Goal: Task Accomplishment & Management: Manage account settings

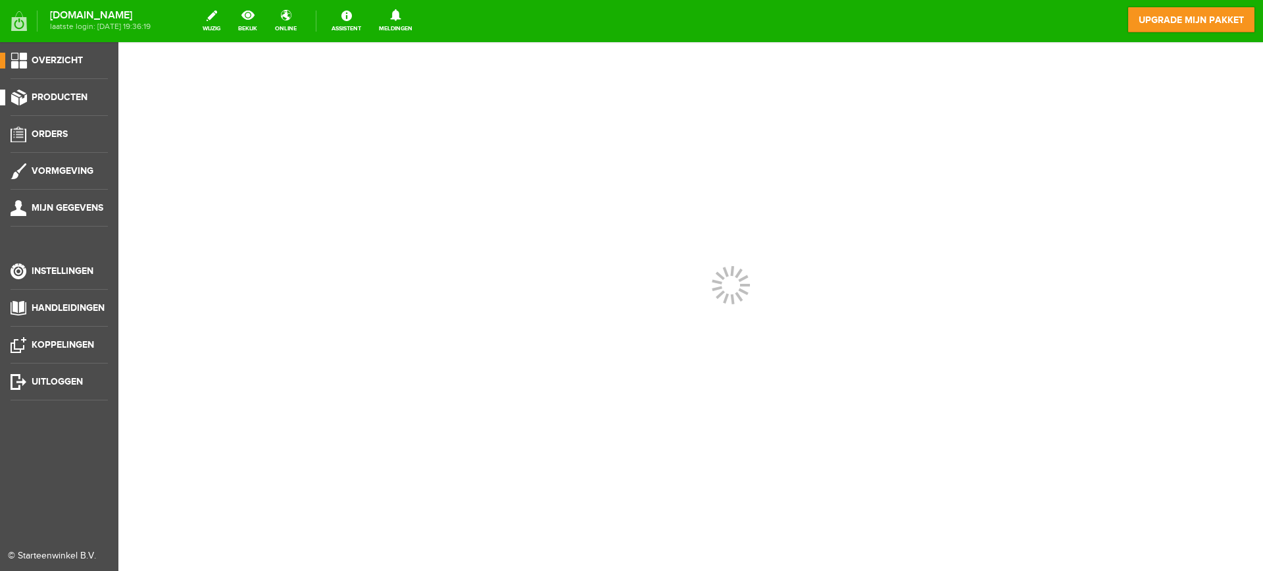
click at [63, 101] on span "Producten" at bounding box center [60, 96] width 56 height 11
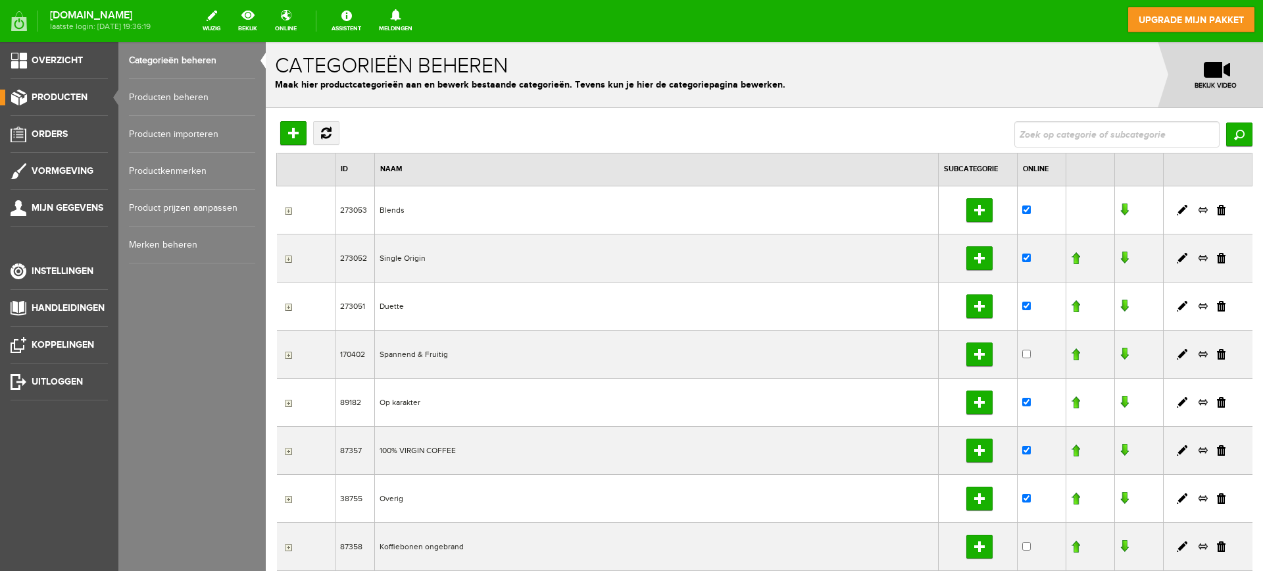
click at [189, 97] on link "Producten beheren" at bounding box center [192, 97] width 126 height 37
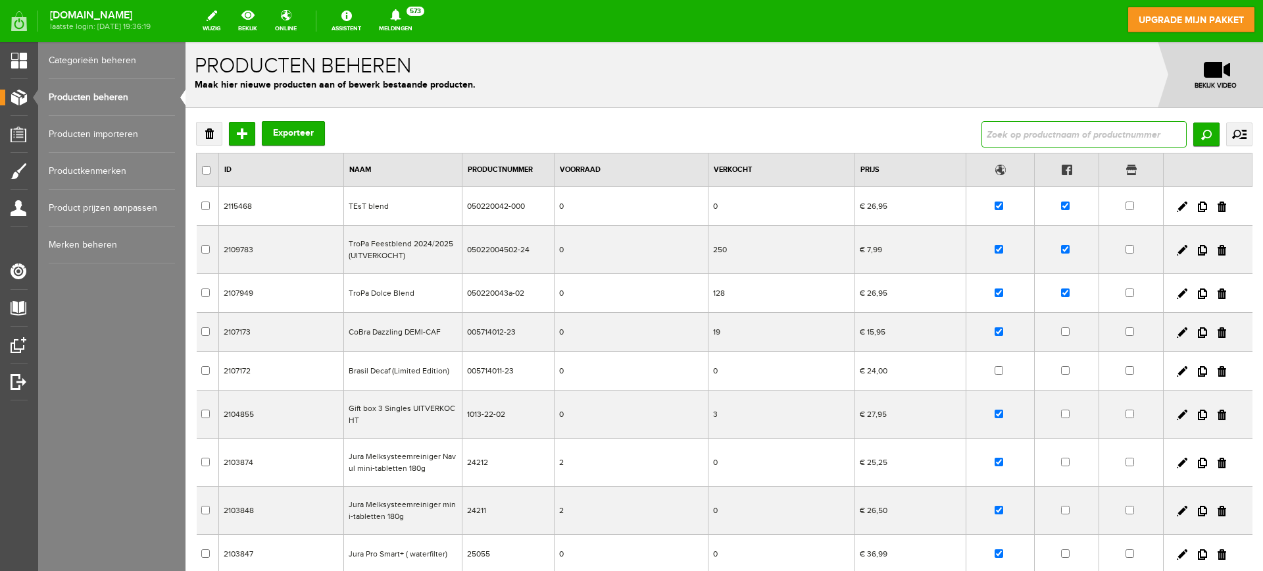
click at [1042, 138] on input "text" at bounding box center [1084, 134] width 205 height 26
type input "kacha"
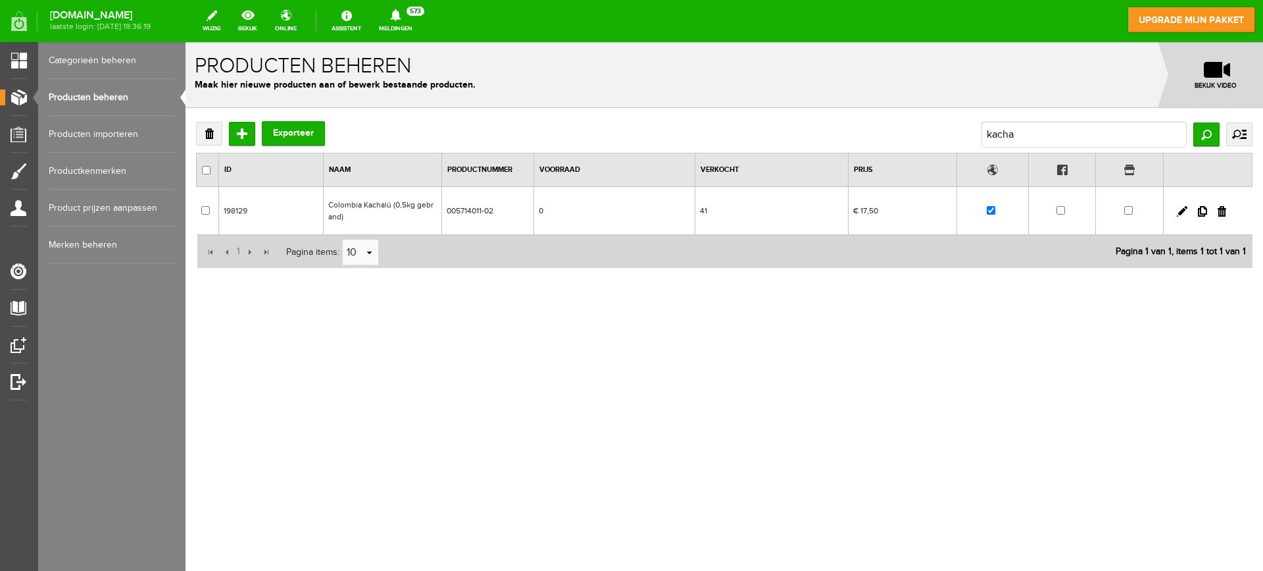
click at [407, 209] on td "Colombia Kachalú (0,5kg gebrand)" at bounding box center [382, 211] width 118 height 48
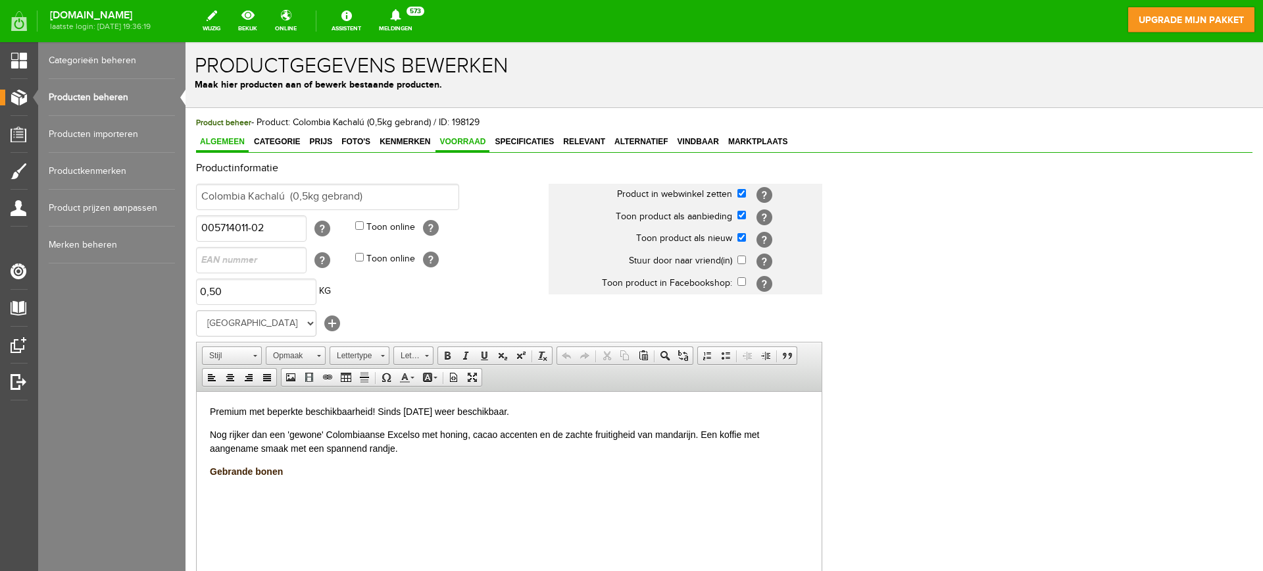
click at [460, 144] on span "Voorraad" at bounding box center [463, 141] width 54 height 9
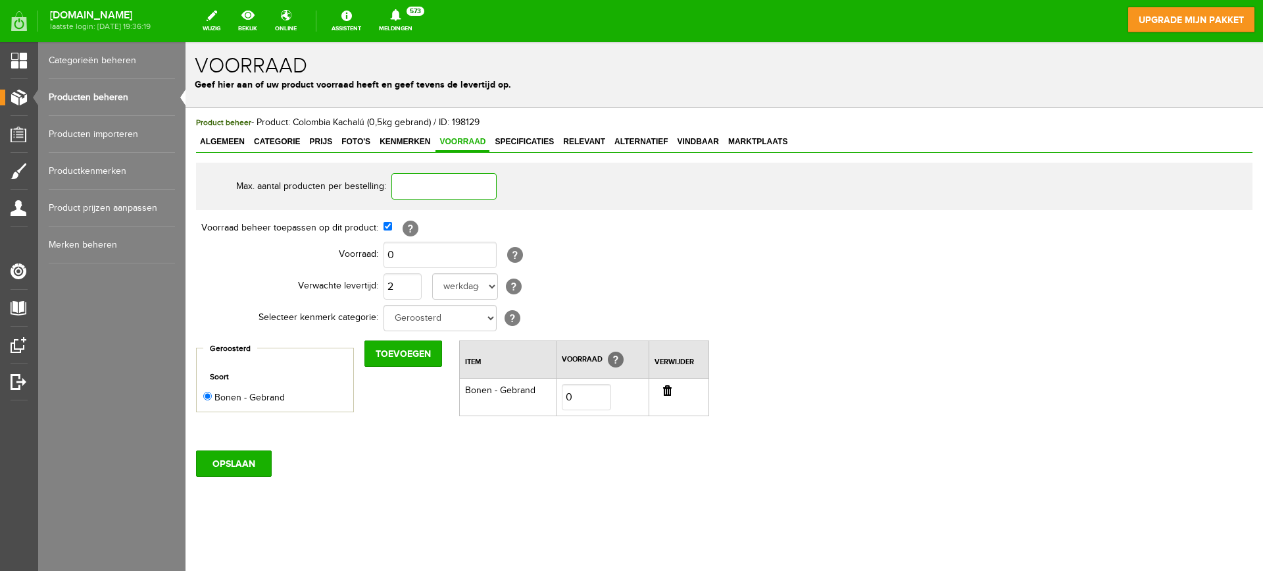
click at [427, 185] on input "text" at bounding box center [444, 186] width 105 height 26
type input "1"
click at [425, 253] on input "0" at bounding box center [440, 254] width 113 height 26
click at [404, 283] on input "2" at bounding box center [403, 286] width 38 height 26
click at [259, 466] on input "OPSLAAN" at bounding box center [234, 463] width 76 height 26
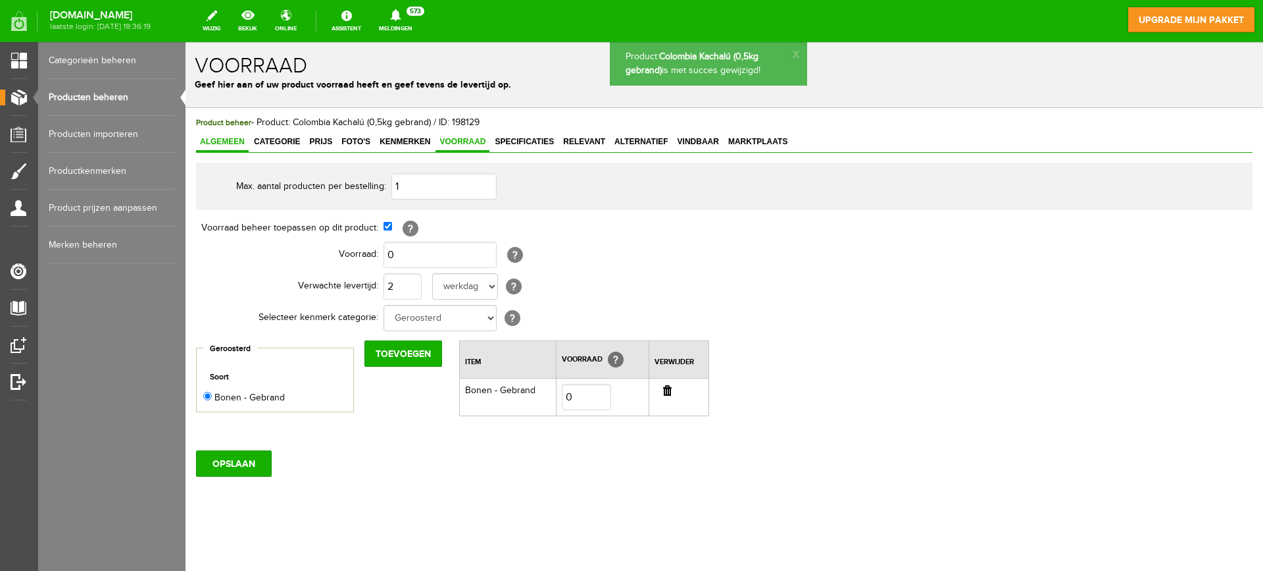
click at [227, 141] on span "Algemeen" at bounding box center [222, 141] width 53 height 9
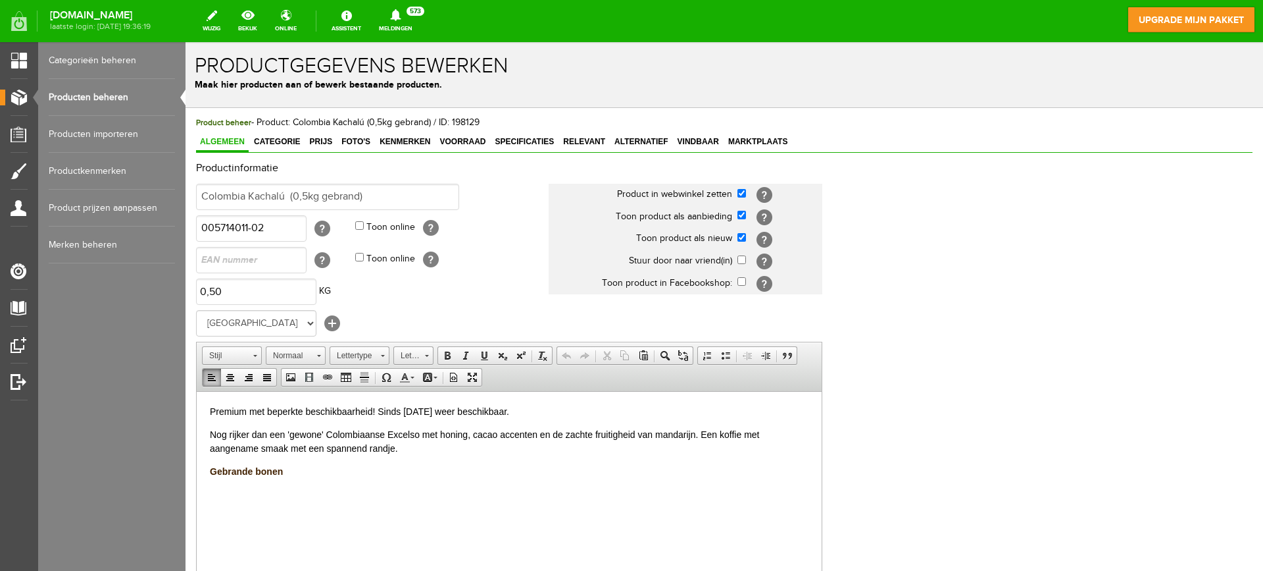
click at [452, 411] on p "Premium met beperkte beschikbaarheid! Sinds [DATE] weer beschikbaar." at bounding box center [509, 411] width 599 height 14
drag, startPoint x: 551, startPoint y: 410, endPoint x: 379, endPoint y: 411, distance: 172.4
click at [379, 411] on p "Premium met beperkte beschikbaarheid! Sinds [DATE] weer beschikbaar." at bounding box center [509, 411] width 599 height 14
click at [453, 409] on p "Premium met beperkte beschikbaarheid! In september weer beschikbaar." at bounding box center [509, 411] width 599 height 14
click at [472, 438] on p "Nog rijker dan een 'gewone' Colombiaanse Excelso met honing, cacao accenten en …" at bounding box center [509, 441] width 599 height 28
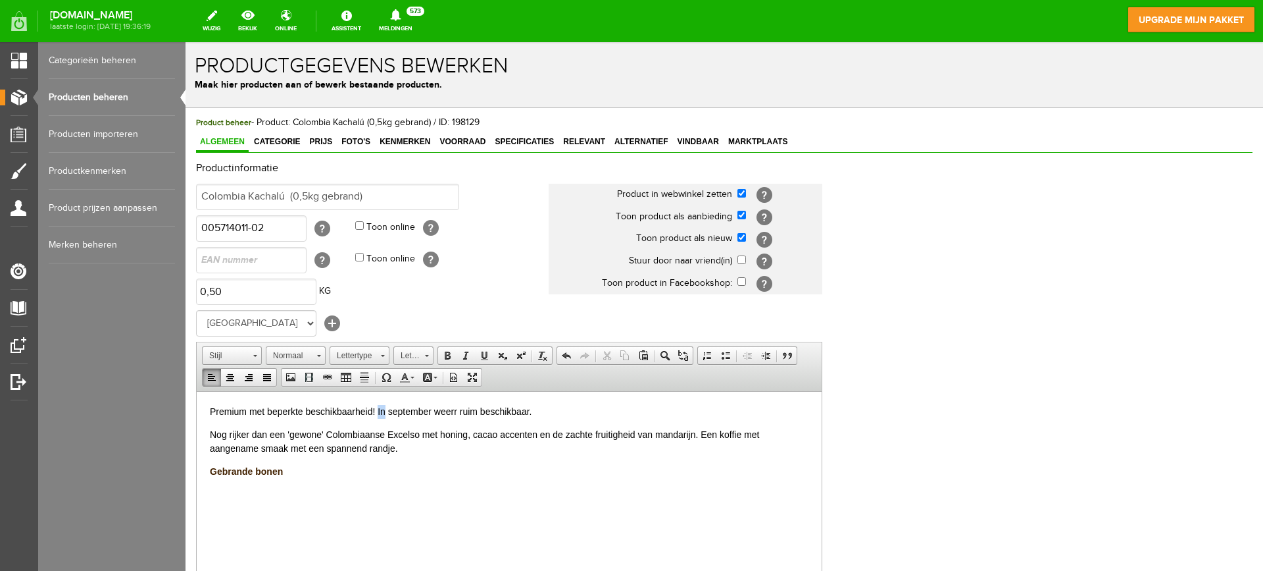
drag, startPoint x: 386, startPoint y: 409, endPoint x: 377, endPoint y: 409, distance: 8.6
click at [377, 409] on p "Premium met beperkte beschikbaarheid! In september weerr ruim beschikbaar." at bounding box center [509, 411] width 599 height 14
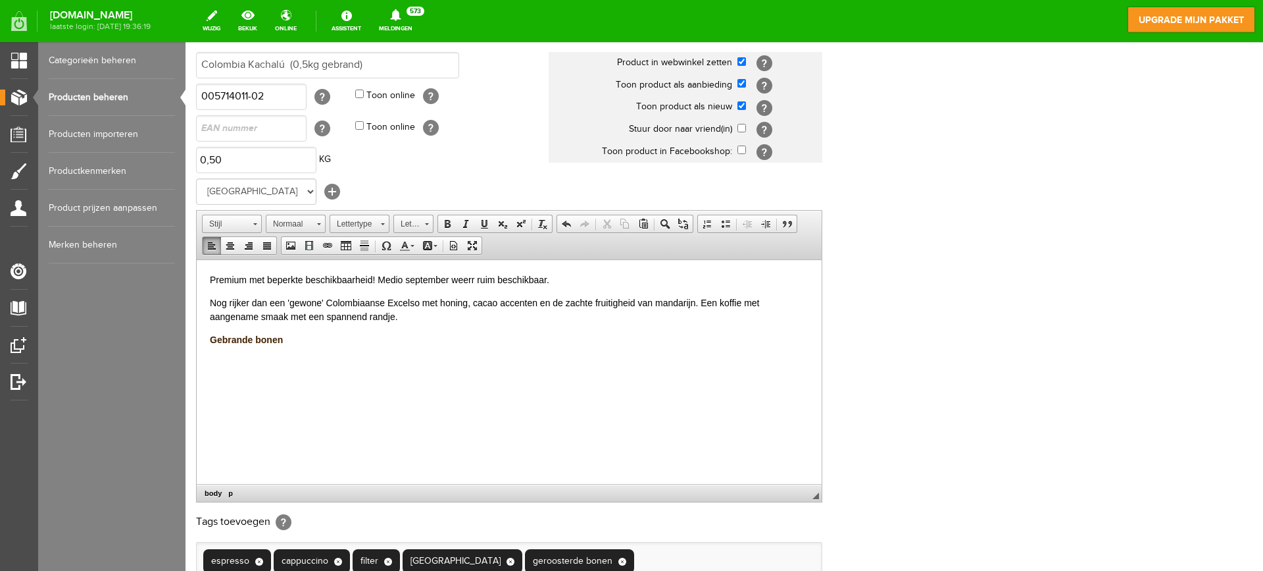
scroll to position [263, 0]
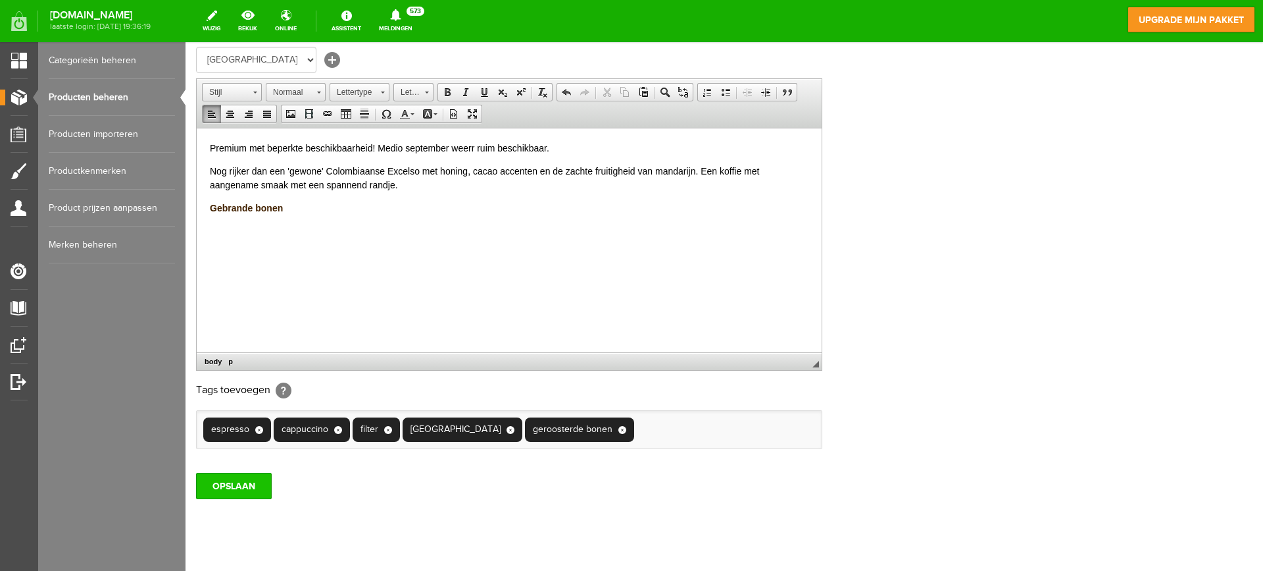
click at [245, 474] on input "OPSLAAN" at bounding box center [234, 485] width 76 height 26
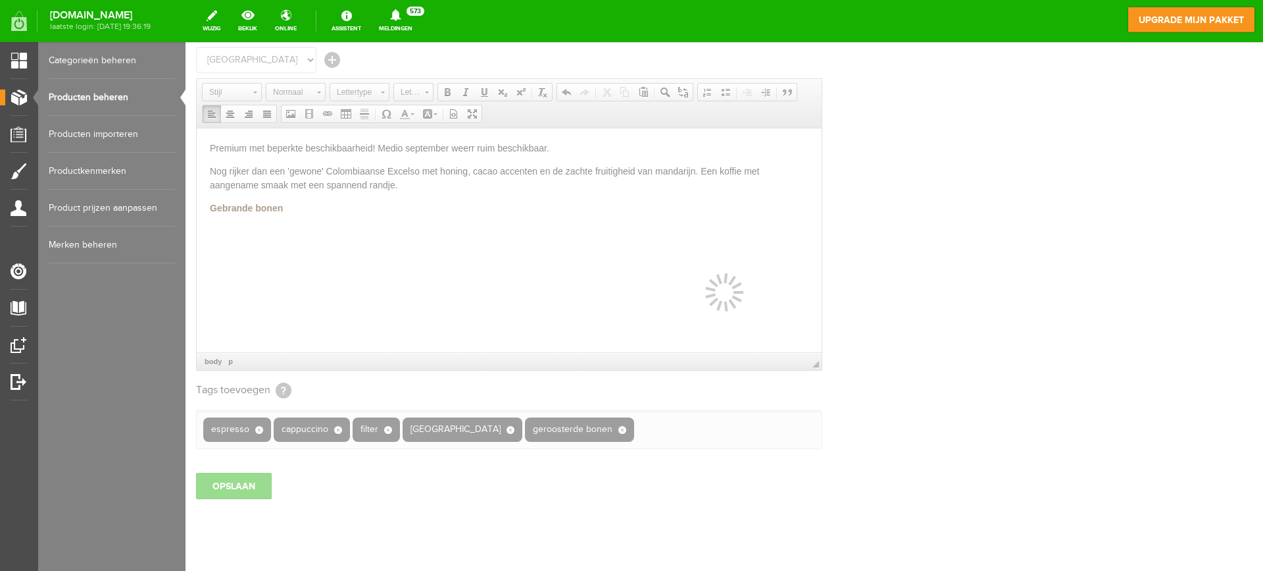
click at [244, 486] on div at bounding box center [725, 306] width 1078 height 528
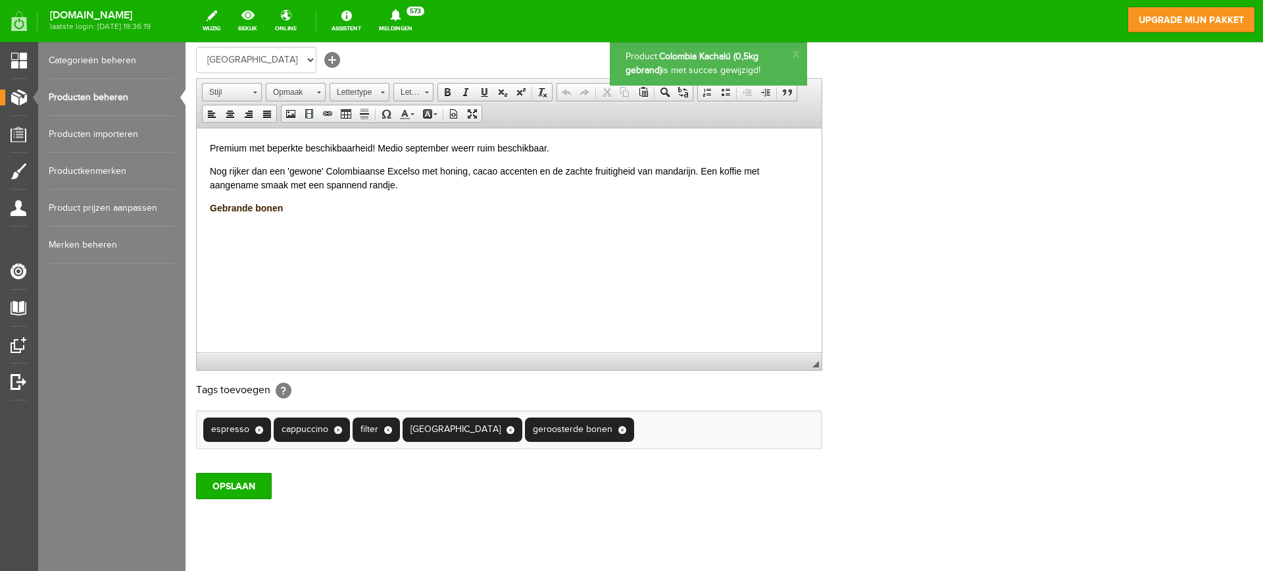
scroll to position [0, 0]
click at [93, 101] on link "Producten beheren" at bounding box center [112, 97] width 126 height 37
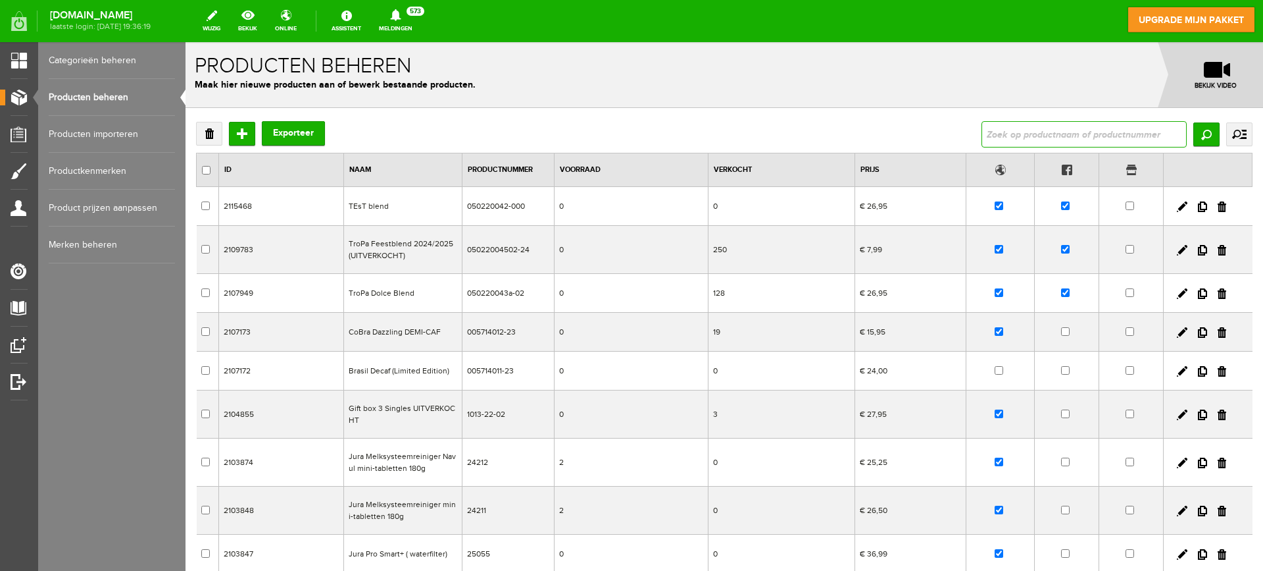
click at [1113, 132] on input "text" at bounding box center [1084, 134] width 205 height 26
type input "kacha"
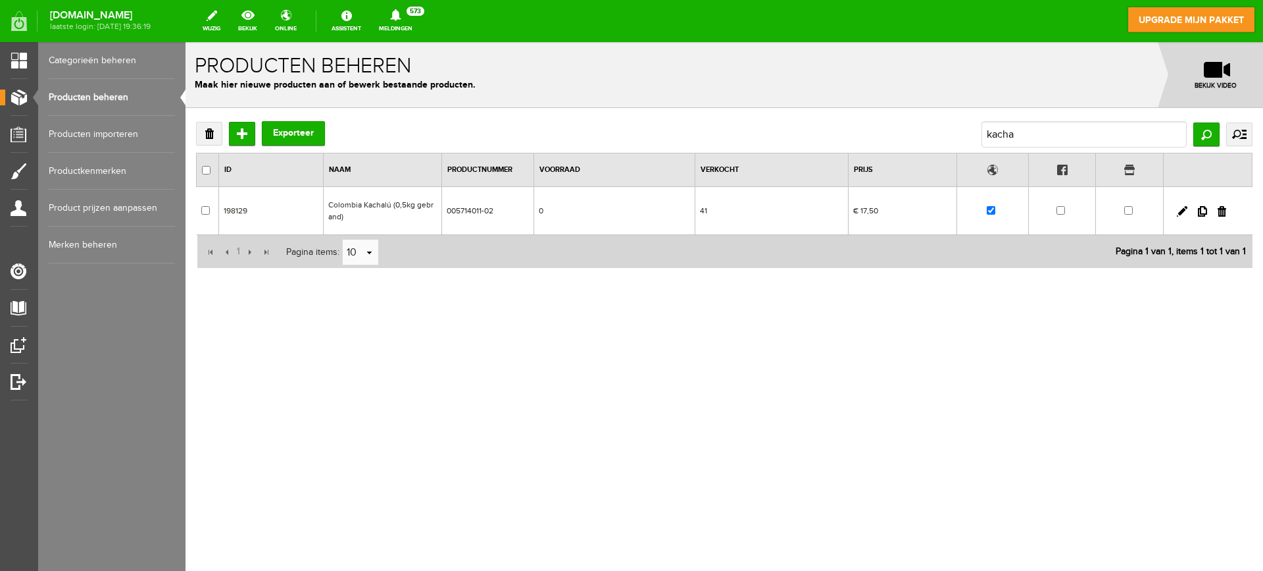
click at [388, 211] on td "Colombia Kachalú (0,5kg gebrand)" at bounding box center [382, 211] width 118 height 48
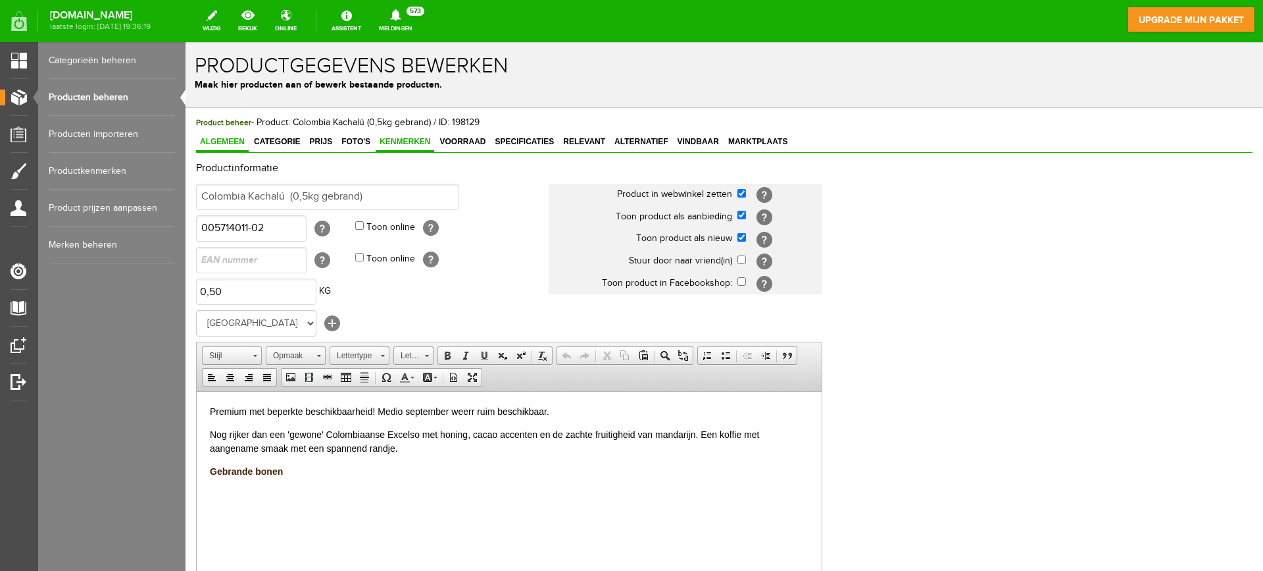
click at [409, 145] on span "Kenmerken" at bounding box center [405, 141] width 59 height 9
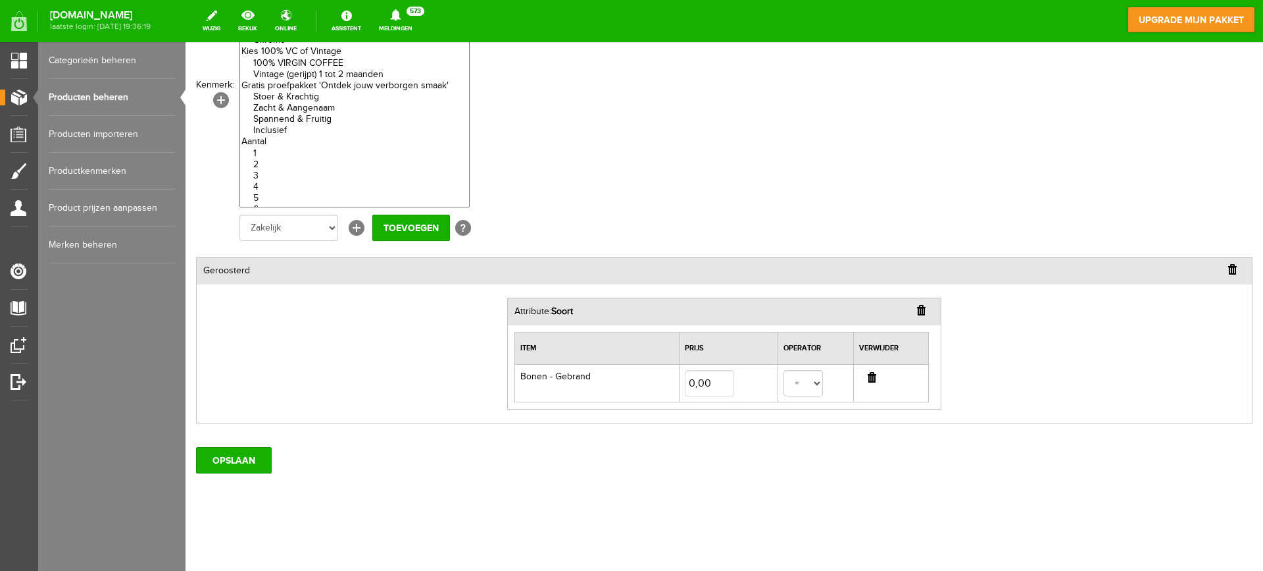
scroll to position [57, 0]
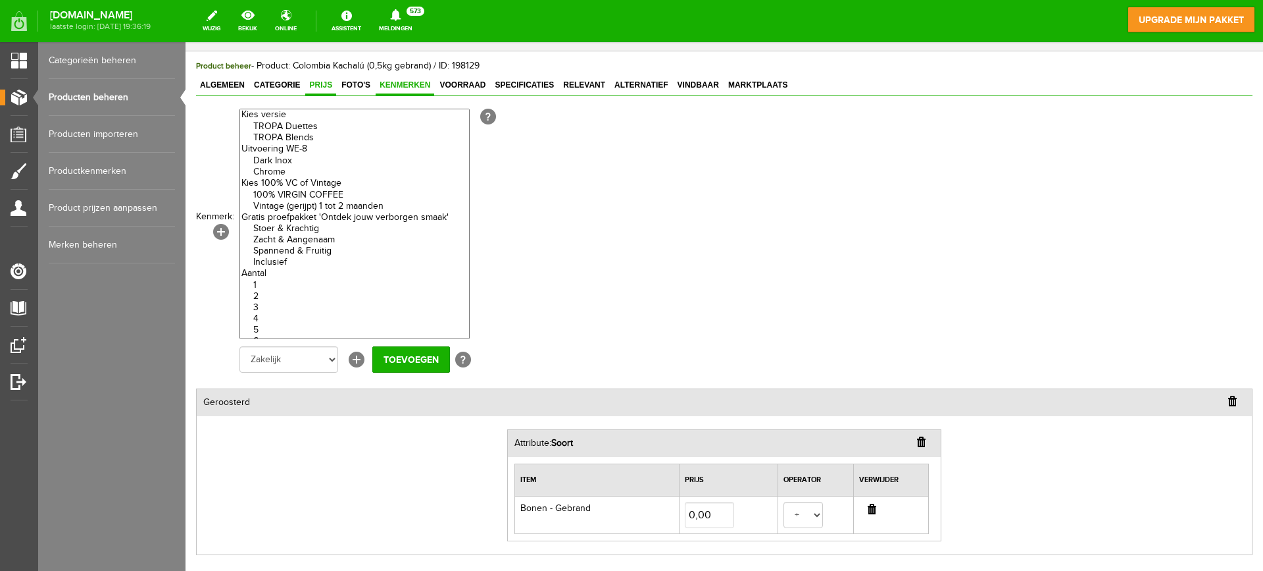
click at [326, 80] on span "Prijs" at bounding box center [320, 84] width 31 height 9
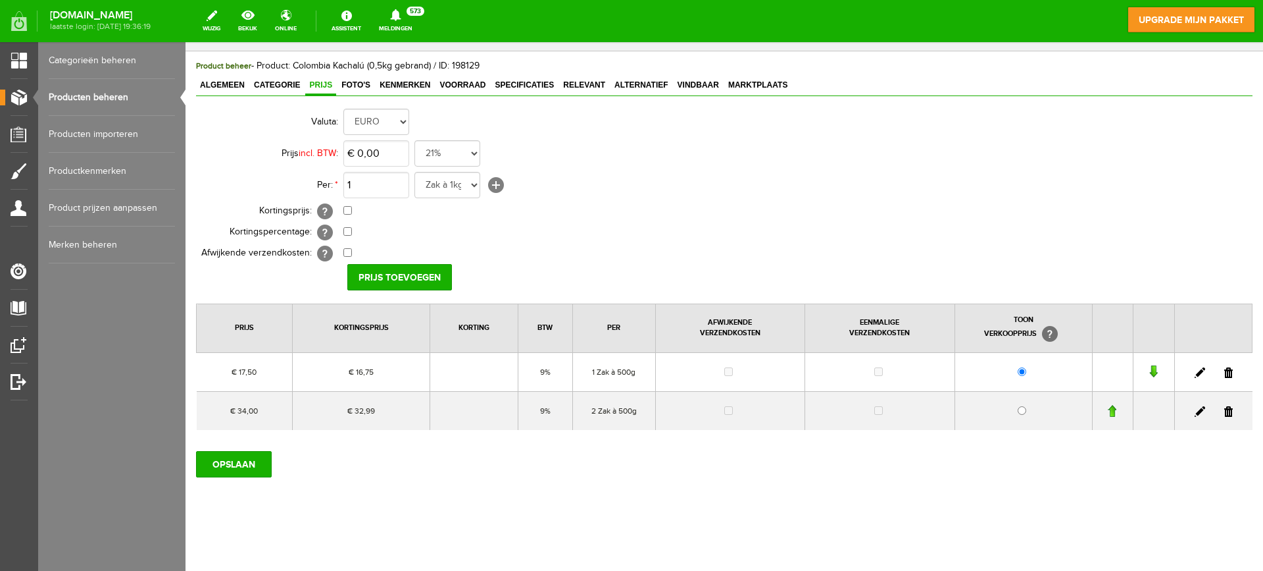
click at [1195, 368] on link at bounding box center [1200, 372] width 11 height 11
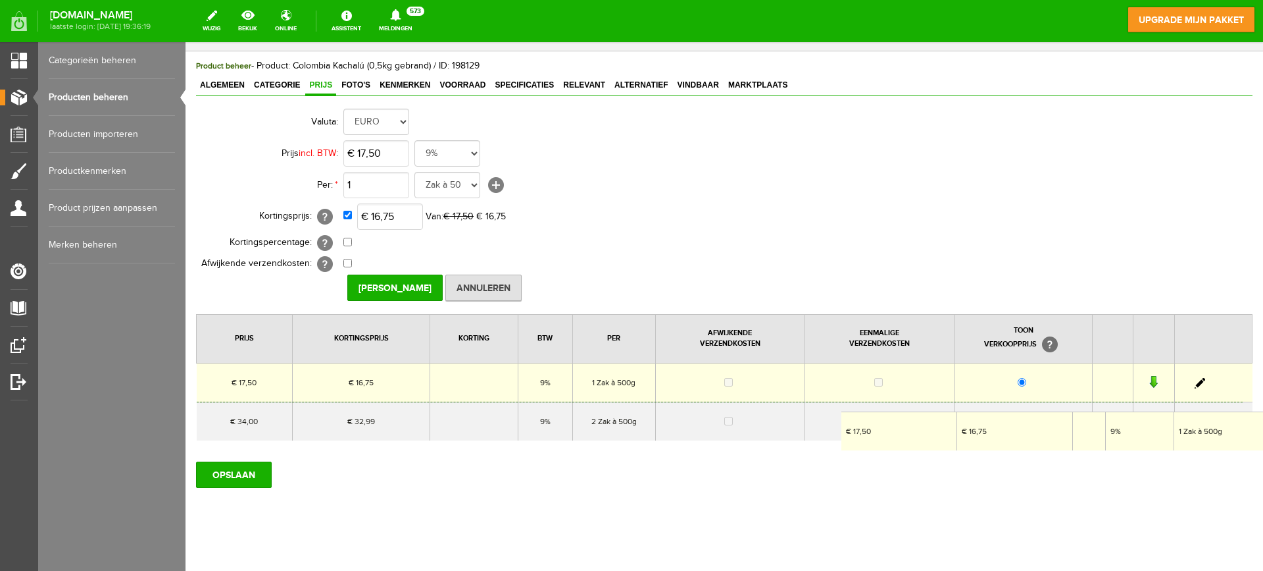
drag, startPoint x: 841, startPoint y: 411, endPoint x: 765, endPoint y: 422, distance: 76.5
click at [765, 422] on tbody "€ 17,50 € 16,75 9% 1 Zak à 500g" at bounding box center [725, 402] width 1056 height 78
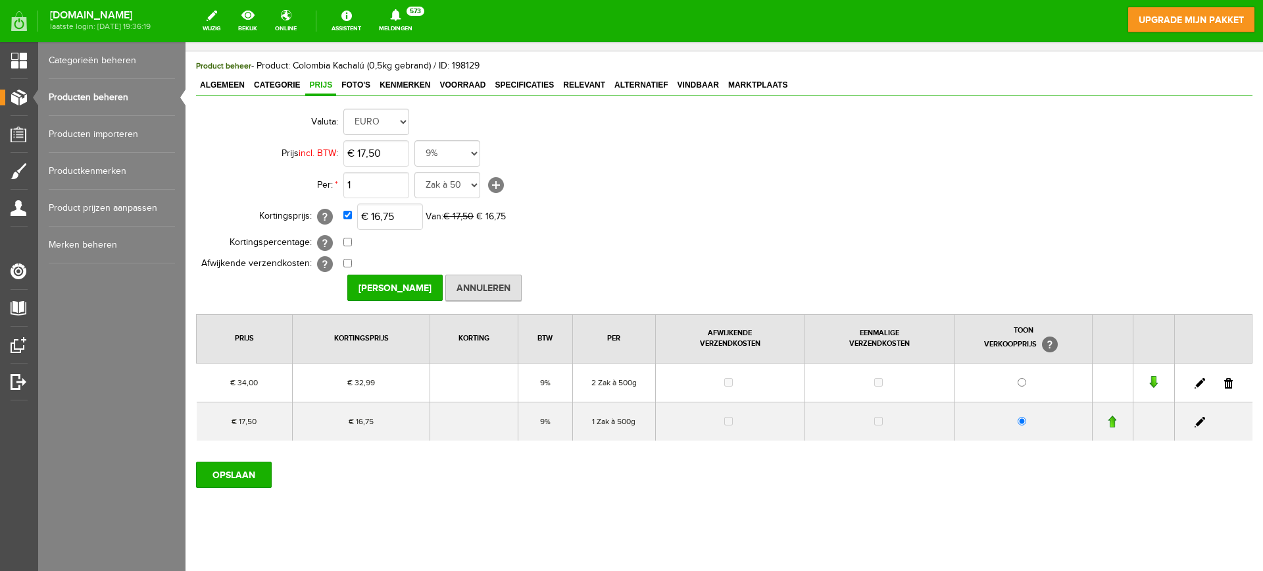
click at [1008, 486] on div "OPSLAAN" at bounding box center [724, 469] width 1057 height 37
click at [399, 84] on span "Kenmerken" at bounding box center [405, 84] width 59 height 9
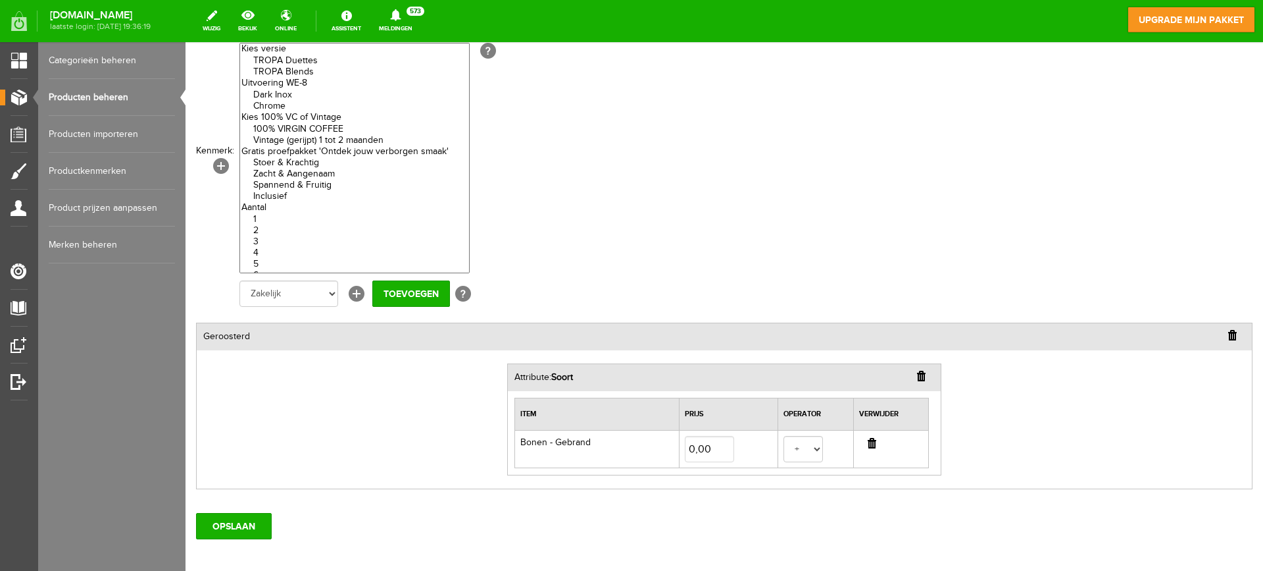
scroll to position [0, 0]
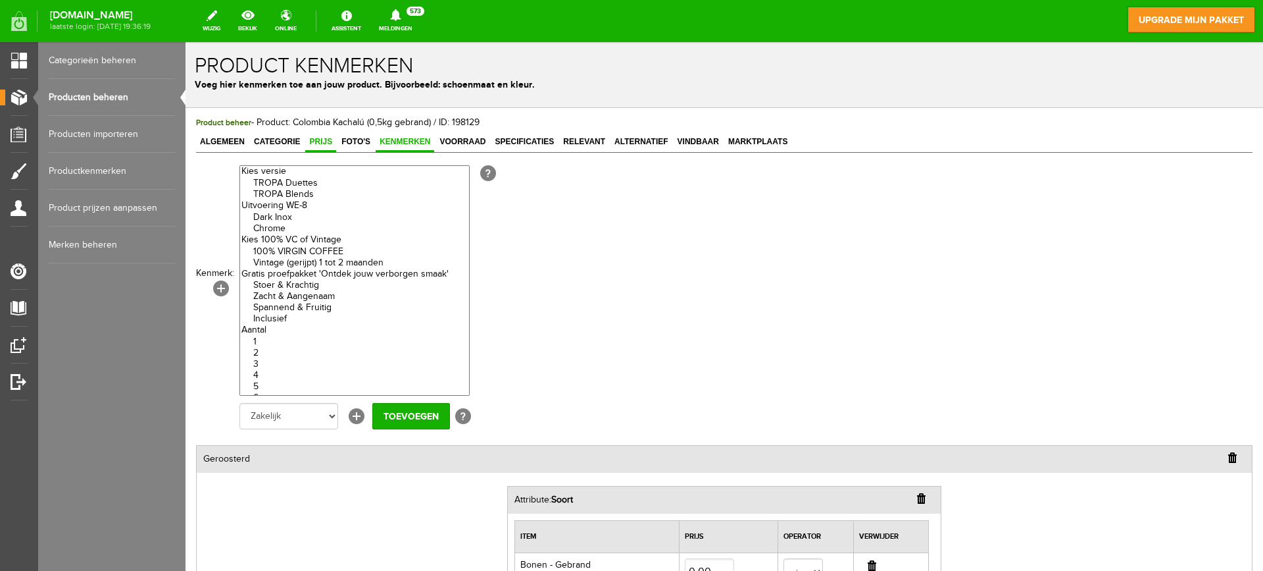
click at [322, 143] on span "Prijs" at bounding box center [320, 141] width 31 height 9
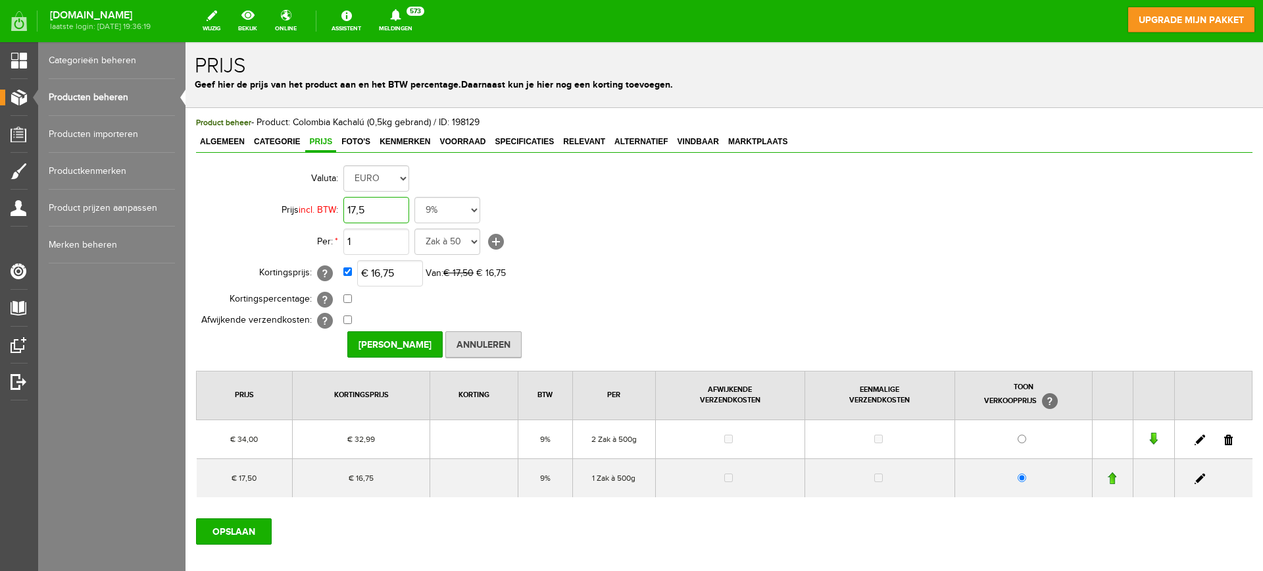
click at [394, 211] on input "17,5" at bounding box center [376, 210] width 66 height 26
click at [311, 186] on tbody "Valuta: EURO Prijs incl. BTW : 32,99 21% 19% 18% 9% 6% 0% Per: * 1 Zak à 1kg Za…" at bounding box center [512, 247] width 632 height 168
click at [390, 208] on input "34" at bounding box center [376, 210] width 66 height 26
type input "€ 17,50"
click at [395, 243] on input "1" at bounding box center [376, 241] width 66 height 26
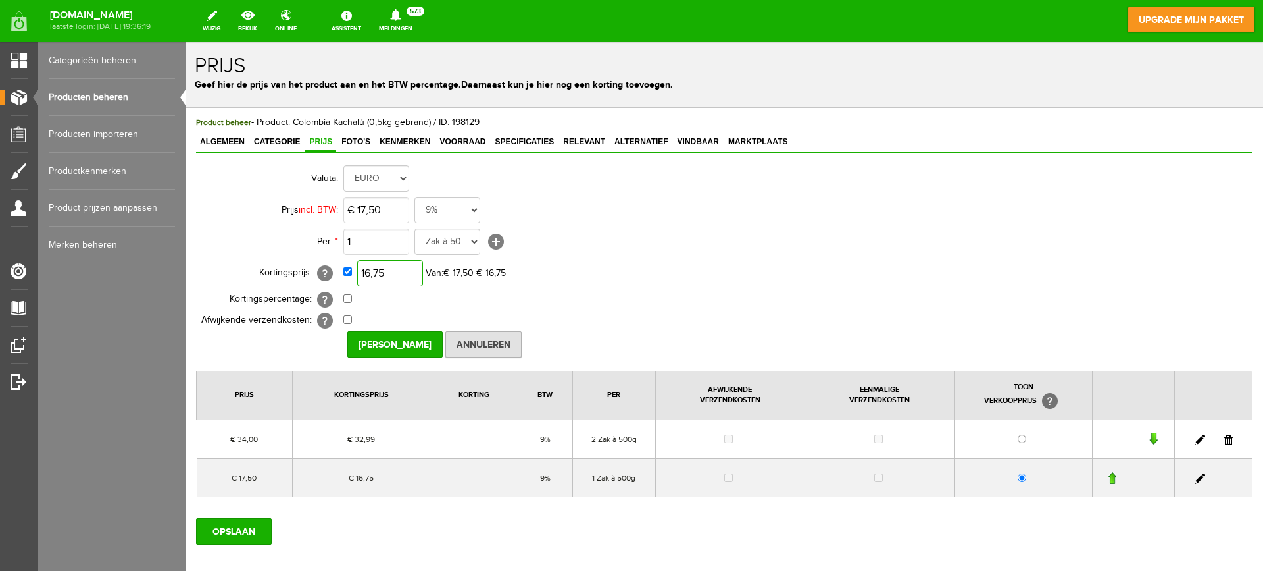
click at [399, 273] on input "16,75" at bounding box center [390, 273] width 66 height 26
type input "€ 16,75"
drag, startPoint x: 349, startPoint y: 320, endPoint x: 800, endPoint y: 334, distance: 450.9
click at [609, 309] on tbody "Valuta: EURO Prijs incl. BTW : € 17,50 21% 19% 18% 9% 6% 0% Per: * 1 Zak à 1kg …" at bounding box center [512, 247] width 632 height 168
click at [1195, 479] on link at bounding box center [1200, 478] width 11 height 11
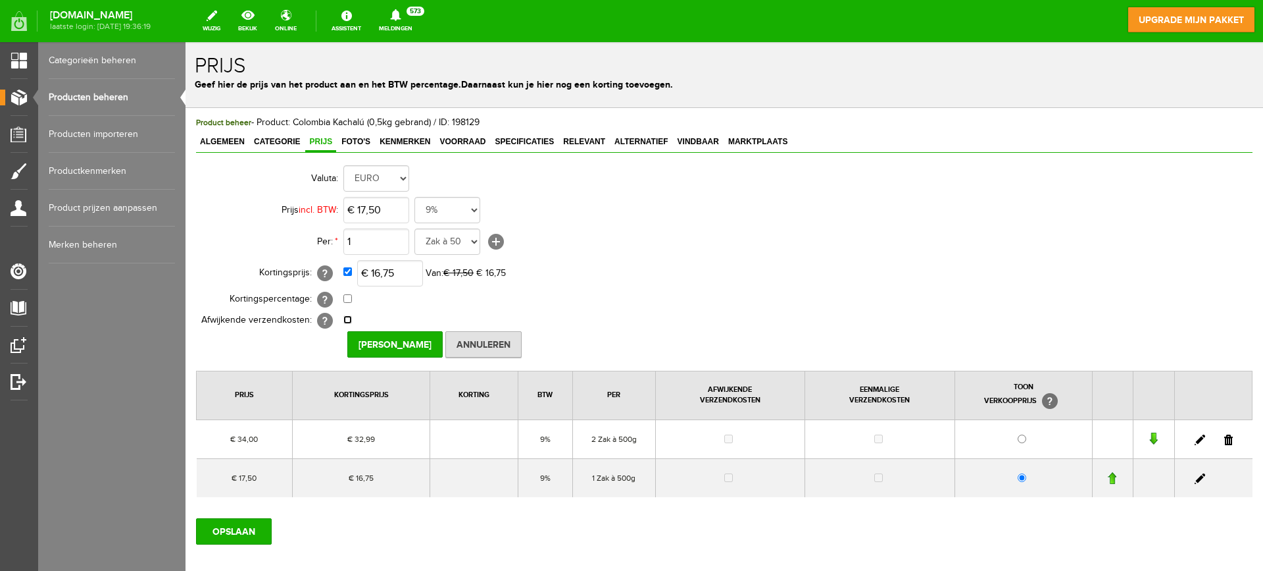
click at [344, 318] on input "checkbox" at bounding box center [347, 319] width 9 height 9
checkbox input "true"
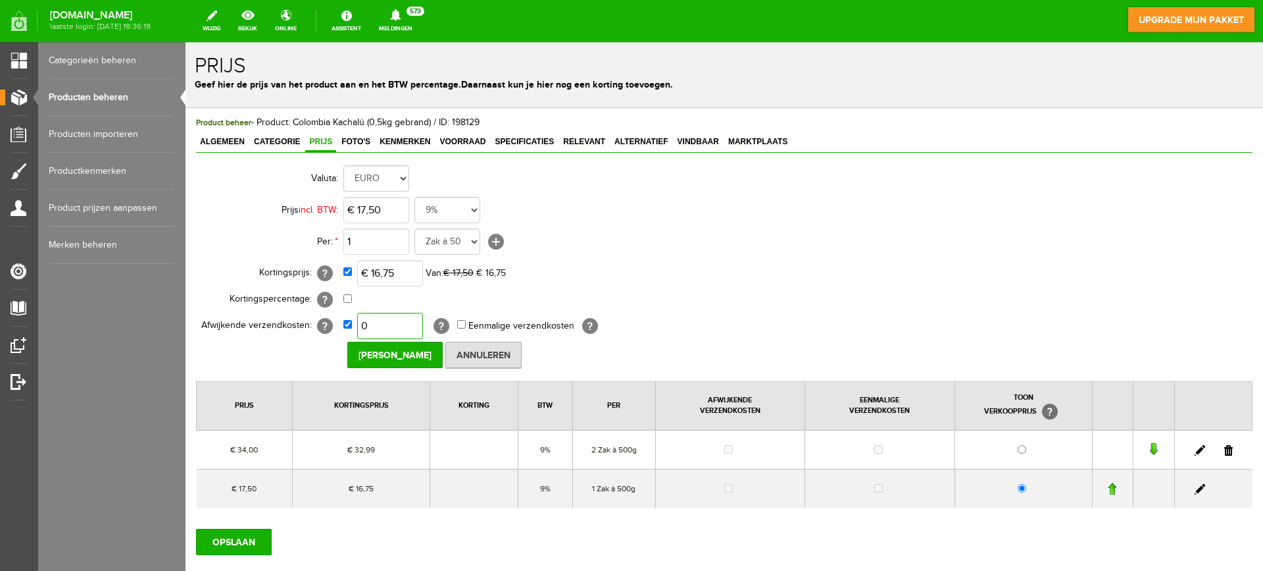
click at [401, 322] on input "0" at bounding box center [390, 326] width 66 height 26
click at [383, 324] on input "2,50" at bounding box center [390, 326] width 66 height 26
type input "€ 2,50"
click at [407, 351] on input "[PERSON_NAME]" at bounding box center [394, 355] width 95 height 26
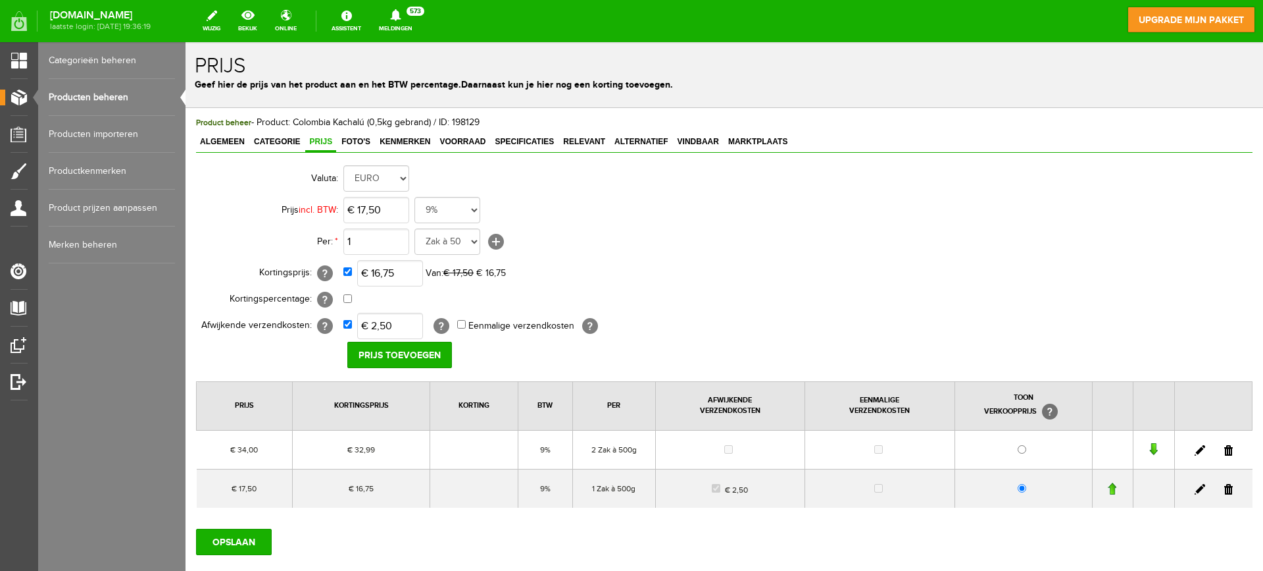
click at [1195, 449] on link at bounding box center [1200, 450] width 11 height 11
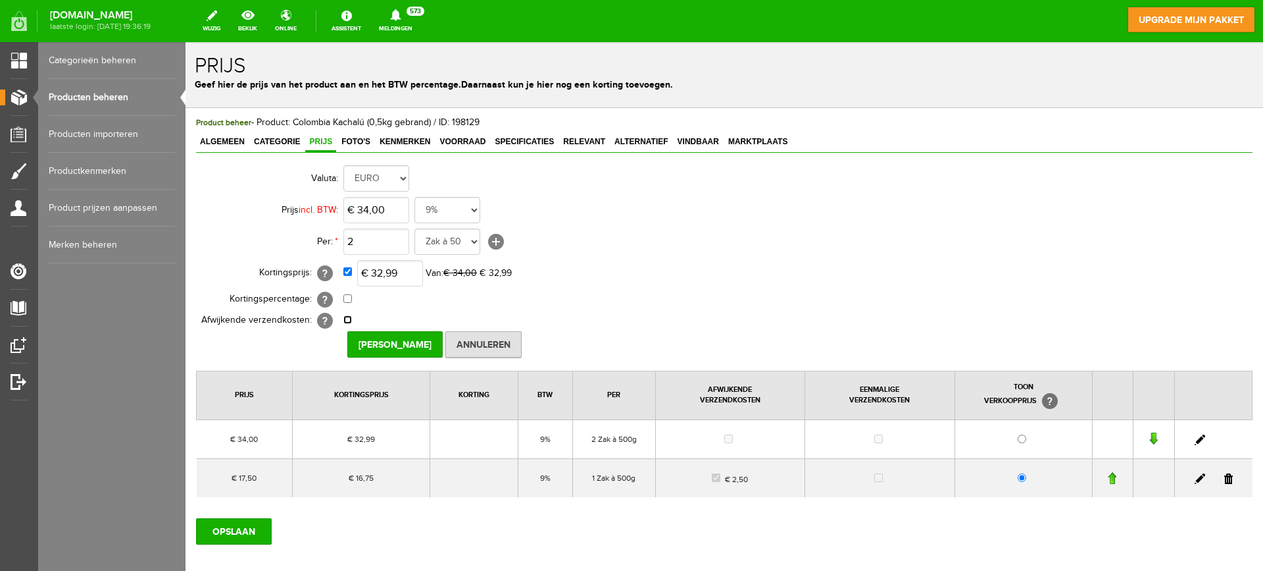
click at [348, 321] on input "checkbox" at bounding box center [347, 319] width 9 height 9
checkbox input "true"
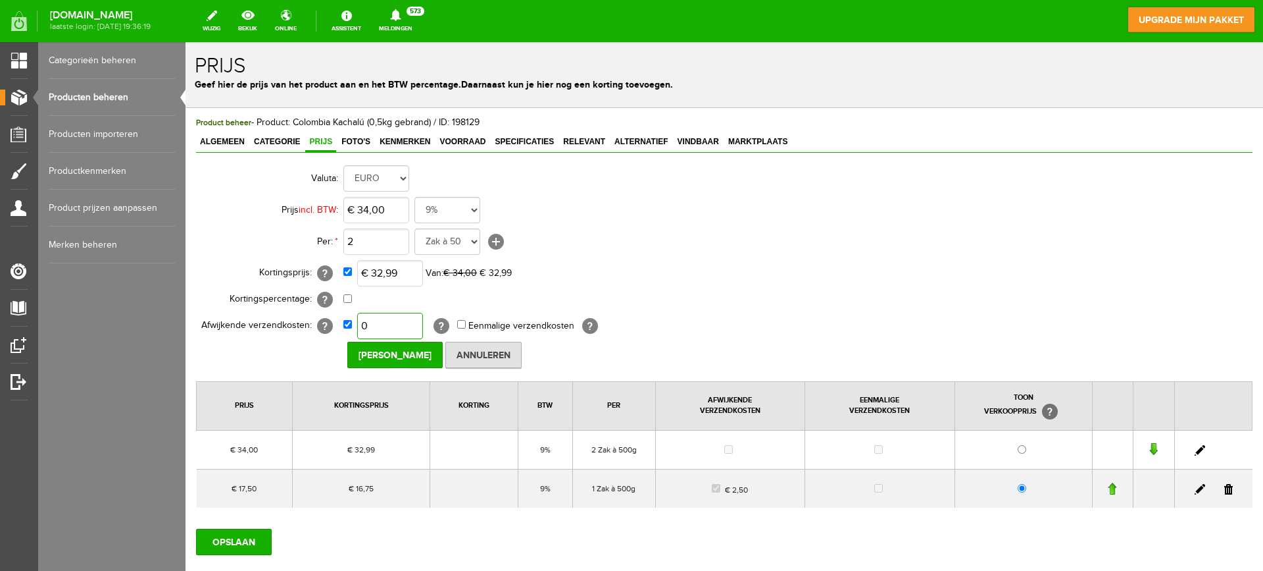
click at [405, 324] on input "0" at bounding box center [390, 326] width 66 height 26
type input "€ 2,50"
click at [393, 355] on input "[PERSON_NAME]" at bounding box center [394, 355] width 95 height 26
click at [384, 325] on input "2,5" at bounding box center [390, 326] width 66 height 26
type input "€ 2,50"
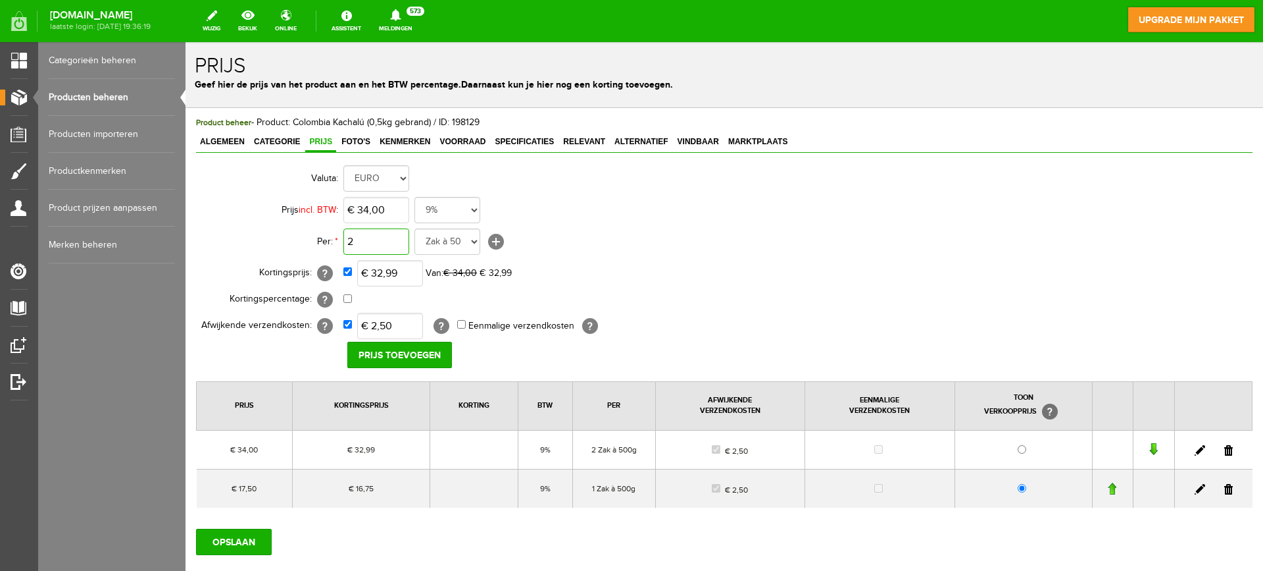
click at [389, 242] on input "2" at bounding box center [376, 241] width 66 height 26
click at [472, 146] on span "Voorraad" at bounding box center [463, 141] width 54 height 9
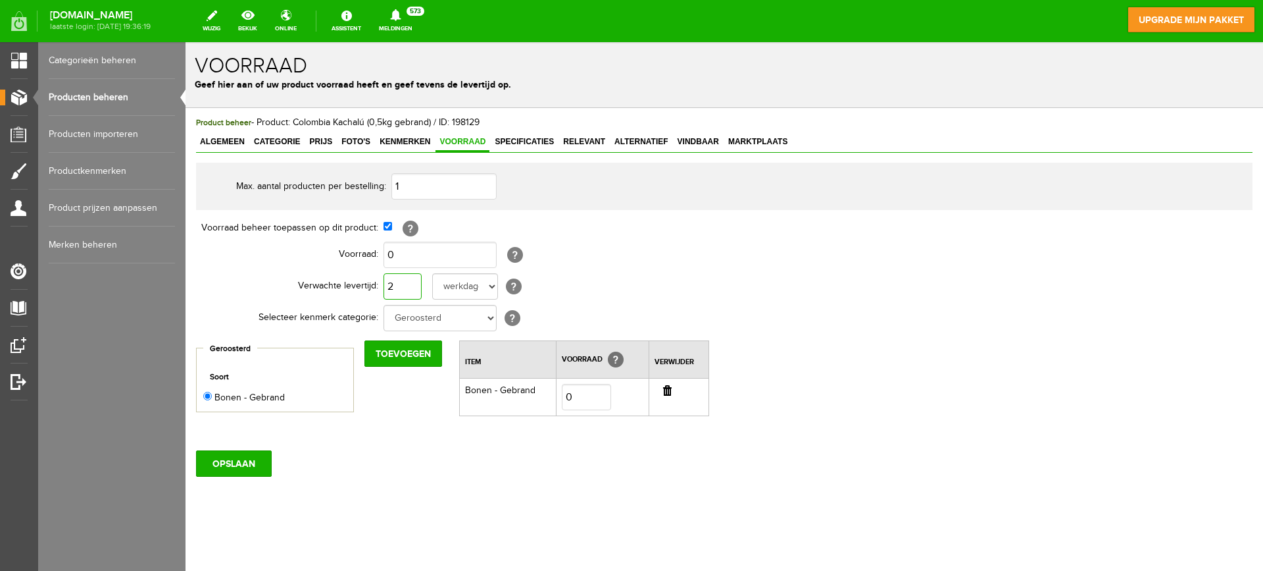
click at [395, 276] on input "2" at bounding box center [403, 286] width 38 height 26
type input "4"
click at [249, 458] on input "OPSLAAN" at bounding box center [234, 463] width 76 height 26
click at [225, 457] on input "OPSLAAN" at bounding box center [234, 463] width 76 height 26
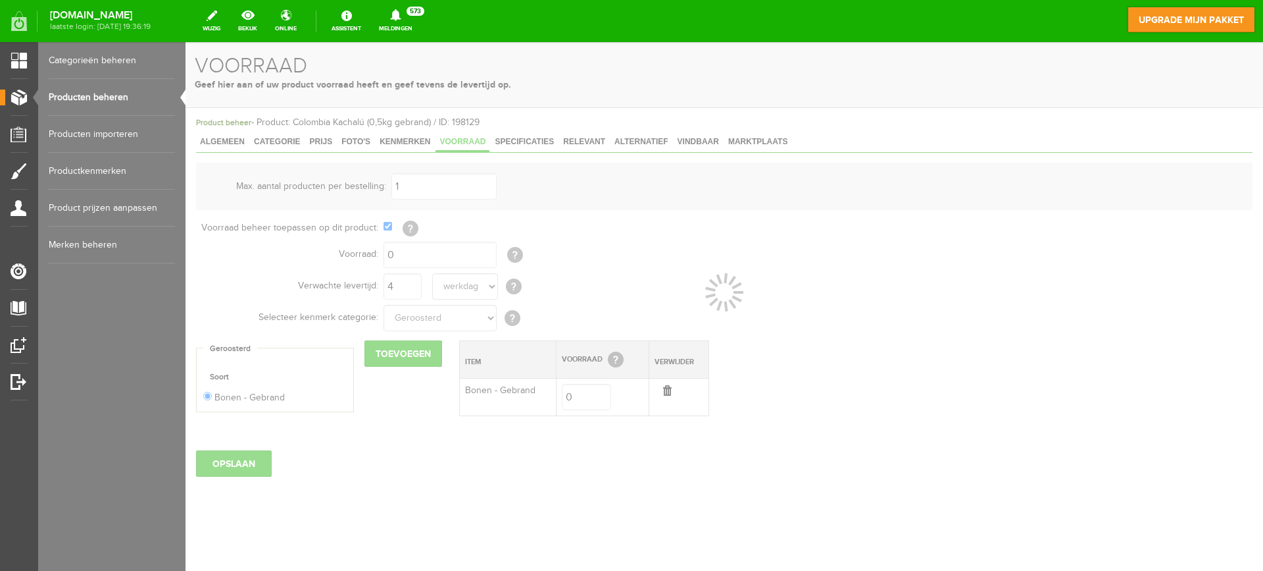
click at [105, 97] on link "Producten beheren" at bounding box center [112, 97] width 126 height 37
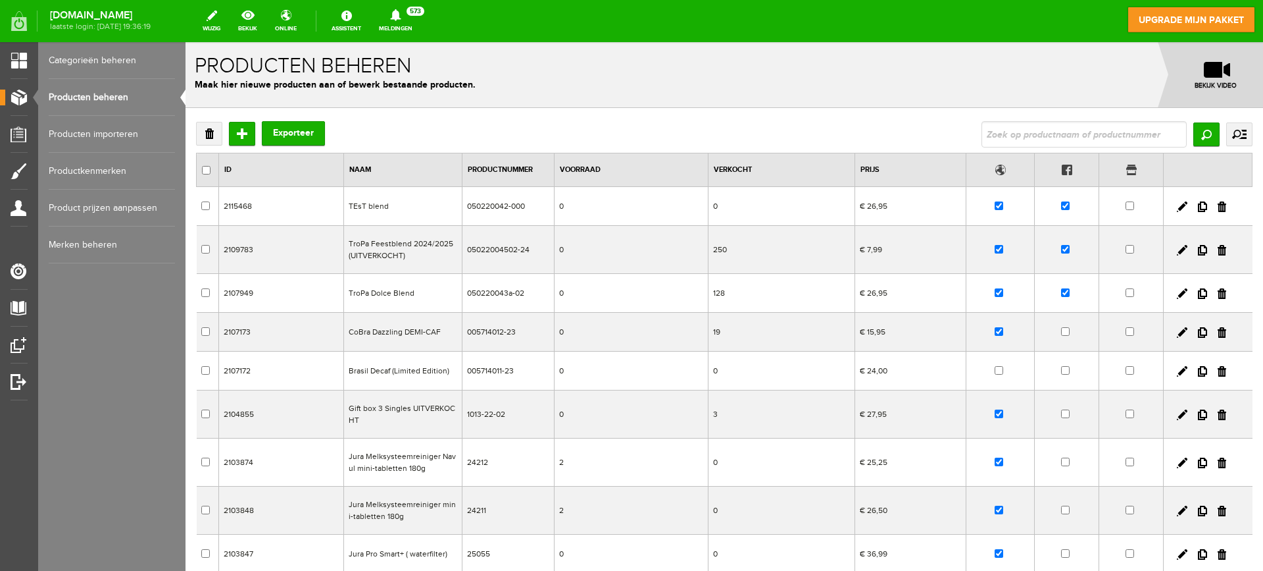
click at [102, 99] on link "Producten beheren" at bounding box center [112, 97] width 126 height 37
click at [1036, 135] on input "text" at bounding box center [1084, 134] width 205 height 26
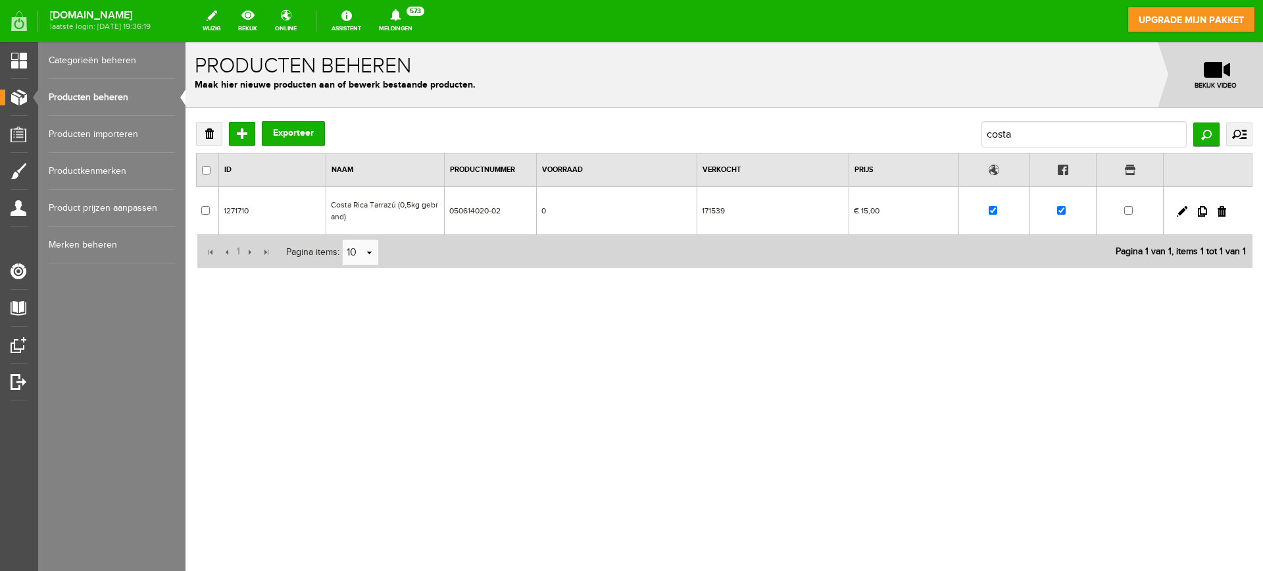
click at [425, 211] on td "Costa Rica Tarrazú (0,5kg gebrand)" at bounding box center [385, 211] width 118 height 48
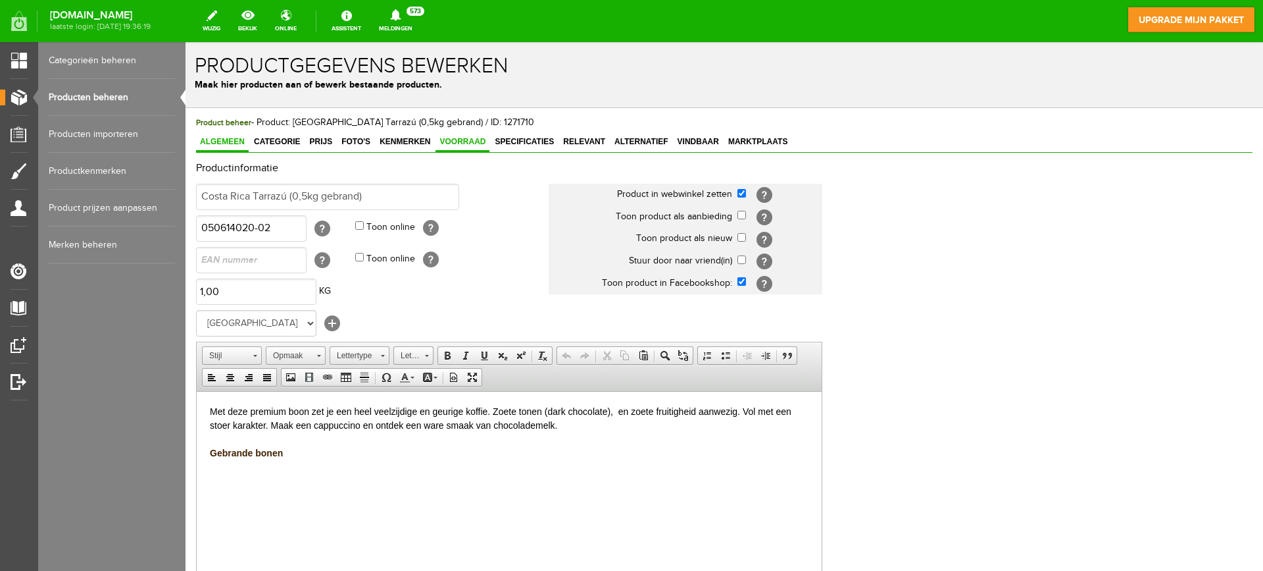
click at [470, 143] on span "Voorraad" at bounding box center [463, 141] width 54 height 9
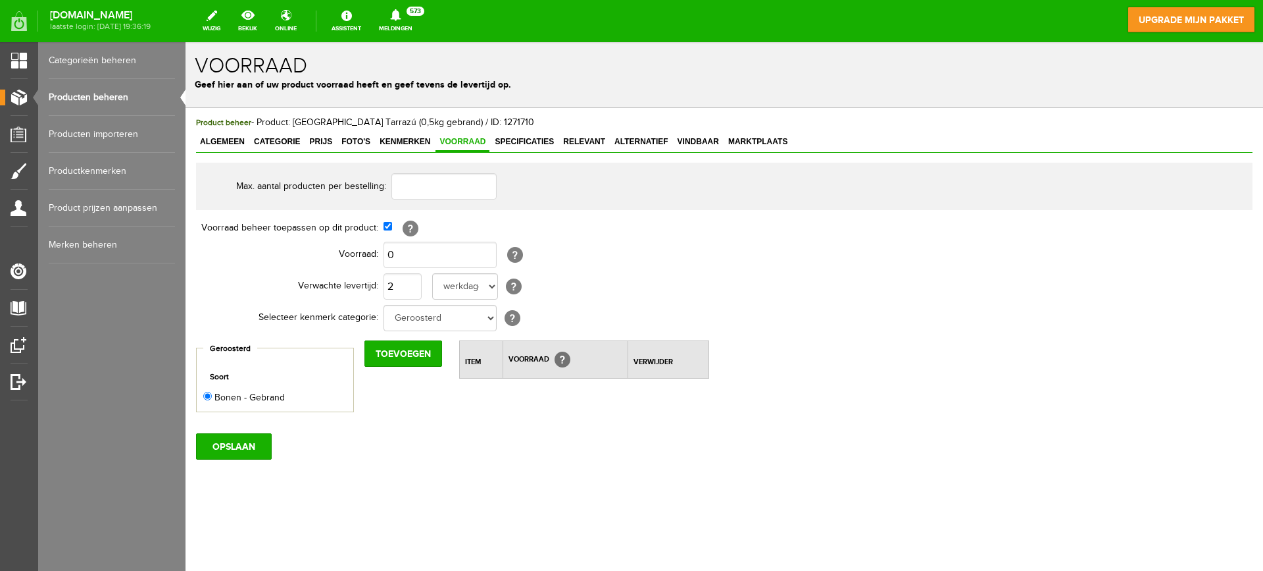
click at [86, 84] on link "Producten beheren" at bounding box center [112, 97] width 126 height 37
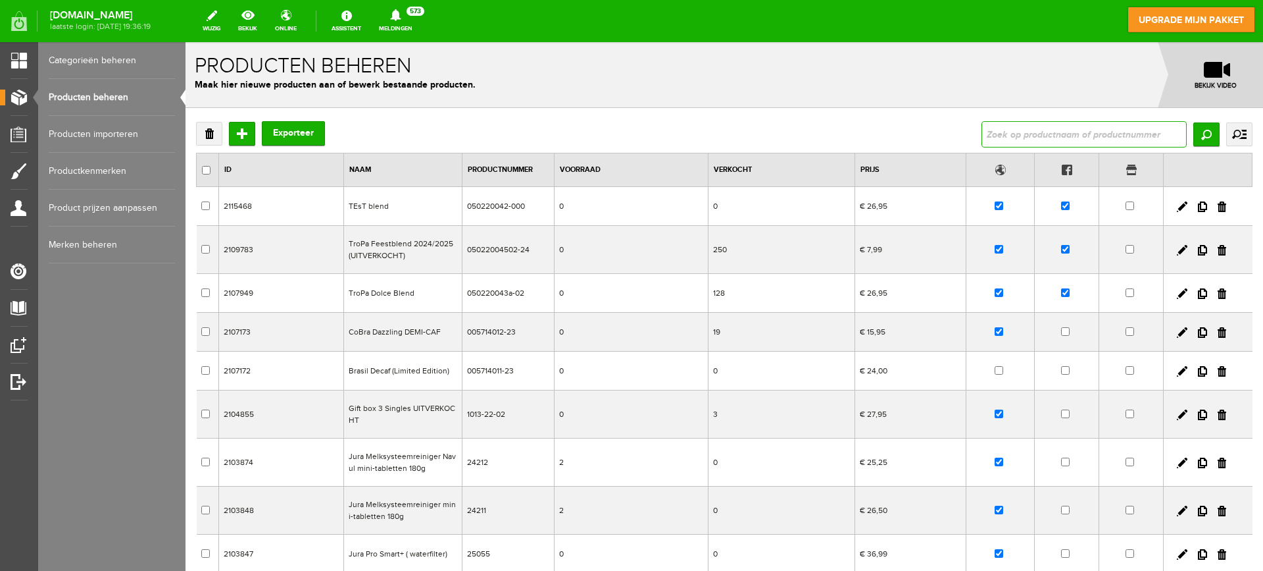
click at [1066, 132] on input "text" at bounding box center [1084, 134] width 205 height 26
type input "dolce"
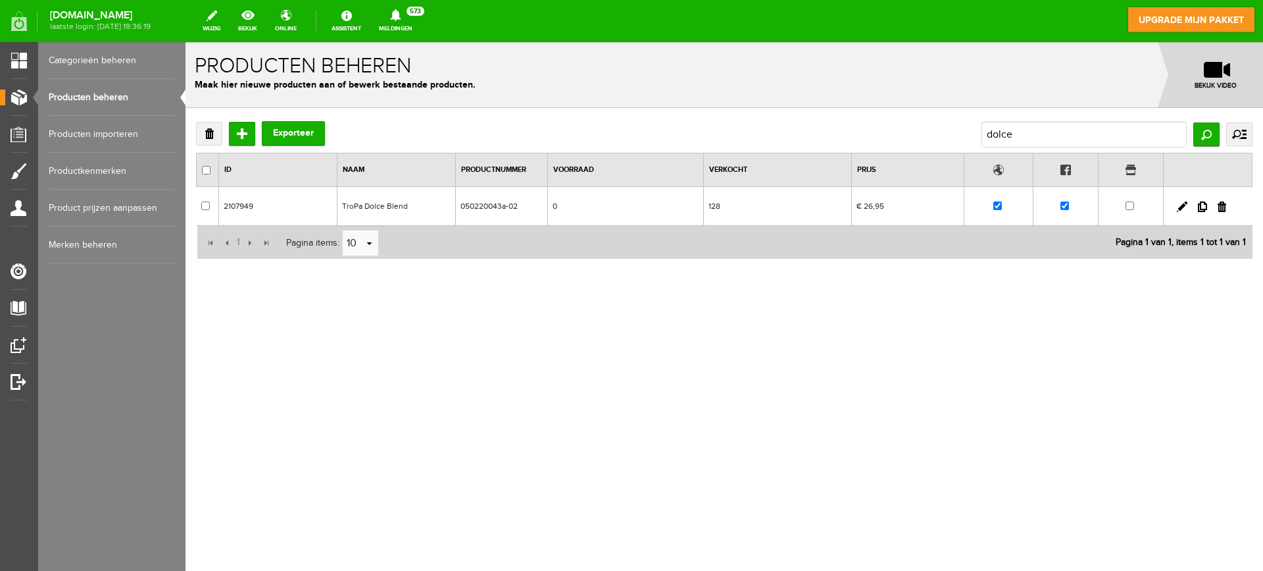
click at [405, 202] on td "TroPa Dolce Blend" at bounding box center [397, 206] width 118 height 39
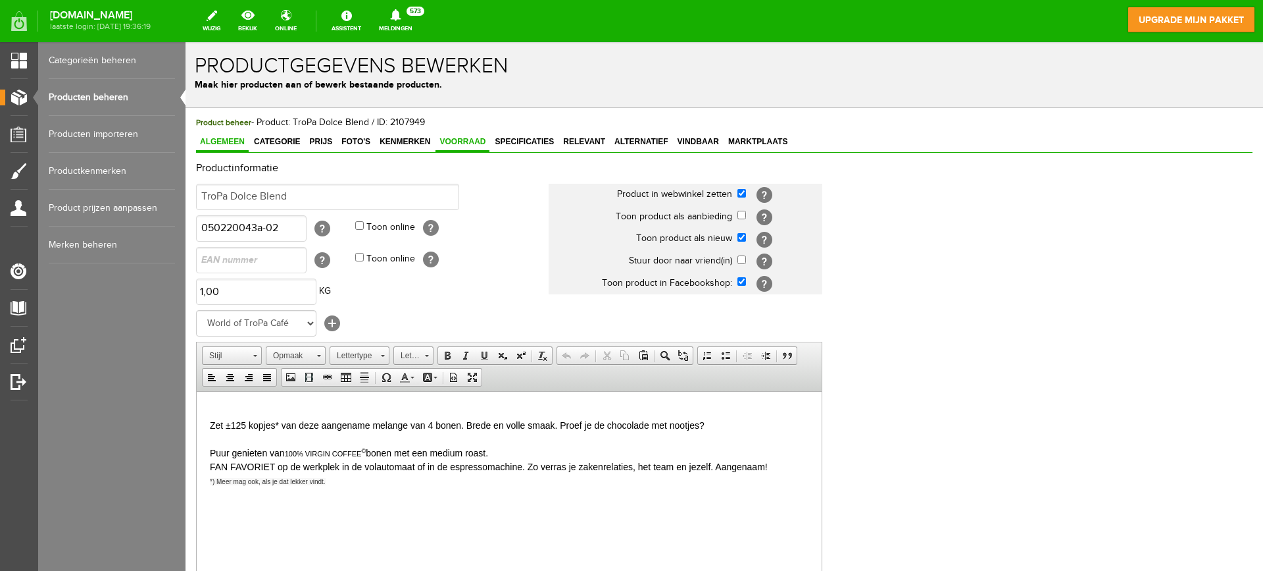
click at [460, 141] on span "Voorraad" at bounding box center [463, 141] width 54 height 9
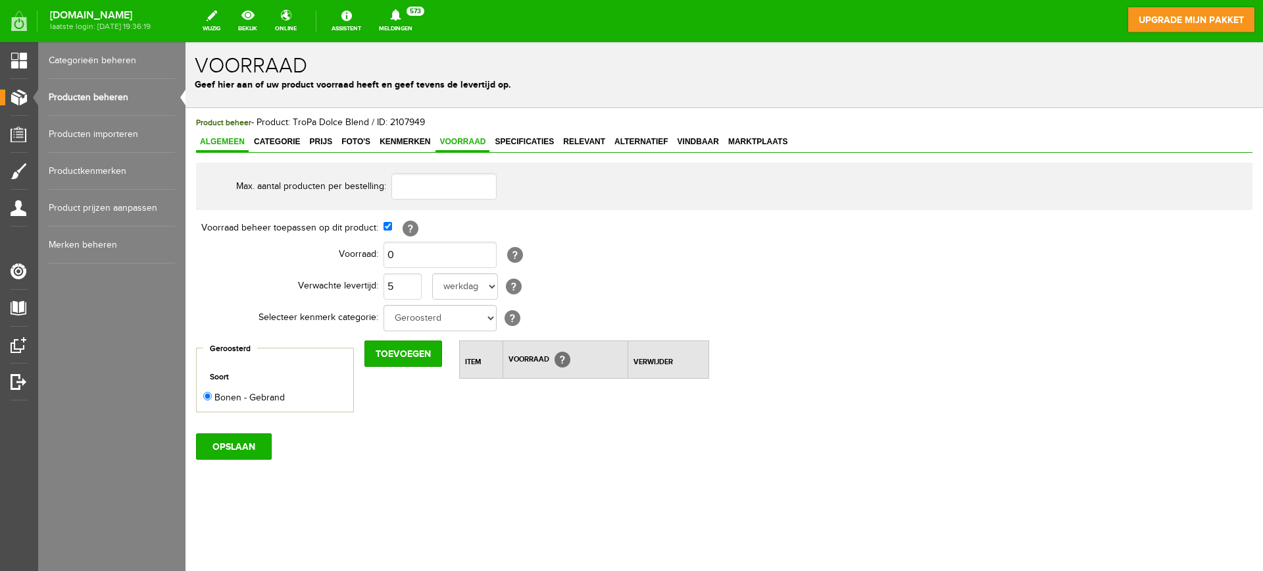
click at [227, 141] on span "Algemeen" at bounding box center [222, 141] width 53 height 9
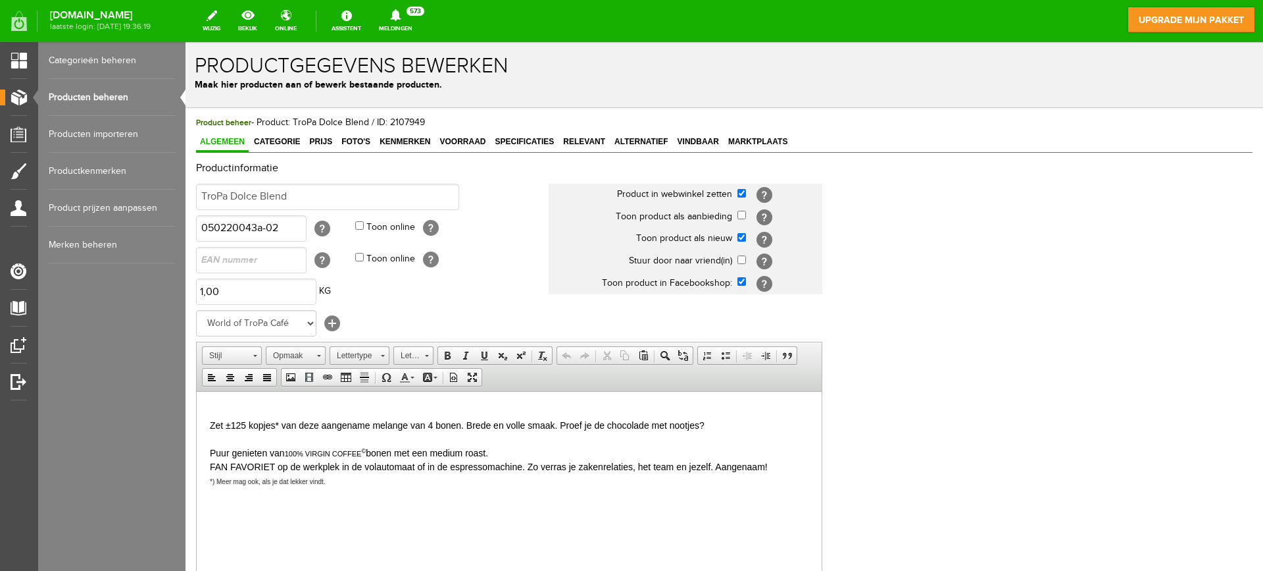
click at [272, 392] on html "Zet ±125 kopjes* van deze aangename melange van 4 bonen. Brede en volle smaak. …" at bounding box center [509, 468] width 625 height 155
click at [271, 401] on html "↵ [PERSON_NAME] ±125 kopjes* van deze aangename melange van 4 bonen. Brede en v…" at bounding box center [509, 468] width 625 height 155
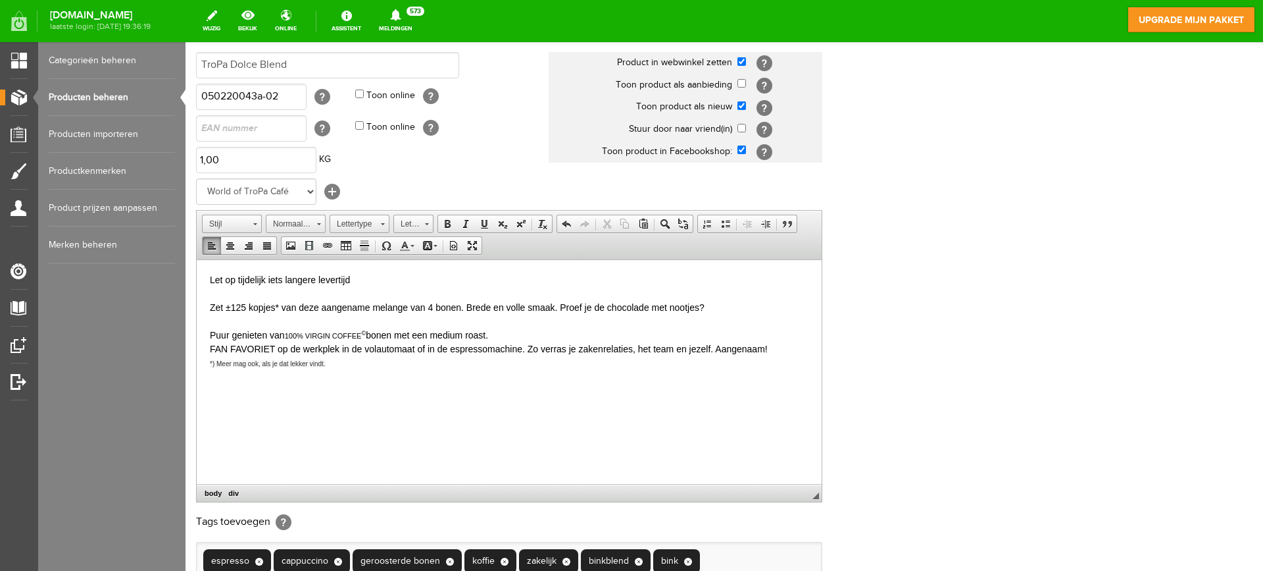
scroll to position [263, 0]
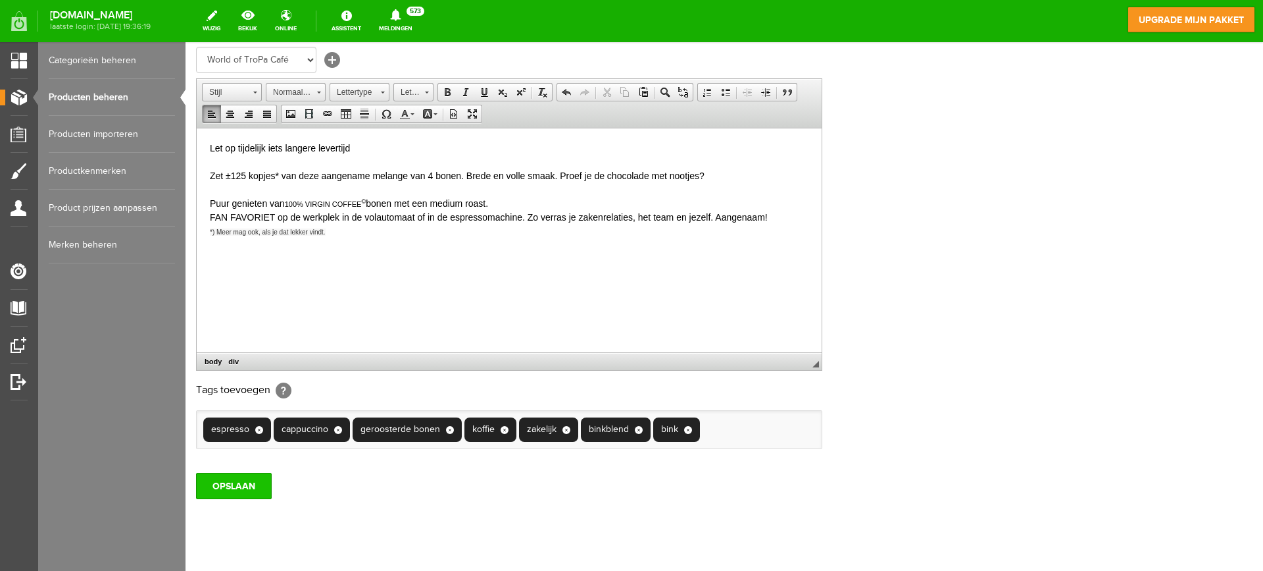
click at [230, 486] on input "OPSLAAN" at bounding box center [234, 485] width 76 height 26
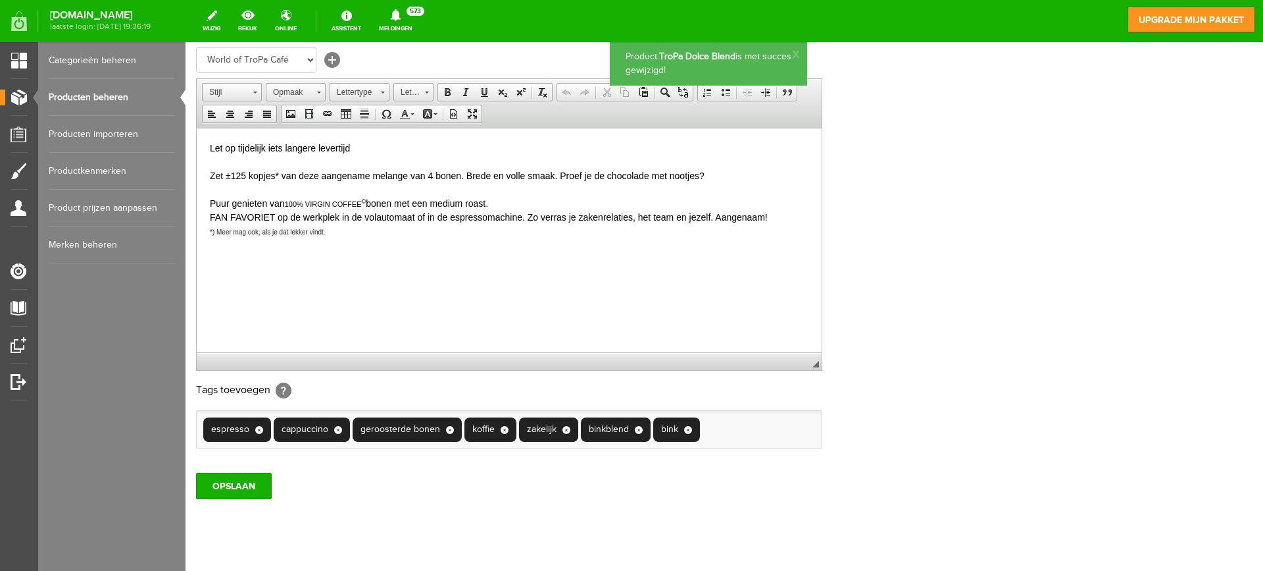
scroll to position [0, 0]
click at [106, 95] on link "Producten beheren" at bounding box center [112, 97] width 126 height 37
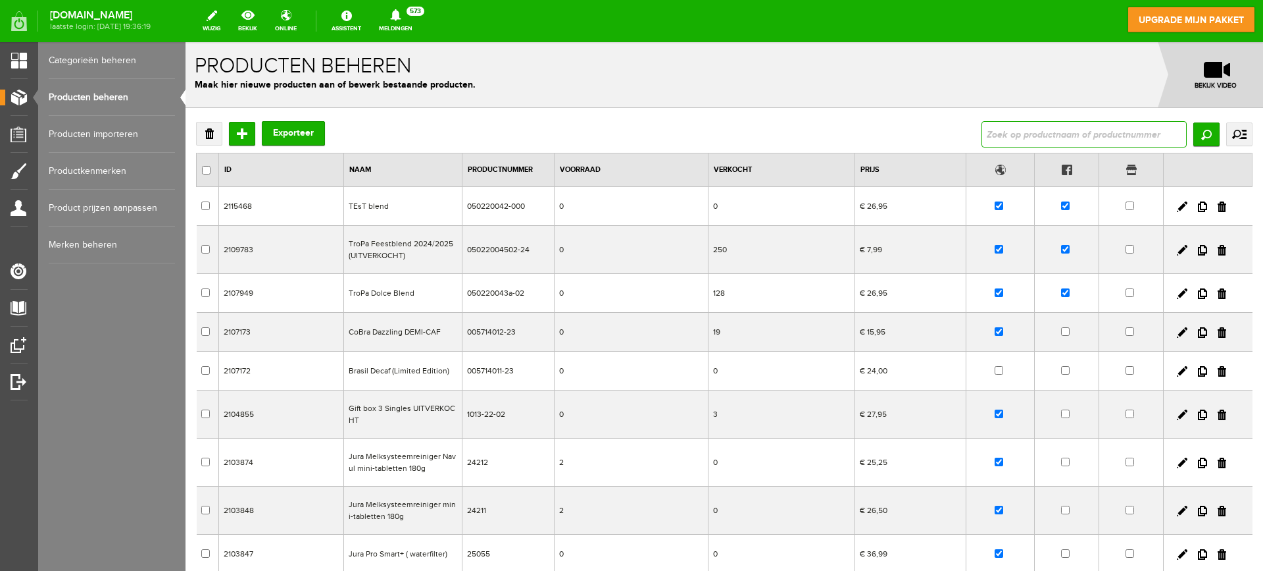
click at [1071, 138] on input "text" at bounding box center [1084, 134] width 205 height 26
type input "duette"
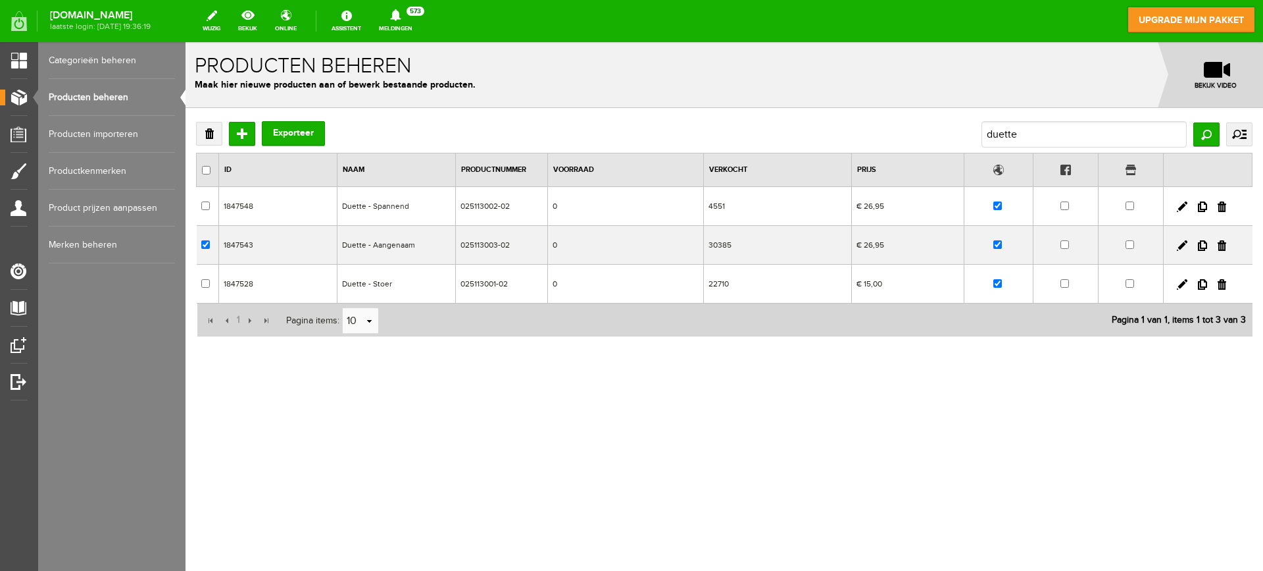
click at [386, 244] on td "Duette - Aangenaam" at bounding box center [397, 245] width 118 height 39
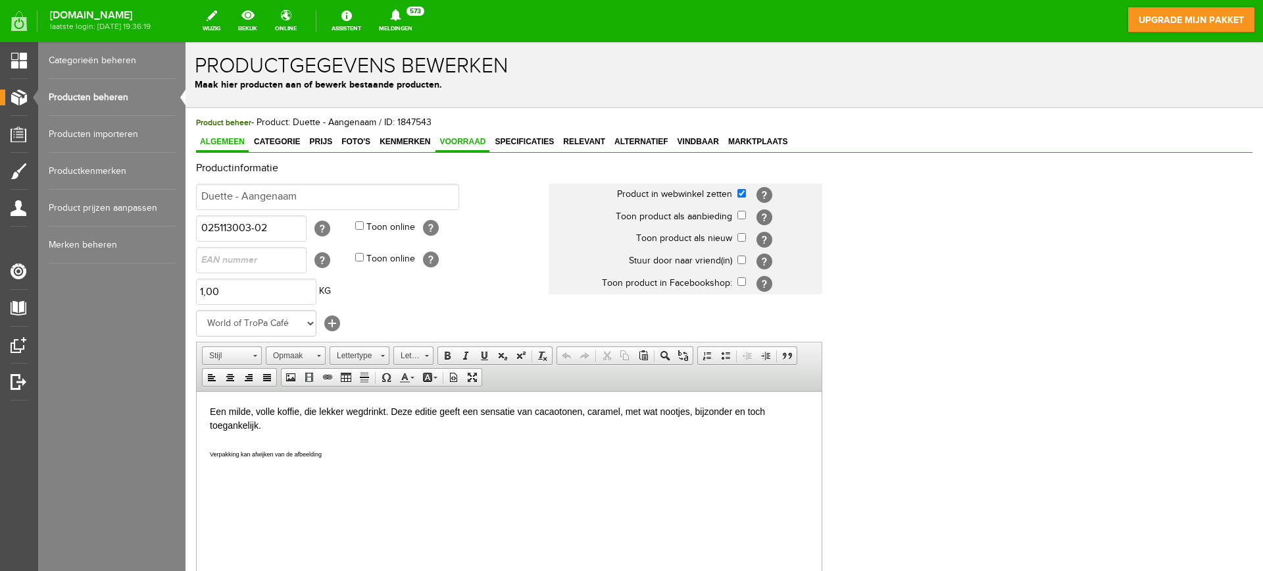
click at [467, 143] on span "Voorraad" at bounding box center [463, 141] width 54 height 9
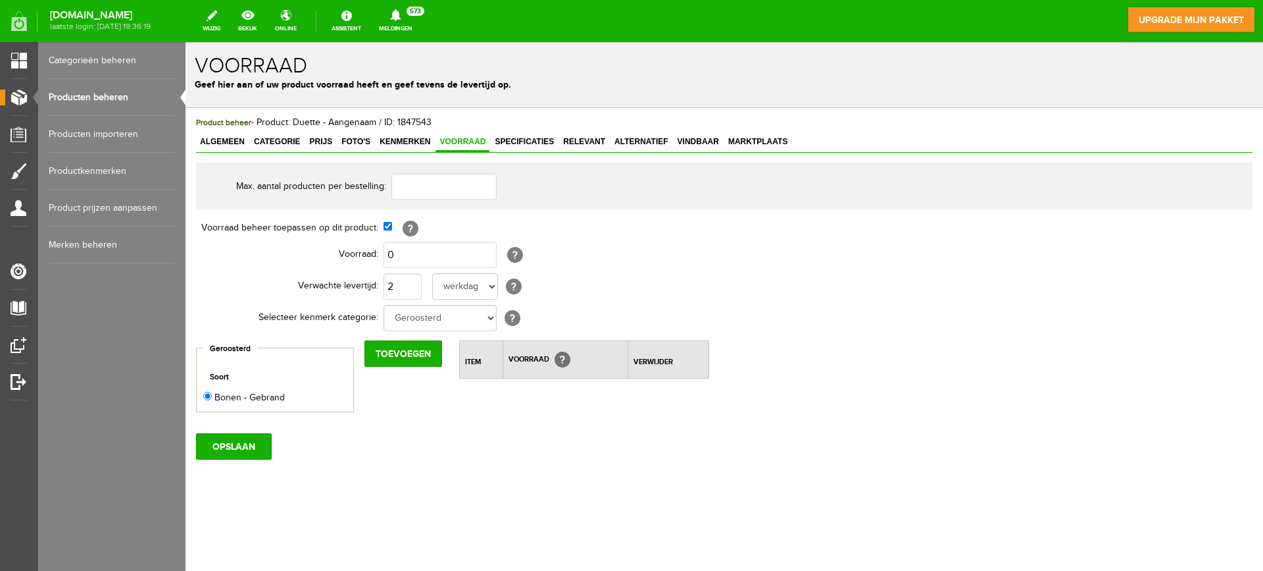
drag, startPoint x: 224, startPoint y: 141, endPoint x: 233, endPoint y: 158, distance: 18.9
click at [224, 142] on span "Algemeen" at bounding box center [222, 141] width 53 height 9
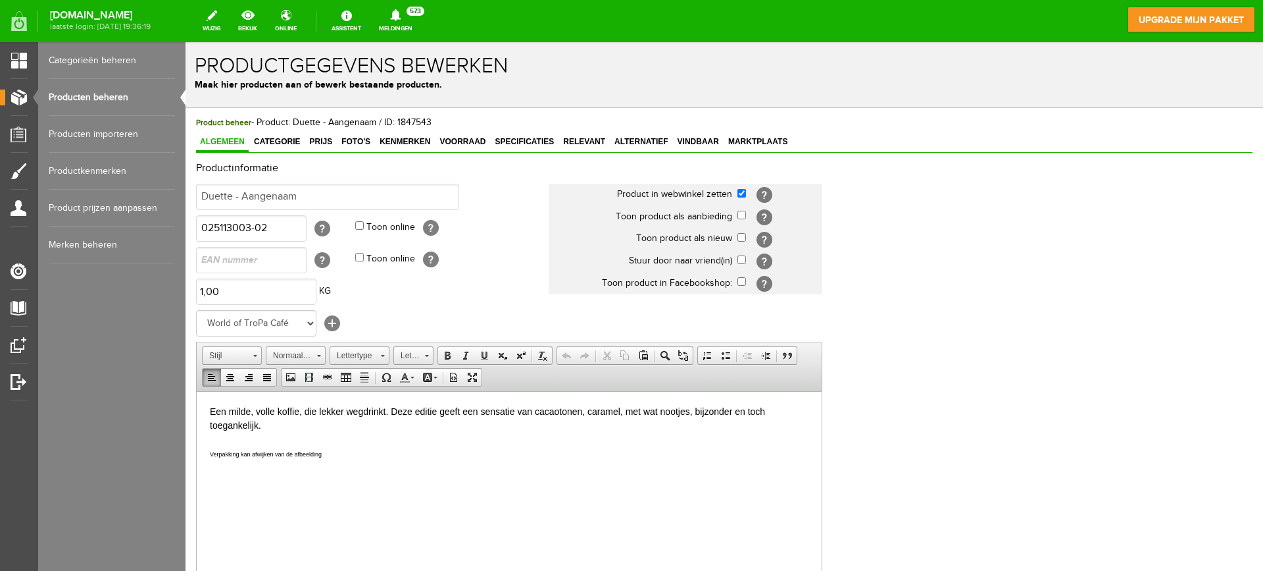
click at [207, 409] on html "Een milde, volle koffie, die lekker wegdrinkt. Deze editie geeft een sensatie v…" at bounding box center [509, 438] width 625 height 95
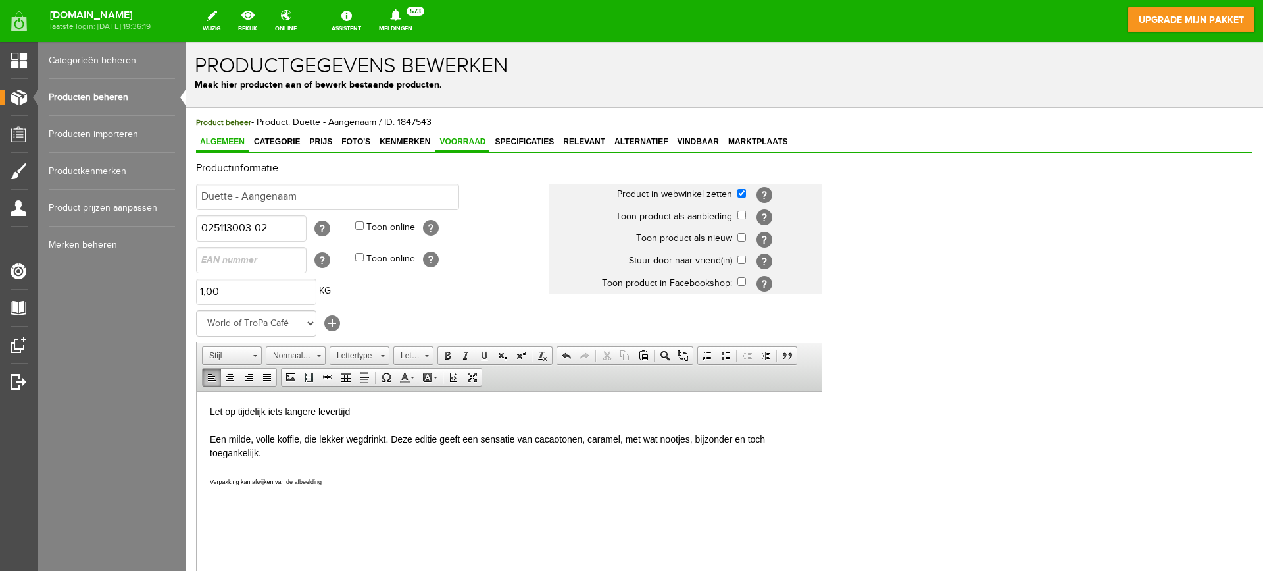
click at [469, 141] on span "Voorraad" at bounding box center [463, 141] width 54 height 9
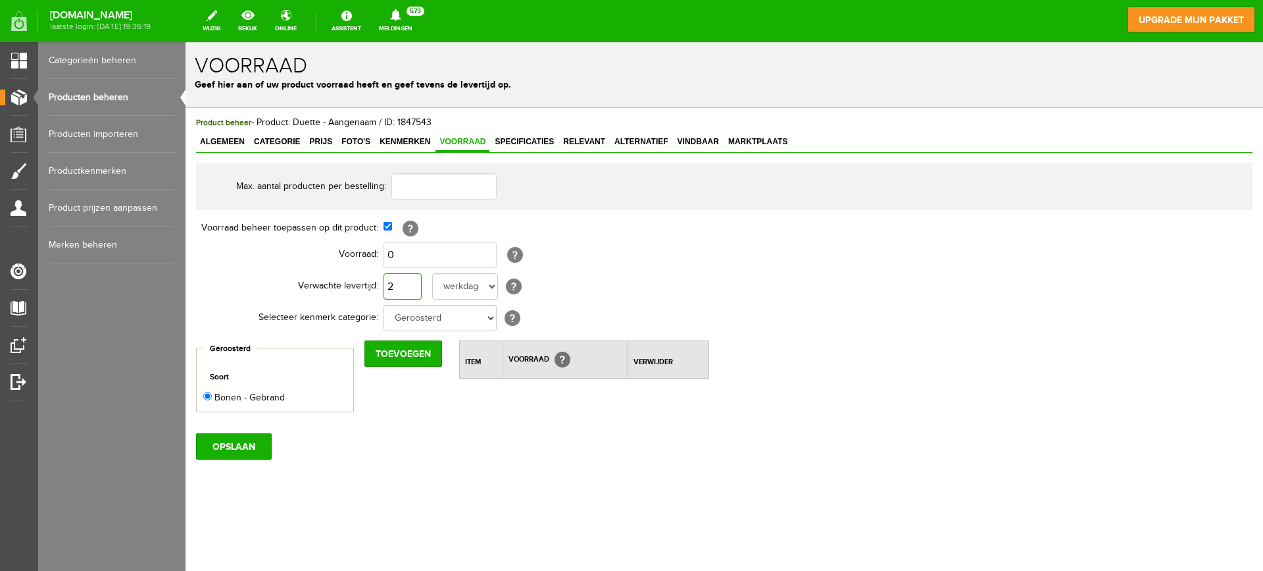
click at [400, 288] on input "2" at bounding box center [403, 286] width 38 height 26
type input "5"
click at [250, 446] on input "OPSLAAN" at bounding box center [234, 446] width 76 height 26
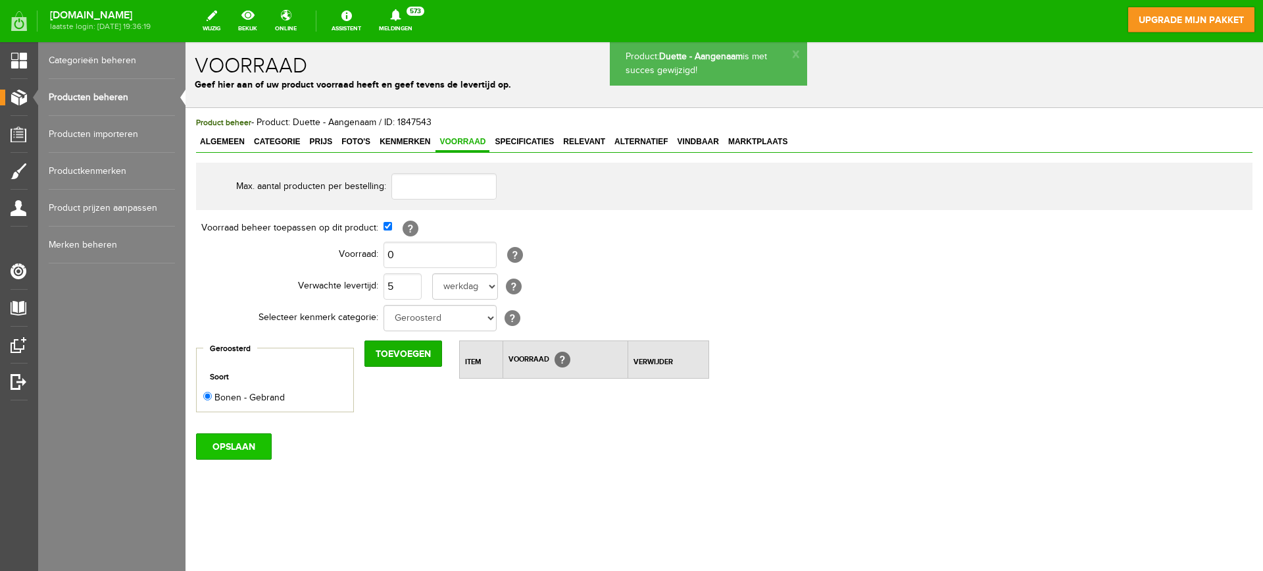
click at [247, 445] on input "OPSLAAN" at bounding box center [234, 446] width 76 height 26
click at [211, 134] on link "Algemeen" at bounding box center [222, 142] width 53 height 19
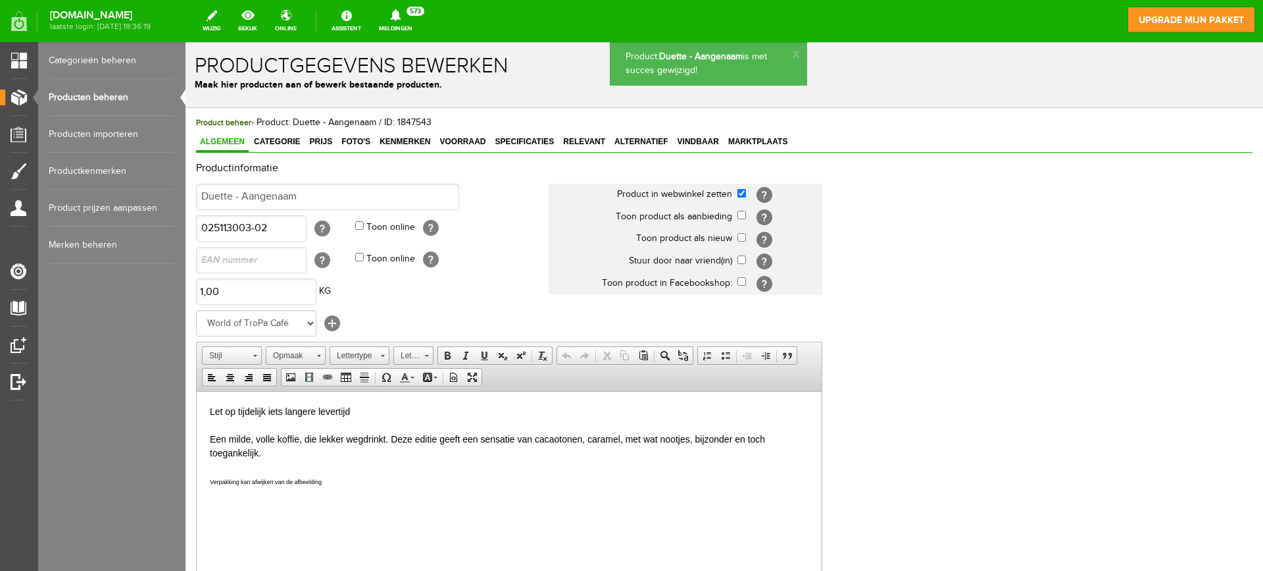
click at [215, 138] on span "Algemeen" at bounding box center [222, 141] width 53 height 9
drag, startPoint x: 279, startPoint y: 397, endPoint x: 207, endPoint y: 744, distance: 354.8
click at [197, 394] on html "Let op tijdelijk iets langere levertijd Een milde, volle koffie, die lekker weg…" at bounding box center [509, 452] width 625 height 123
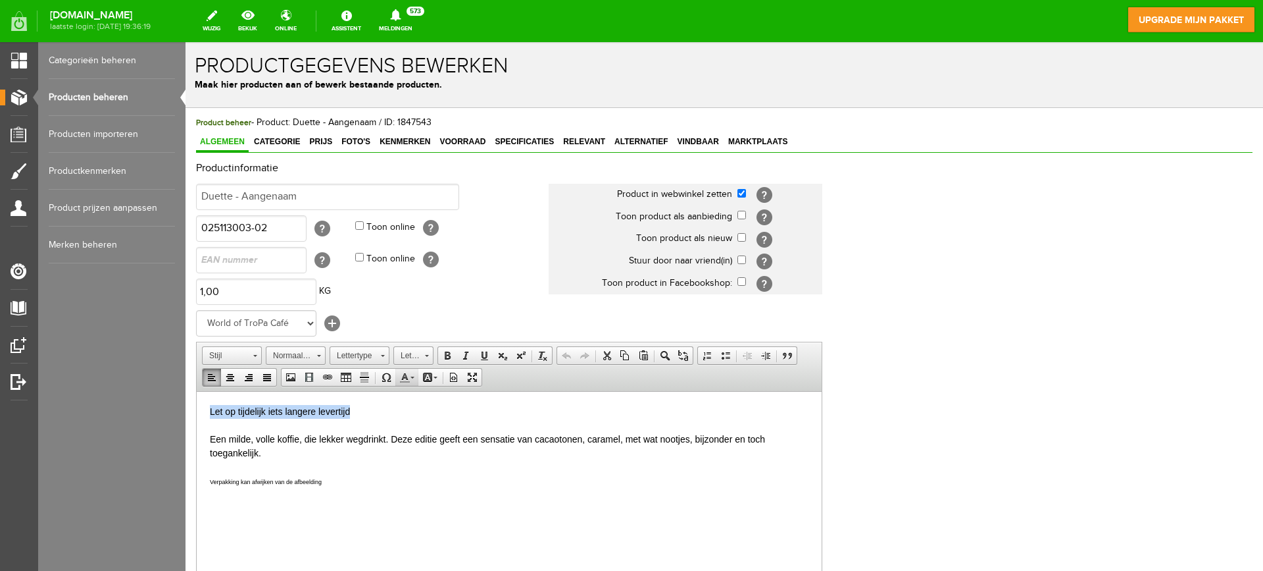
click at [403, 376] on span at bounding box center [404, 377] width 11 height 11
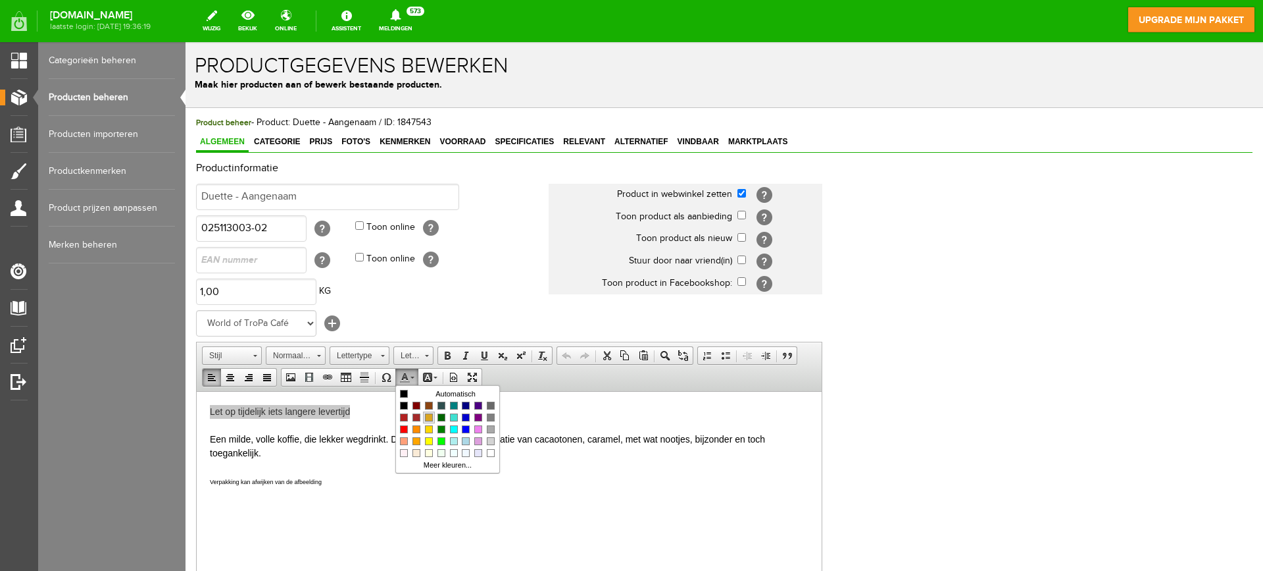
drag, startPoint x: 428, startPoint y: 414, endPoint x: 626, endPoint y: 408, distance: 198.8
click at [428, 414] on span "Kleuren" at bounding box center [429, 417] width 8 height 8
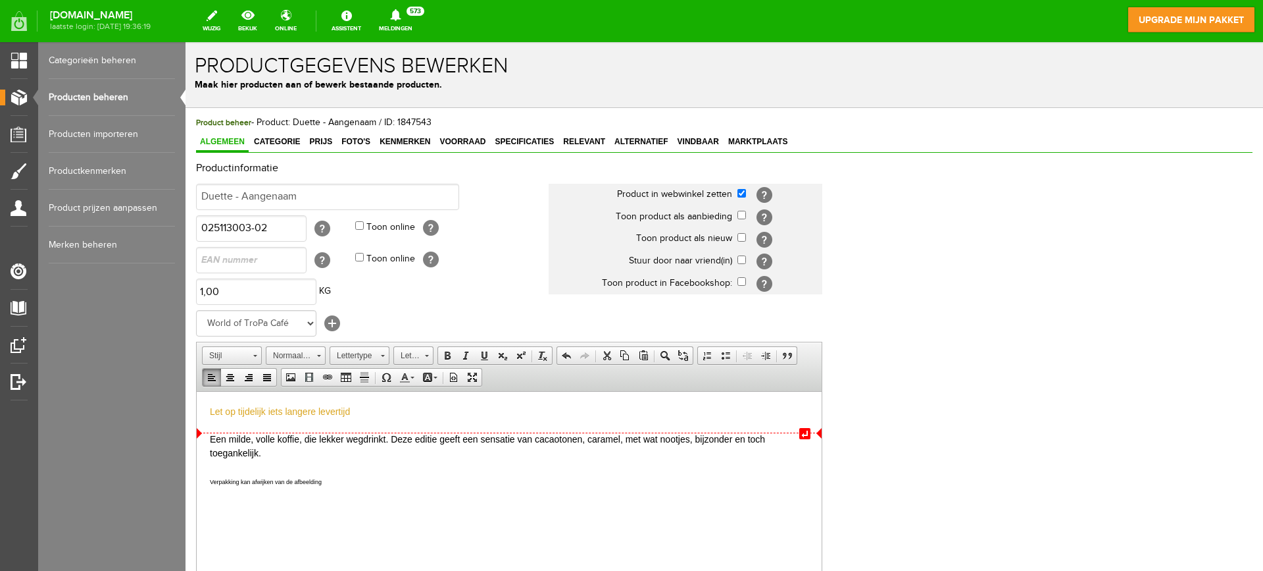
click at [351, 433] on div "Een milde, volle koffie, die lekker wegdrinkt. Deze editie geeft een sensatie v…" at bounding box center [509, 446] width 599 height 28
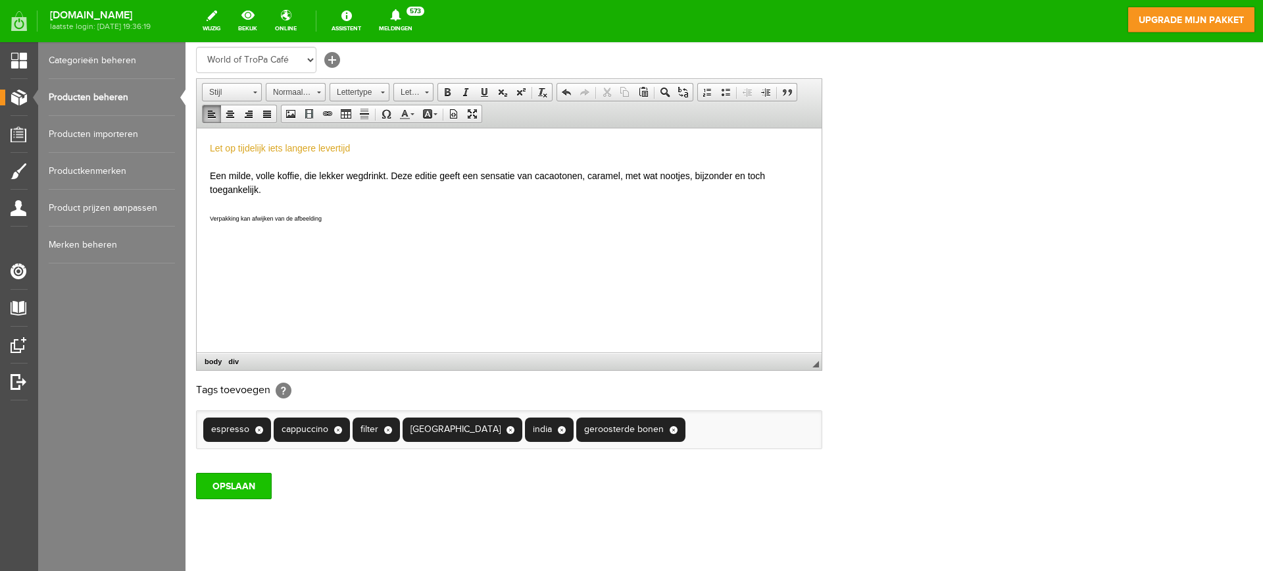
click at [251, 488] on input "OPSLAAN" at bounding box center [234, 485] width 76 height 26
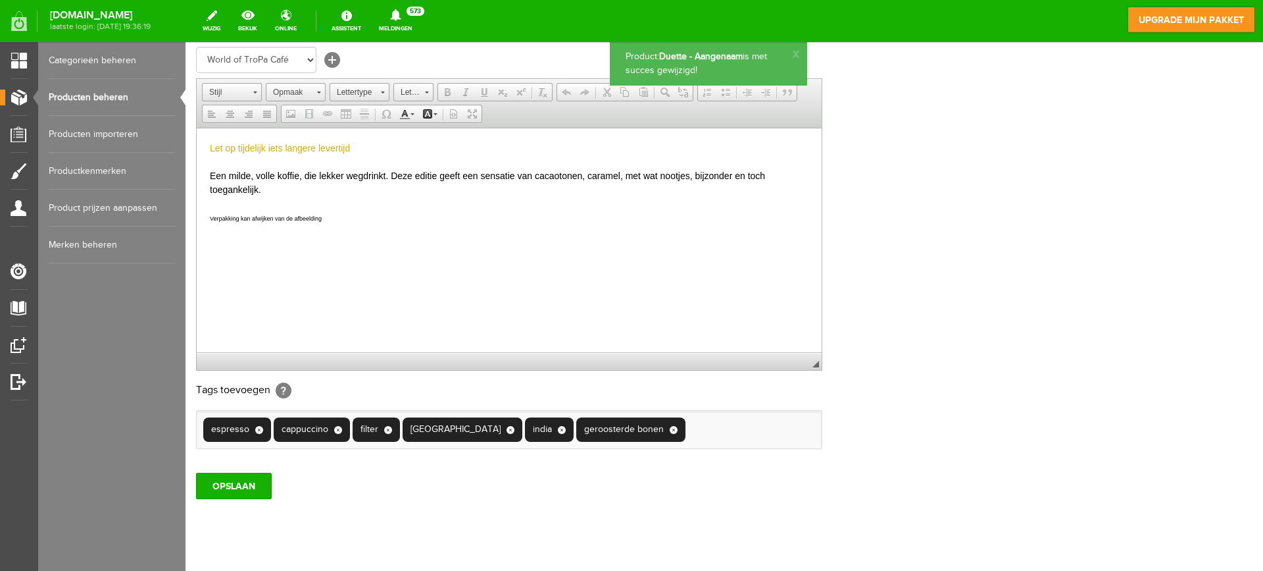
scroll to position [0, 0]
drag, startPoint x: 99, startPoint y: 96, endPoint x: 191, endPoint y: 123, distance: 95.4
click at [99, 97] on link "Producten beheren" at bounding box center [112, 97] width 126 height 37
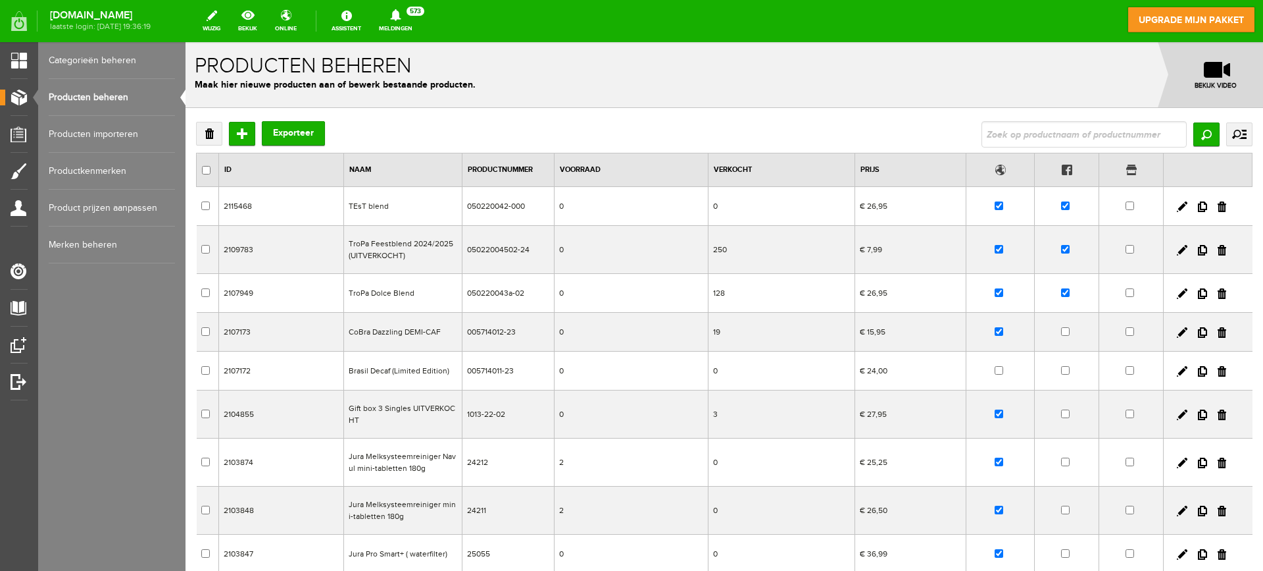
click at [430, 300] on td "TroPa Dolce Blend" at bounding box center [402, 293] width 118 height 39
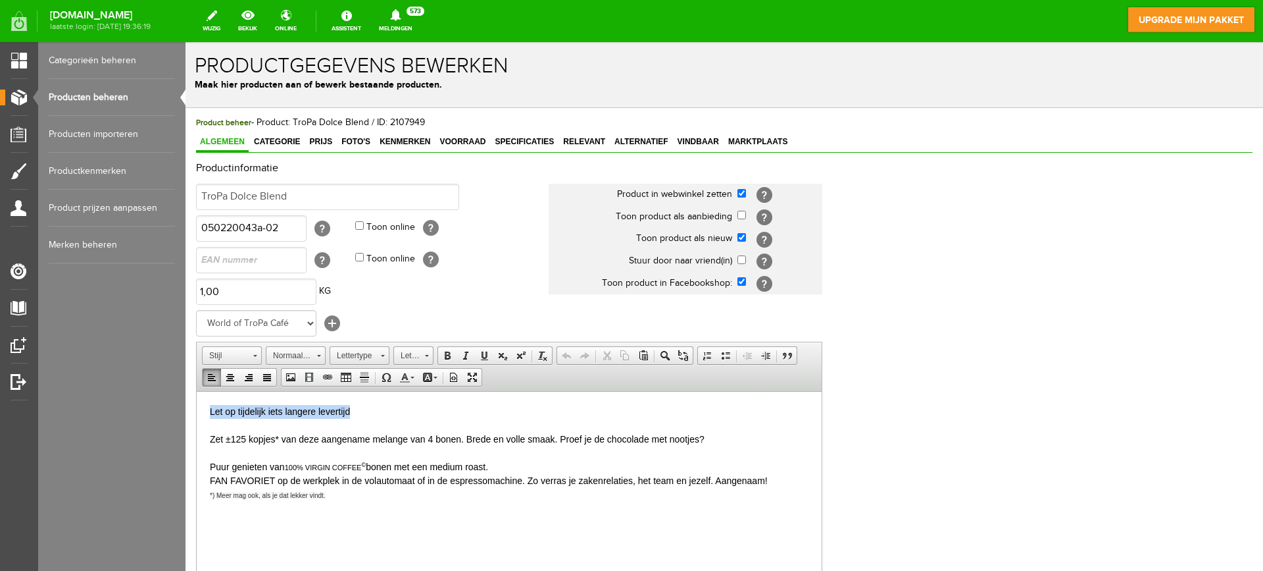
drag, startPoint x: 173, startPoint y: 398, endPoint x: 154, endPoint y: 402, distance: 19.5
click at [197, 402] on html "Let op tijdelijk iets langere levertijd Zet ±125 kopjes* van deze aangename mel…" at bounding box center [509, 475] width 625 height 169
click at [408, 378] on span at bounding box center [404, 377] width 11 height 11
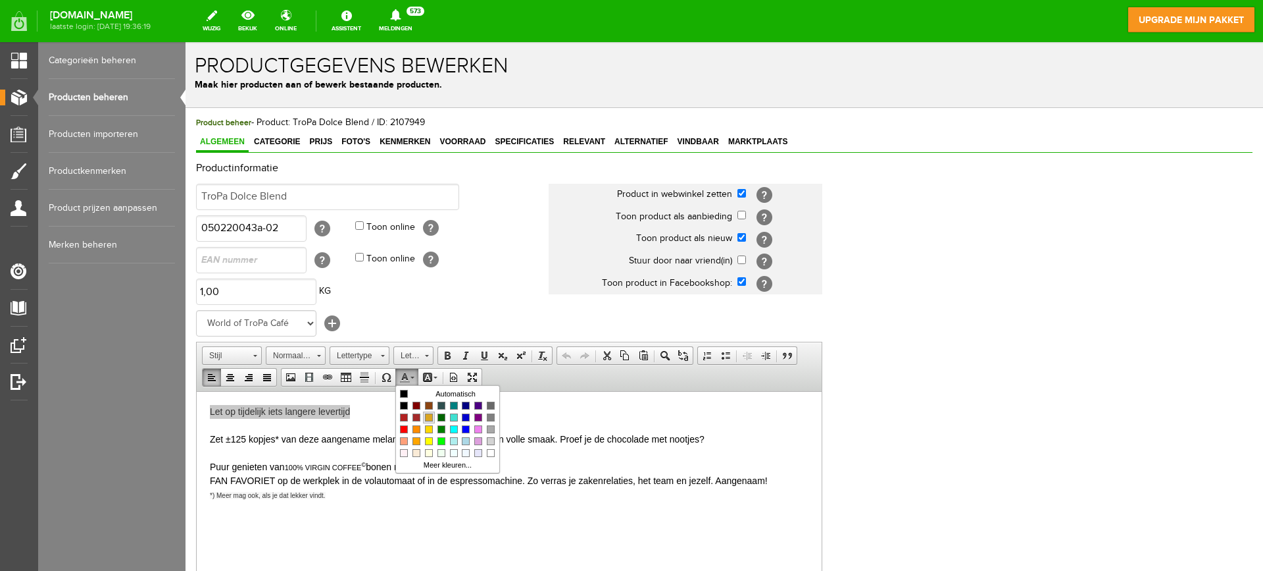
click at [431, 415] on span "Kleuren" at bounding box center [429, 417] width 8 height 8
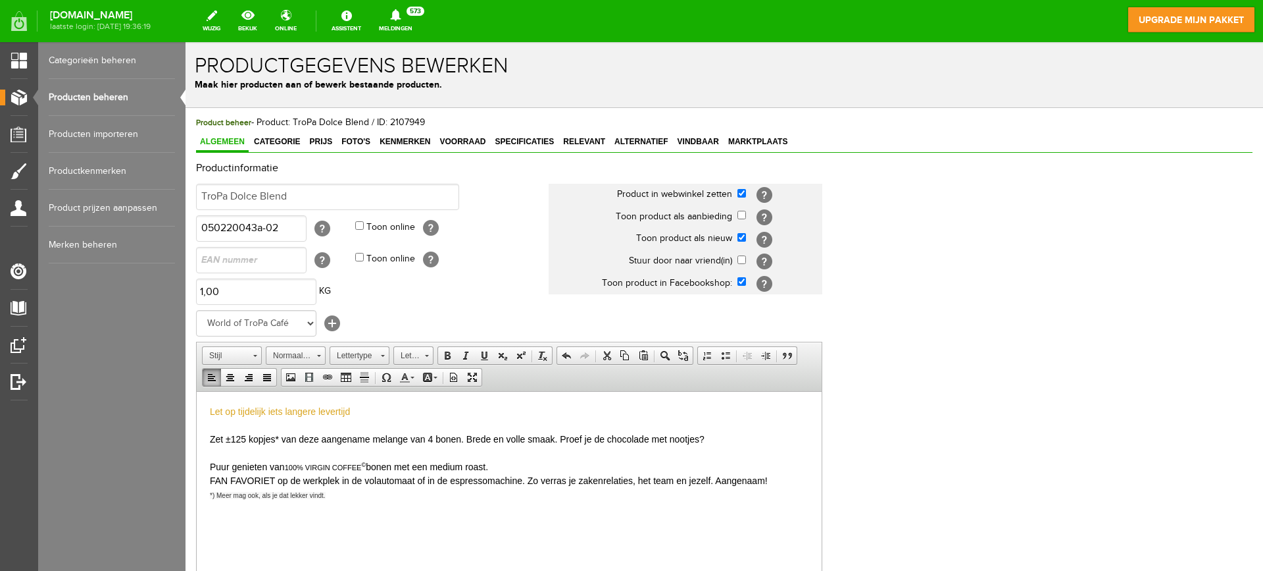
click at [957, 426] on div "Productinformatie TroPa Dolce Blend Product in webwinkel zetten [?] Toon produc…" at bounding box center [724, 439] width 1057 height 552
click at [415, 410] on div "Let op tijdelijk iets langere levertijd" at bounding box center [509, 411] width 599 height 14
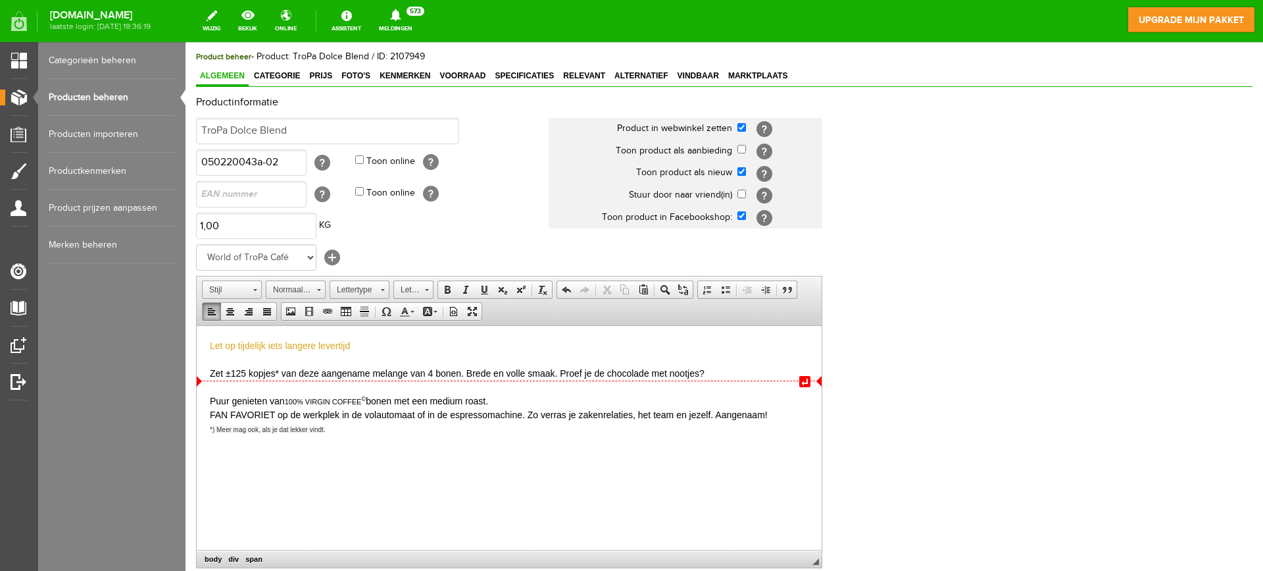
scroll to position [197, 0]
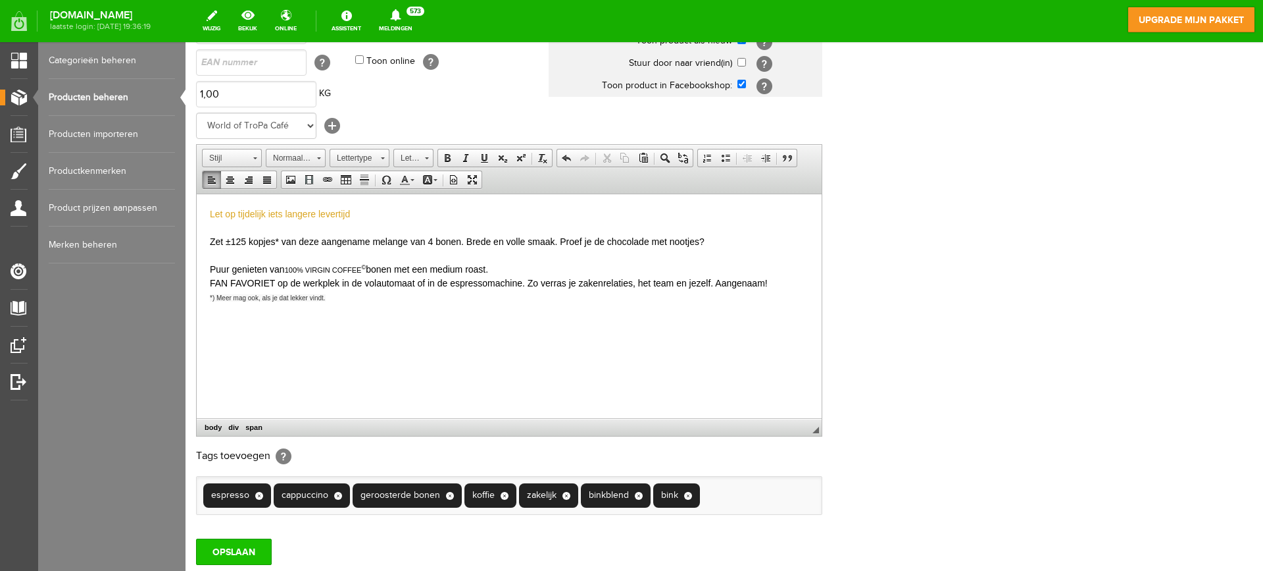
click at [252, 551] on input "OPSLAAN" at bounding box center [234, 551] width 76 height 26
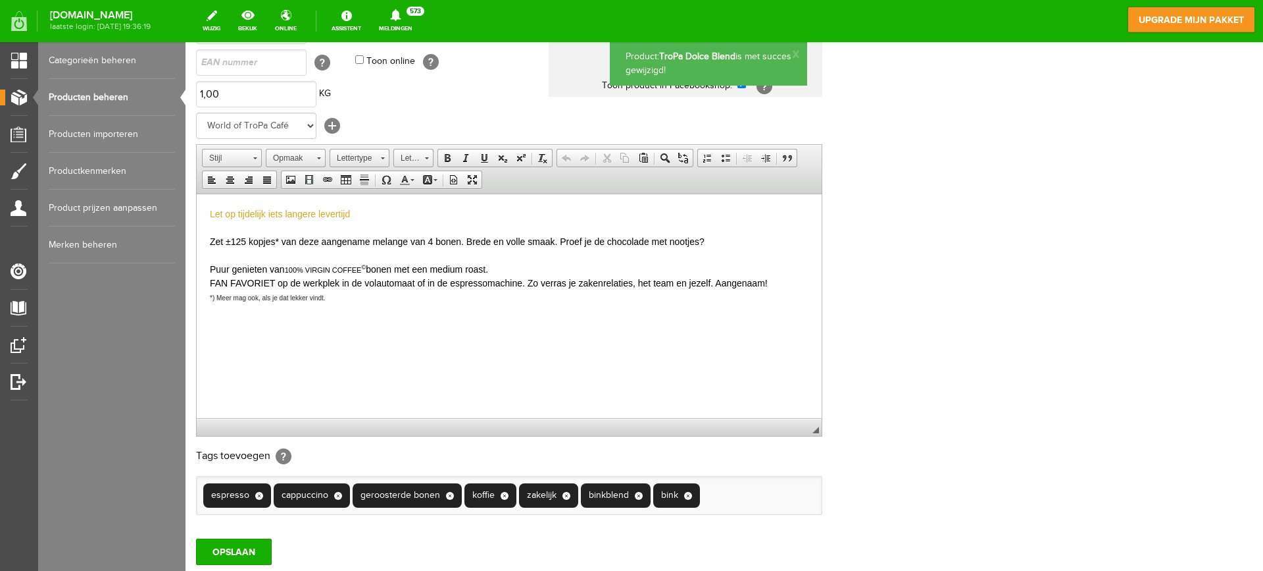
scroll to position [0, 0]
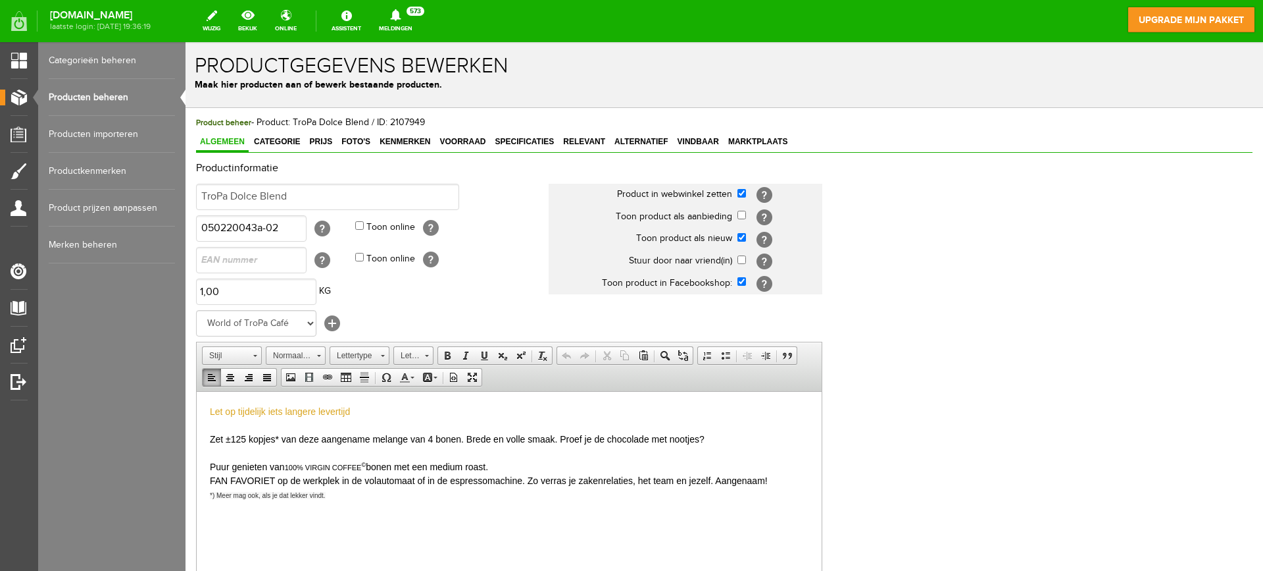
click at [211, 413] on span "Let op tijdelijk iets langere levertijd" at bounding box center [280, 410] width 140 height 11
click at [411, 411] on div "Let op tijdelijk iets langere levertijd" at bounding box center [509, 411] width 599 height 14
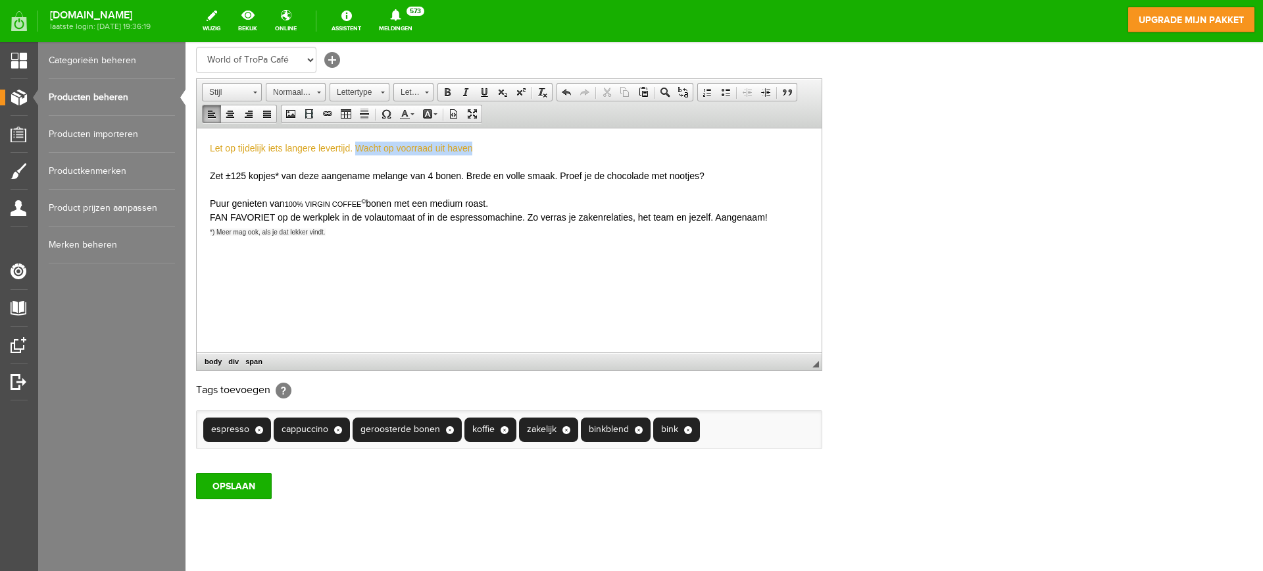
drag, startPoint x: 480, startPoint y: 151, endPoint x: 357, endPoint y: 150, distance: 123.1
click at [357, 150] on div "Let op tijdelijk iets langere levertijd. Wacht op voorraad uit haven" at bounding box center [509, 148] width 599 height 14
click at [501, 148] on div "Let op tijdelijk iets langere levertijd. Wacht op voorraad uit haven" at bounding box center [509, 148] width 599 height 14
drag, startPoint x: 498, startPoint y: 148, endPoint x: 251, endPoint y: 151, distance: 247.4
click at [251, 151] on div "Let op tijdelijk iets langere levertijd. Wacht op voorraad uit haven" at bounding box center [509, 148] width 599 height 14
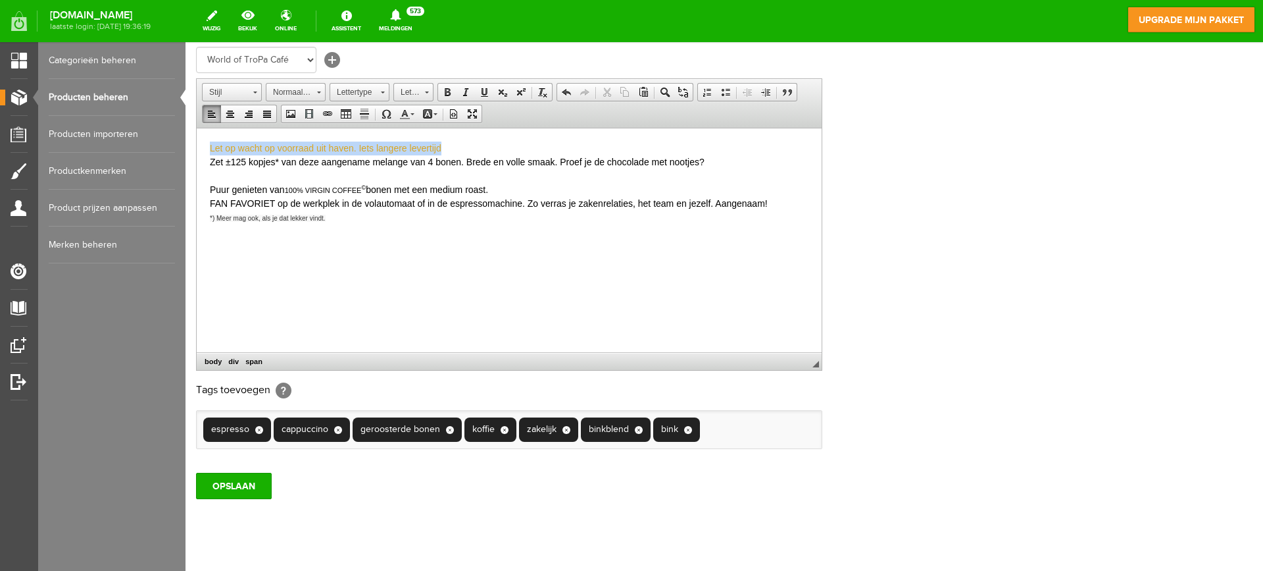
drag, startPoint x: 475, startPoint y: 147, endPoint x: 207, endPoint y: 144, distance: 268.5
click at [206, 143] on html "Let op wacht op voorraad uit haven. Iets langere levertijd Zet ±125 kopjes* van…" at bounding box center [509, 205] width 625 height 155
copy span "Let op wacht op voorraad uit haven. Iets langere levertijd"
click at [241, 492] on input "OPSLAAN" at bounding box center [234, 485] width 76 height 26
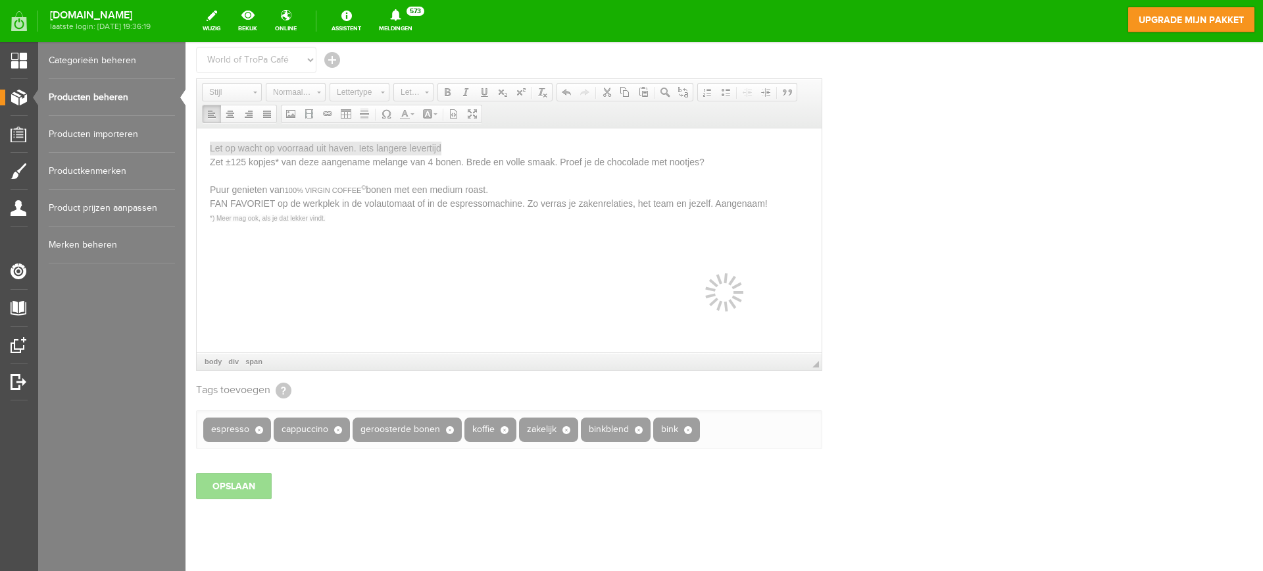
click at [138, 99] on link "Producten beheren" at bounding box center [112, 97] width 126 height 37
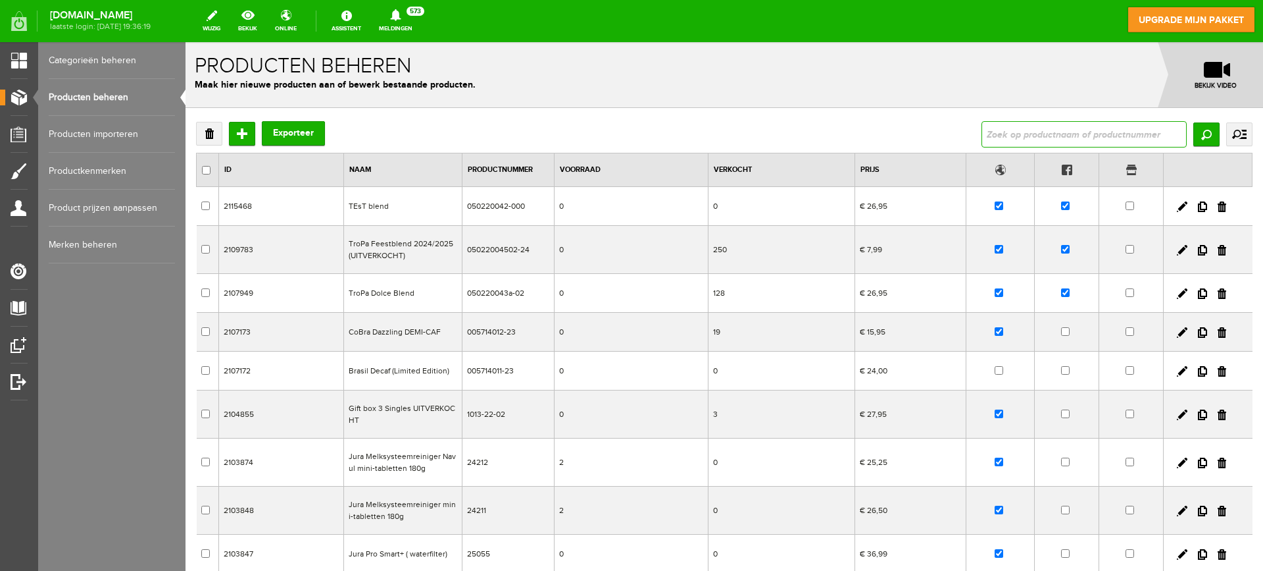
click at [1017, 132] on input "text" at bounding box center [1084, 134] width 205 height 26
type input "duette"
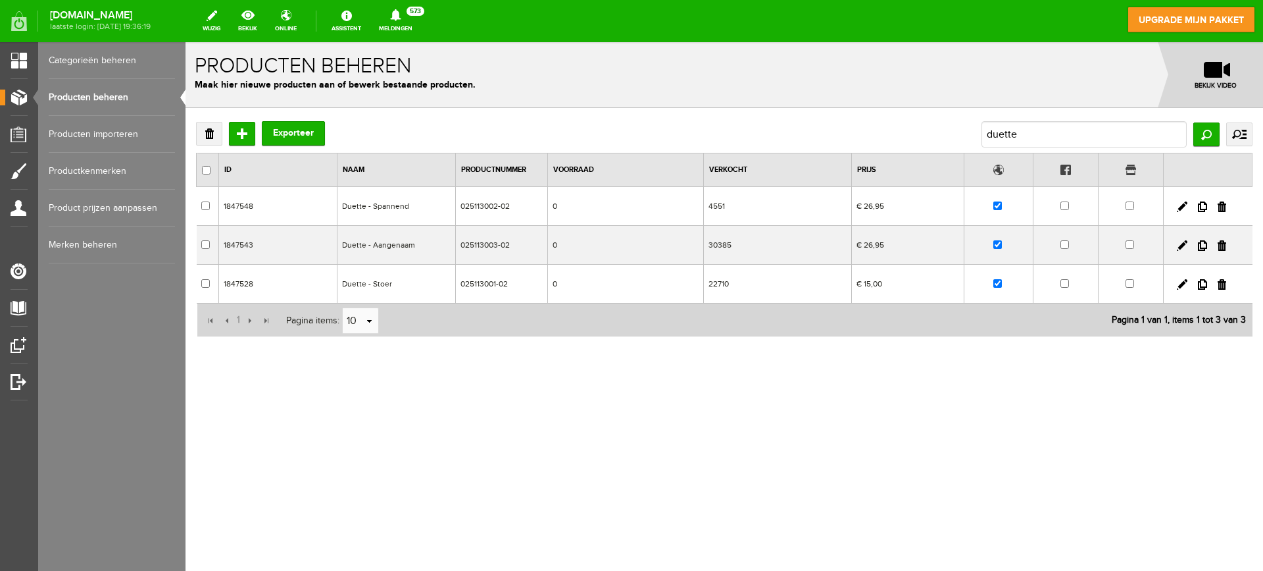
click at [394, 251] on td "Duette - Aangenaam" at bounding box center [397, 245] width 118 height 39
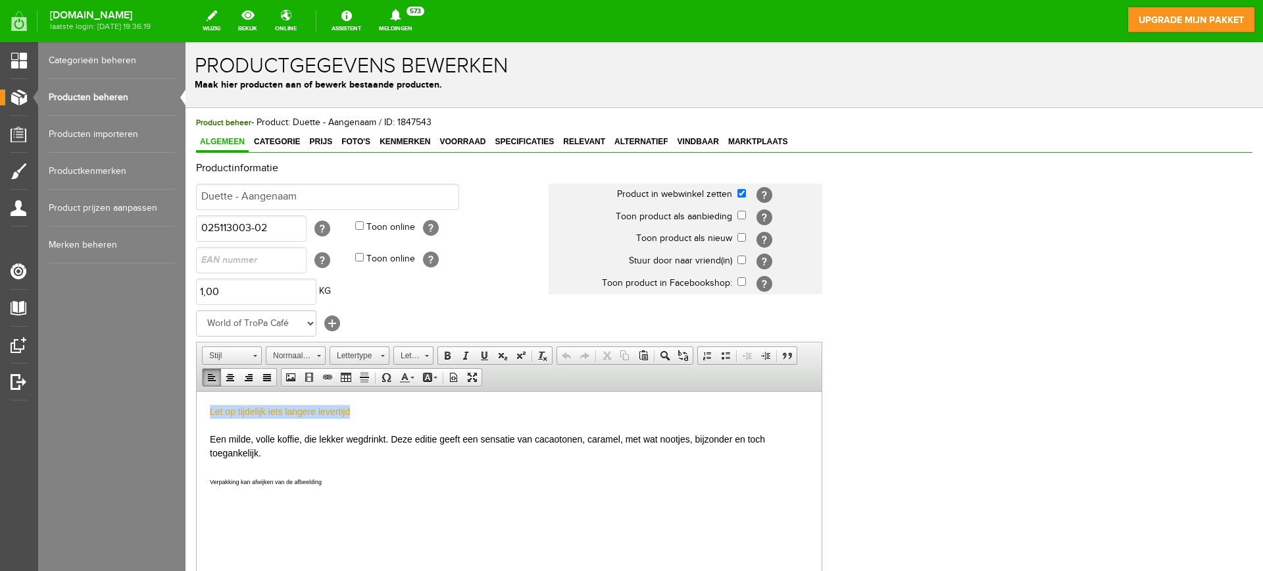
drag, startPoint x: 367, startPoint y: 415, endPoint x: 380, endPoint y: 790, distance: 375.3
click at [197, 405] on html "Let op tijdelijk iets langere levertijd Een milde, volle koffie, die lekker weg…" at bounding box center [509, 452] width 625 height 123
paste body
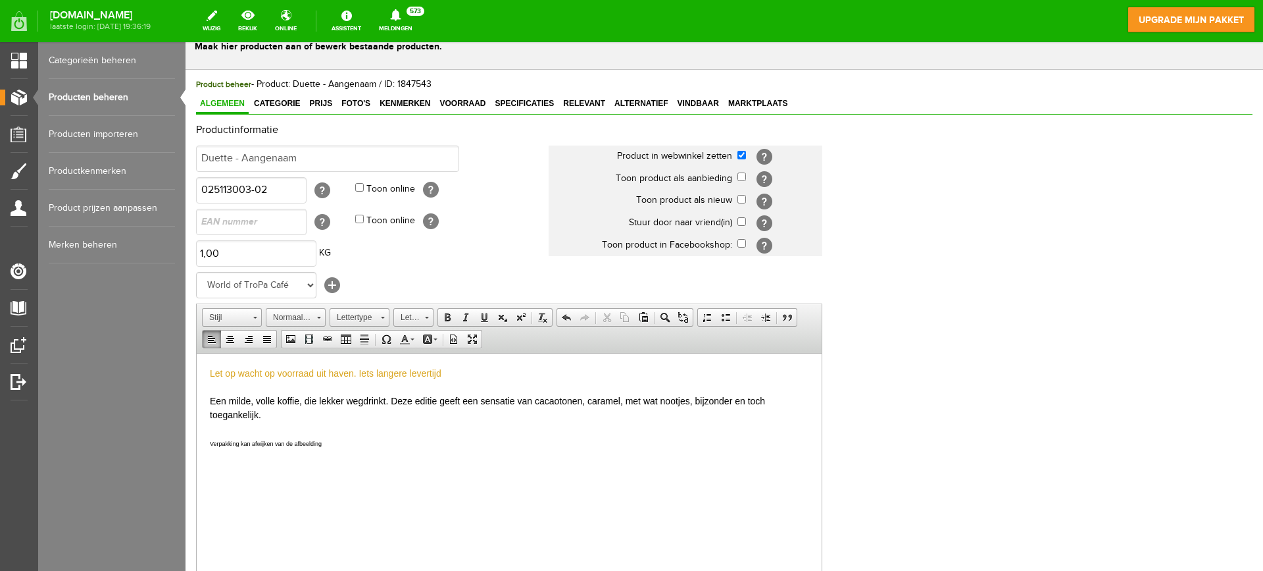
scroll to position [289, 0]
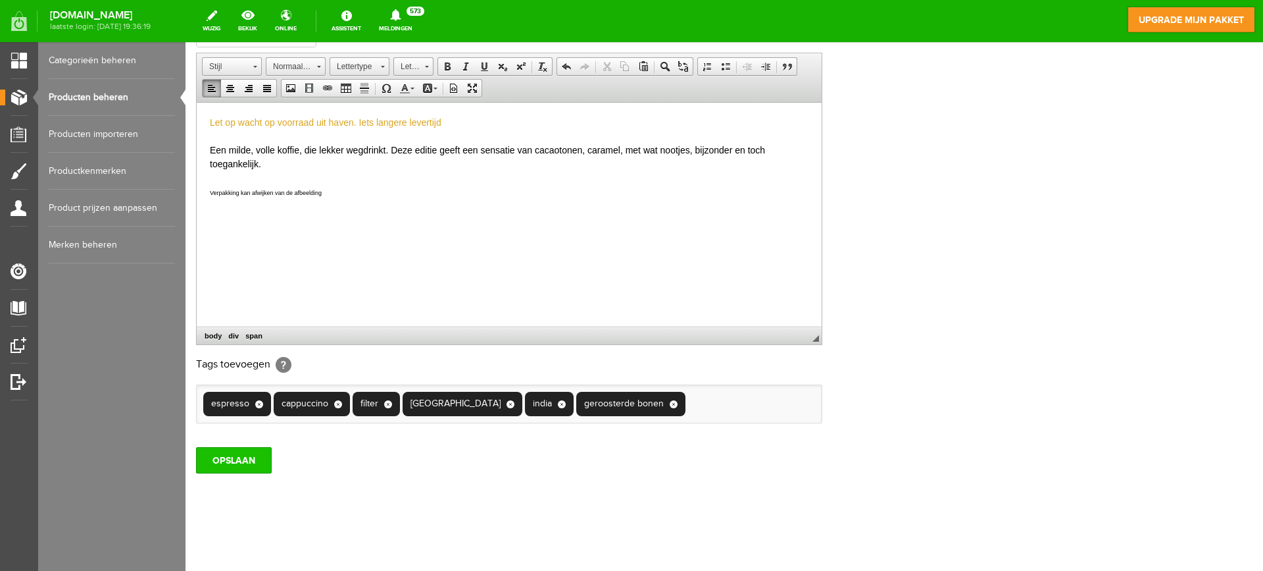
click at [231, 449] on input "OPSLAAN" at bounding box center [234, 460] width 76 height 26
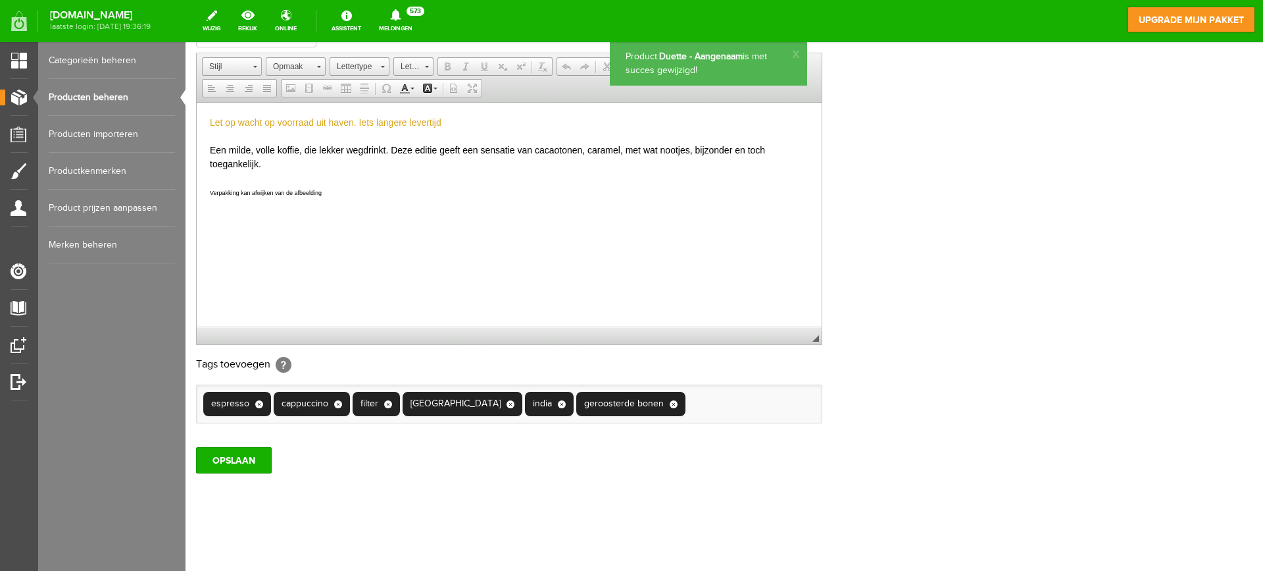
scroll to position [0, 0]
click at [124, 100] on link "Producten beheren" at bounding box center [112, 97] width 126 height 37
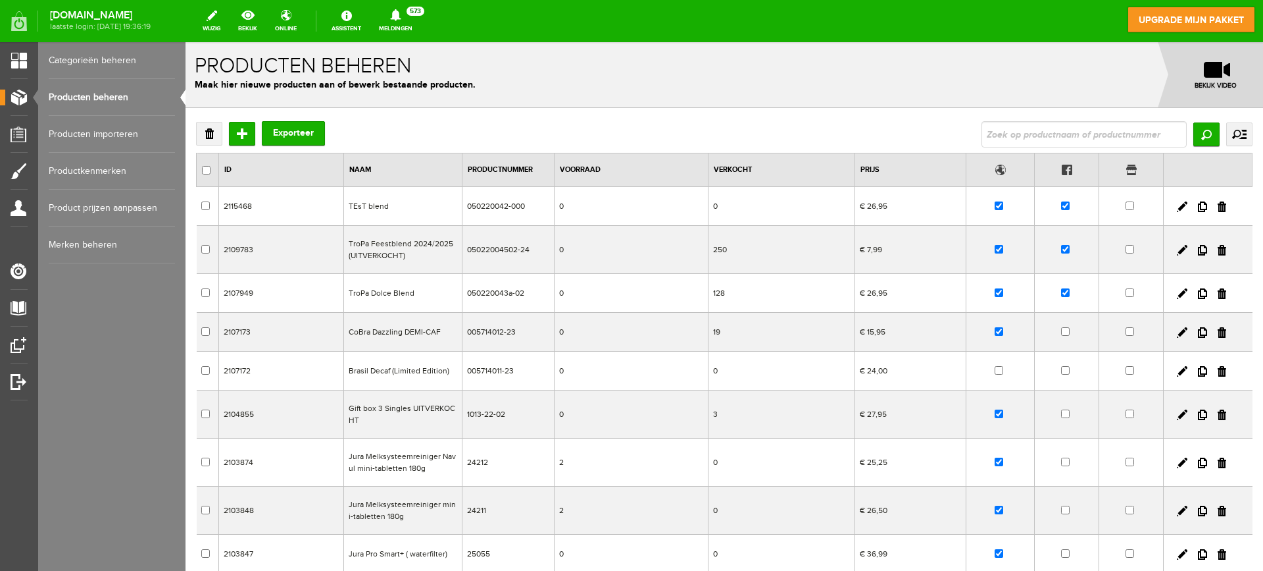
click at [109, 100] on link "Producten beheren" at bounding box center [112, 97] width 126 height 37
click at [1053, 134] on input "text" at bounding box center [1084, 134] width 205 height 26
type input "business"
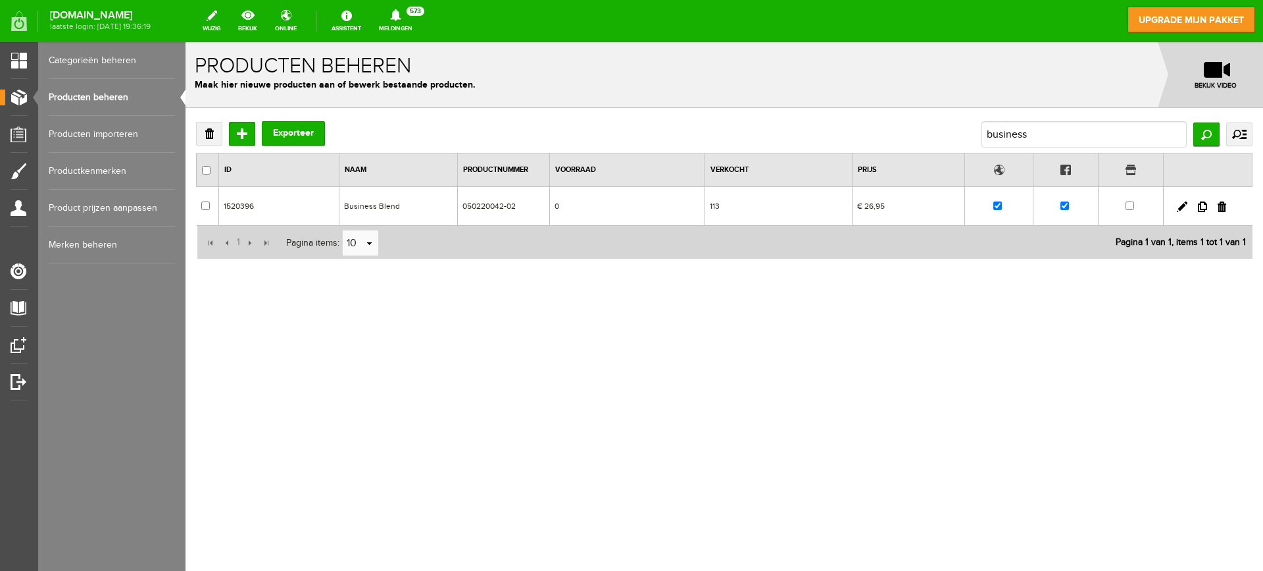
click at [413, 204] on td "Business Blend" at bounding box center [398, 206] width 118 height 39
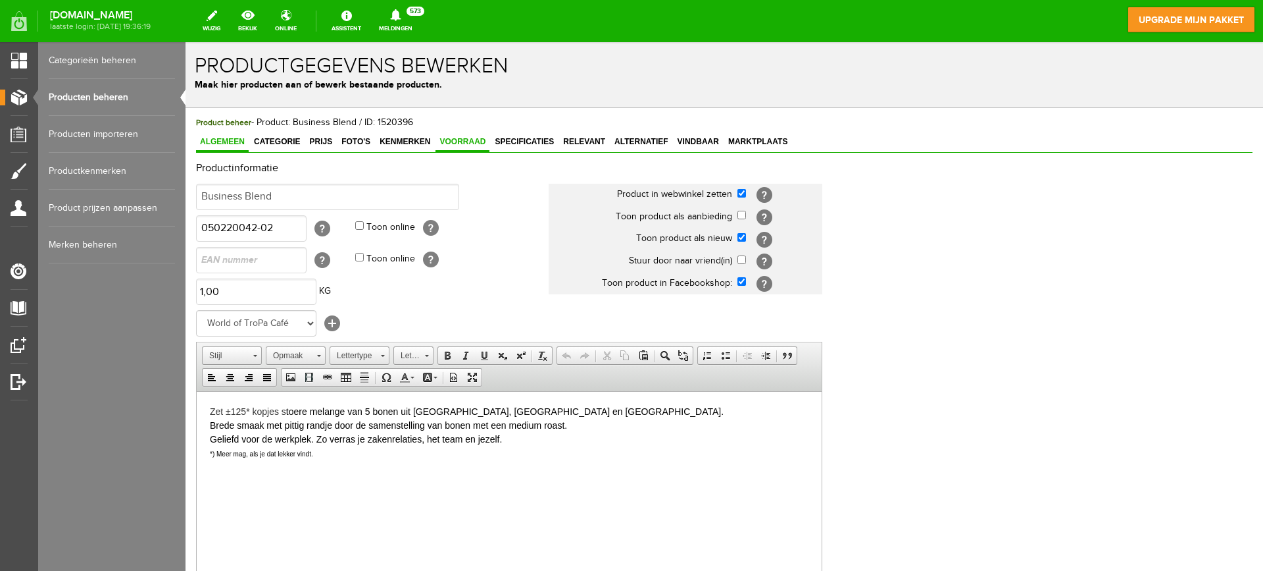
click at [453, 137] on span "Voorraad" at bounding box center [463, 141] width 54 height 9
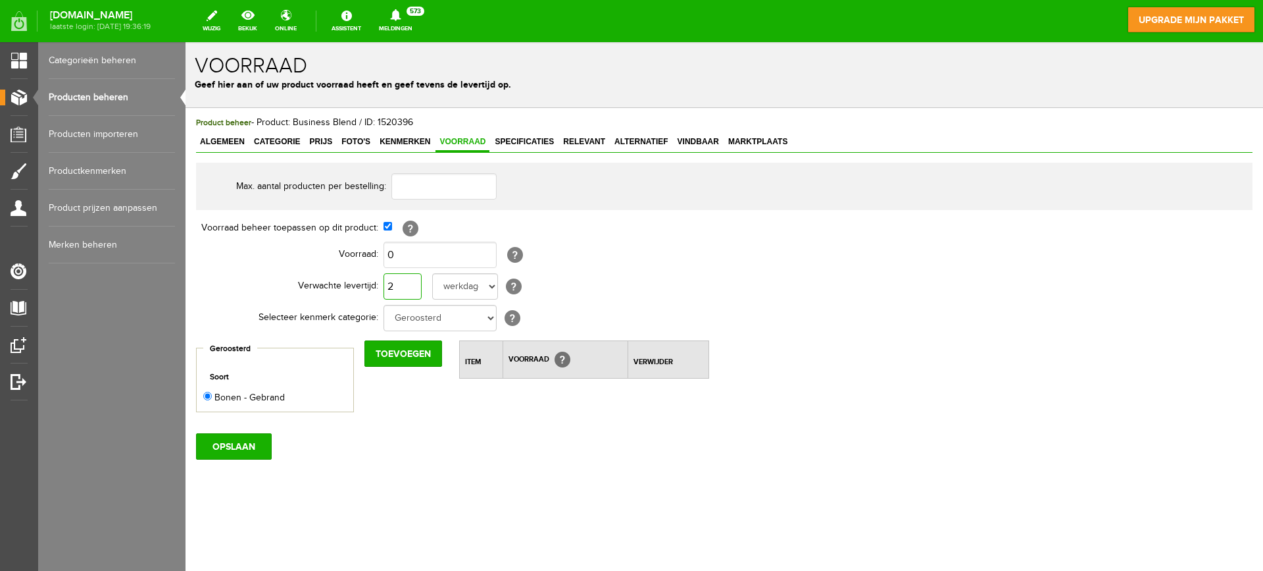
click at [399, 286] on input "2" at bounding box center [403, 286] width 38 height 26
type input "5"
click at [230, 445] on input "OPSLAAN" at bounding box center [234, 446] width 76 height 26
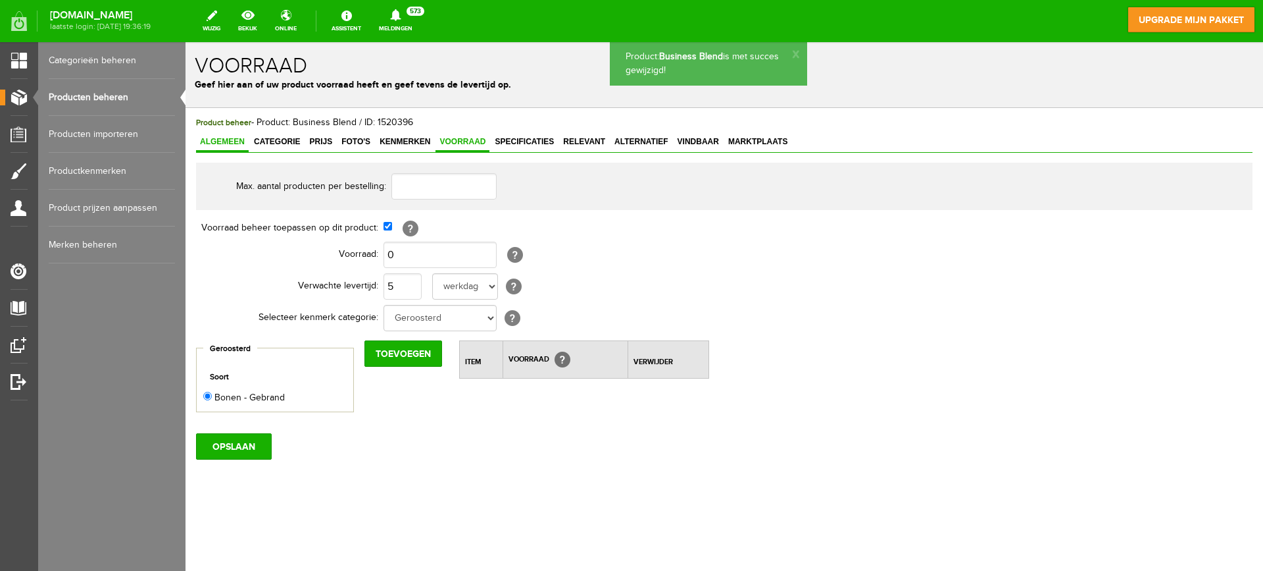
click at [226, 142] on span "Algemeen" at bounding box center [222, 141] width 53 height 9
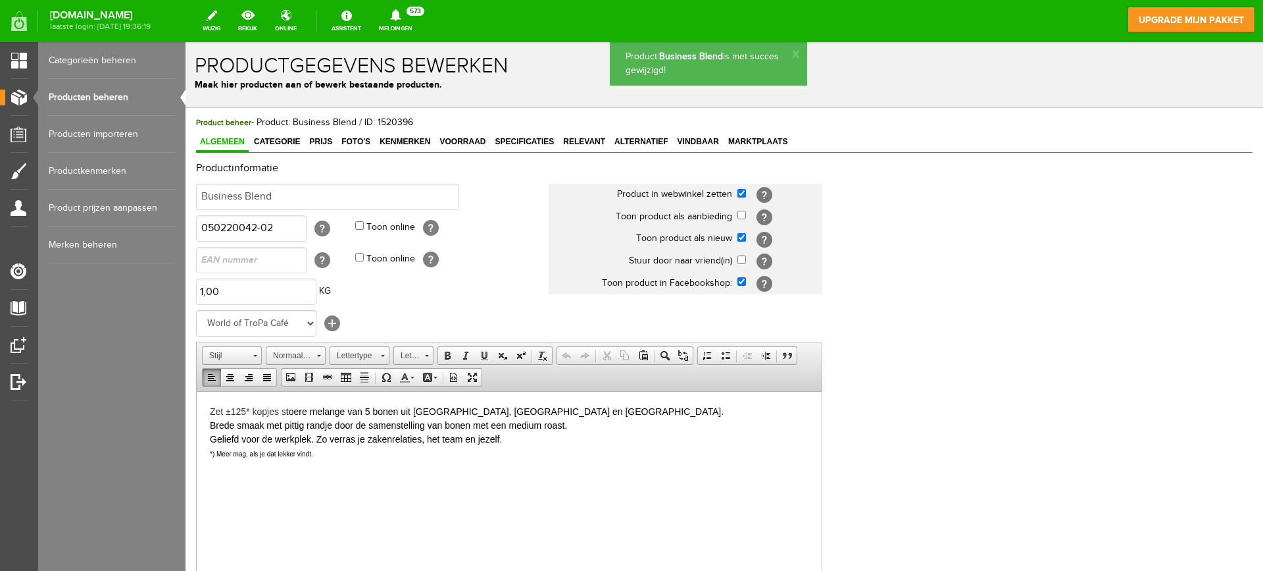
click at [211, 411] on span "Zet ±125* kopjes s" at bounding box center [248, 410] width 76 height 11
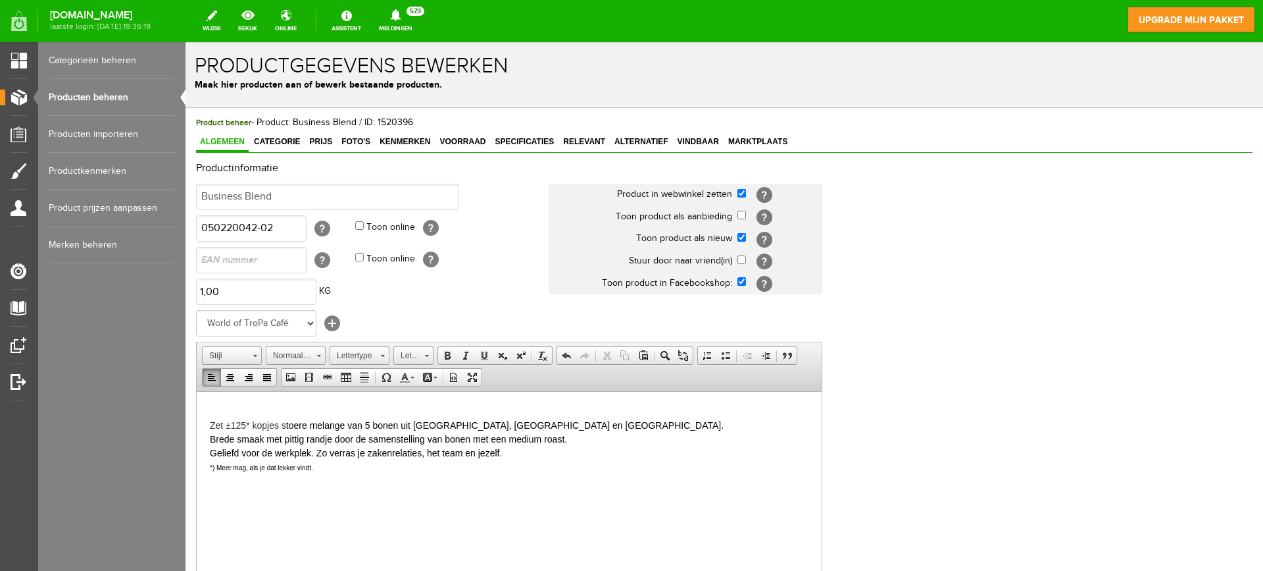
scroll to position [38, 0]
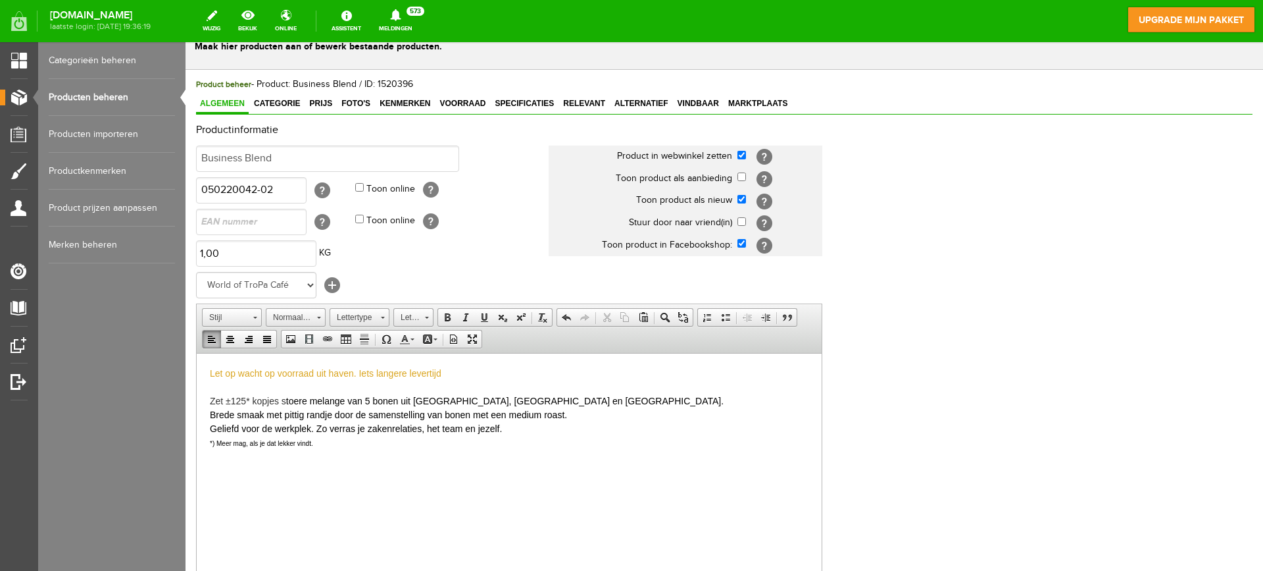
click span "Let op wacht op voorraad uit haven. Iets langere levertijd"
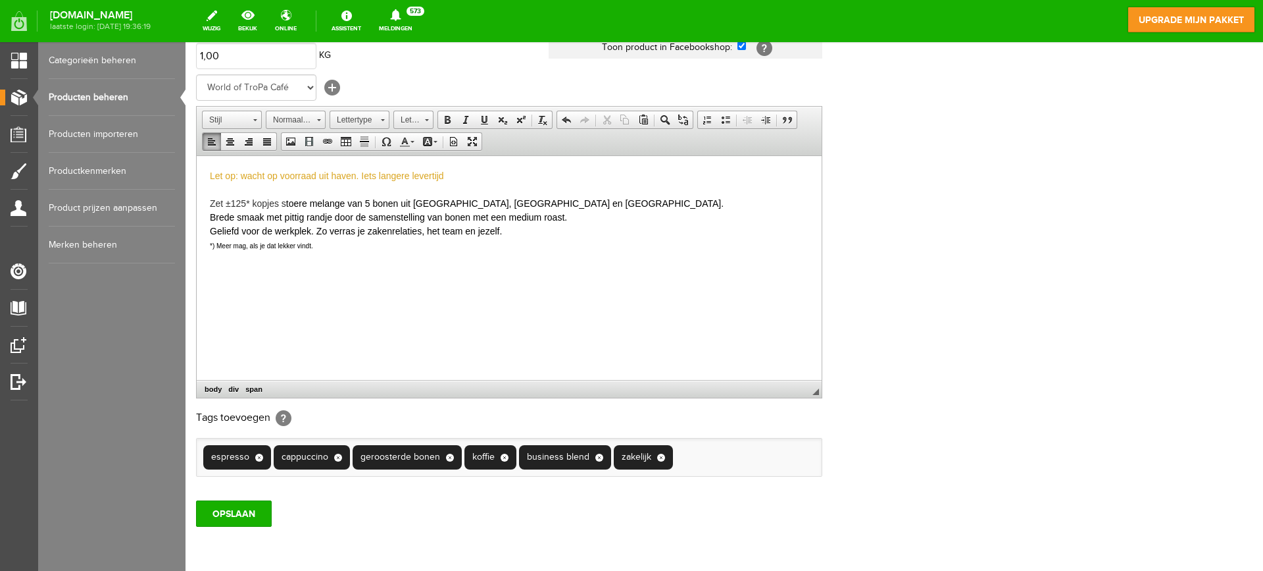
scroll to position [289, 0]
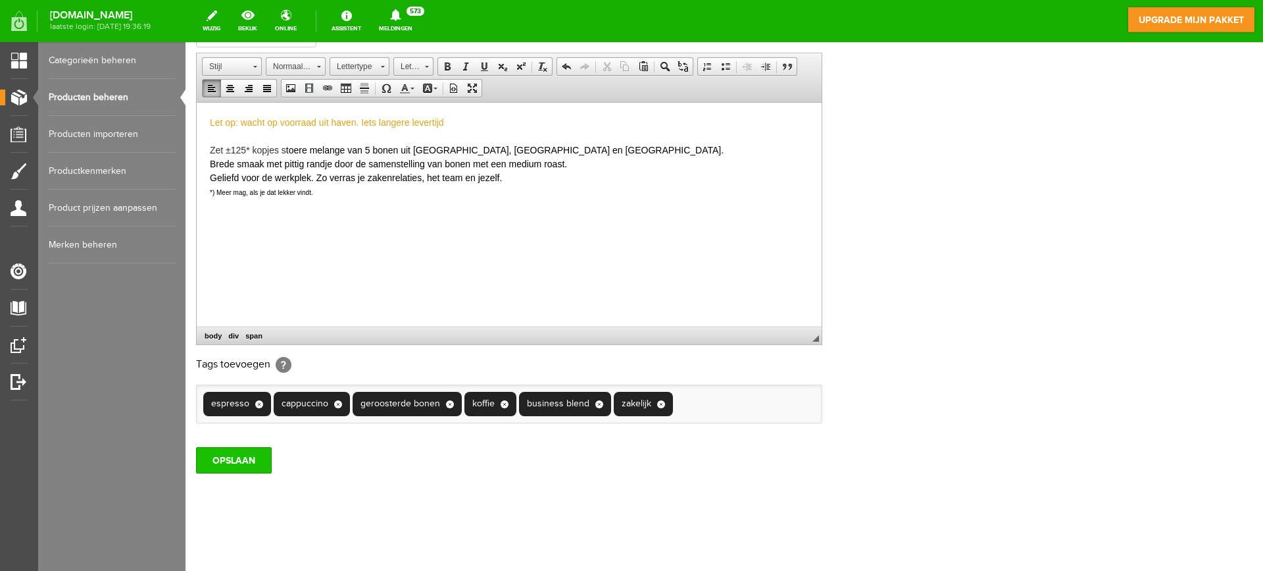
click at [232, 461] on input "OPSLAAN" at bounding box center [234, 460] width 76 height 26
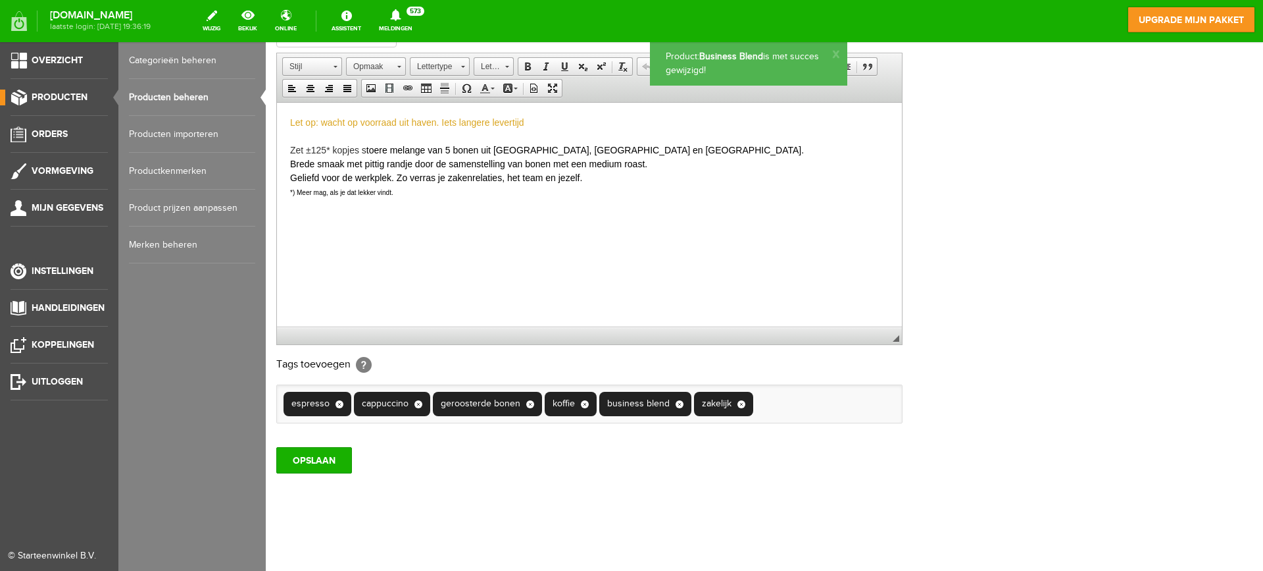
scroll to position [0, 0]
click at [159, 100] on link "Producten beheren" at bounding box center [192, 97] width 126 height 37
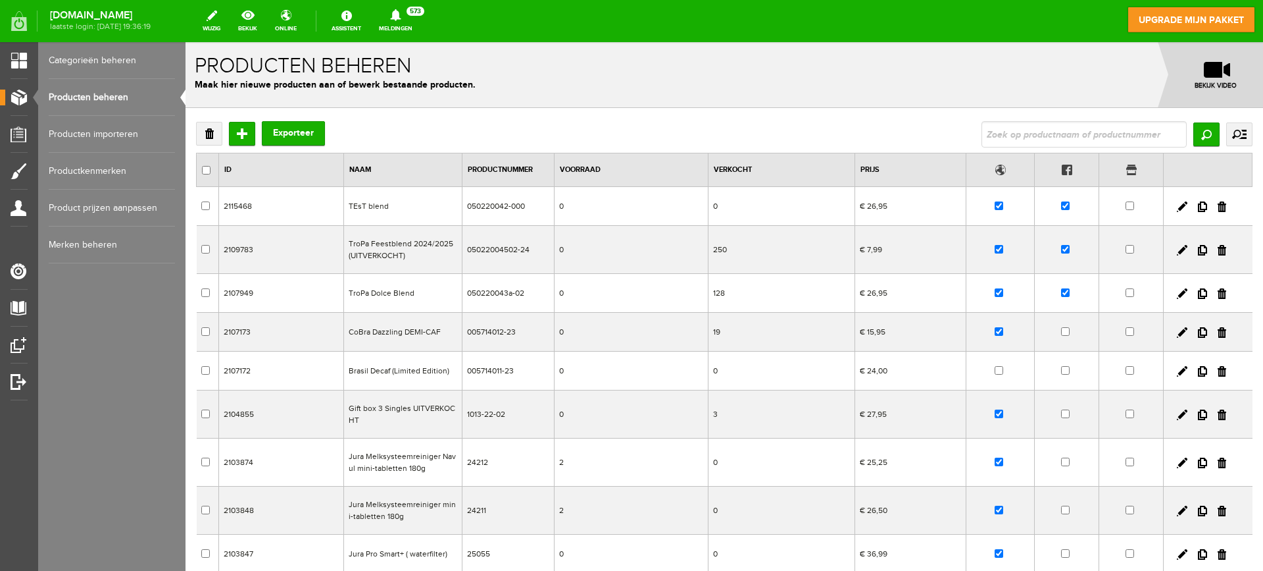
click at [422, 297] on td "TroPa Dolce Blend" at bounding box center [402, 293] width 118 height 39
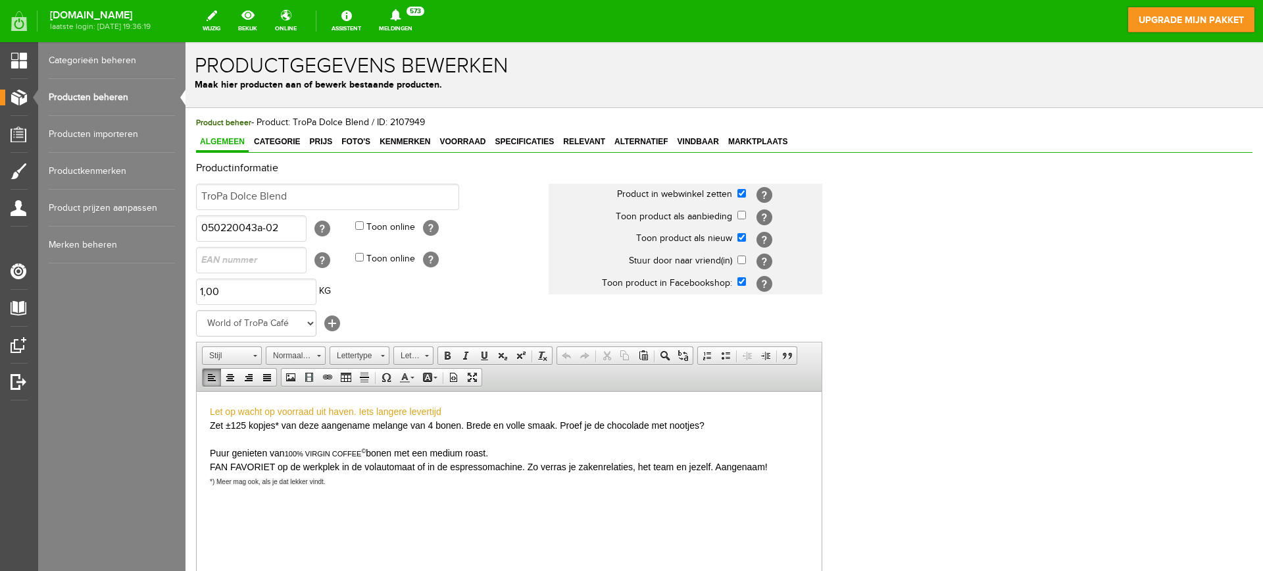
click at [234, 409] on span "Let op wacht op voorraad uit haven. Iets langere levertijd" at bounding box center [326, 410] width 232 height 11
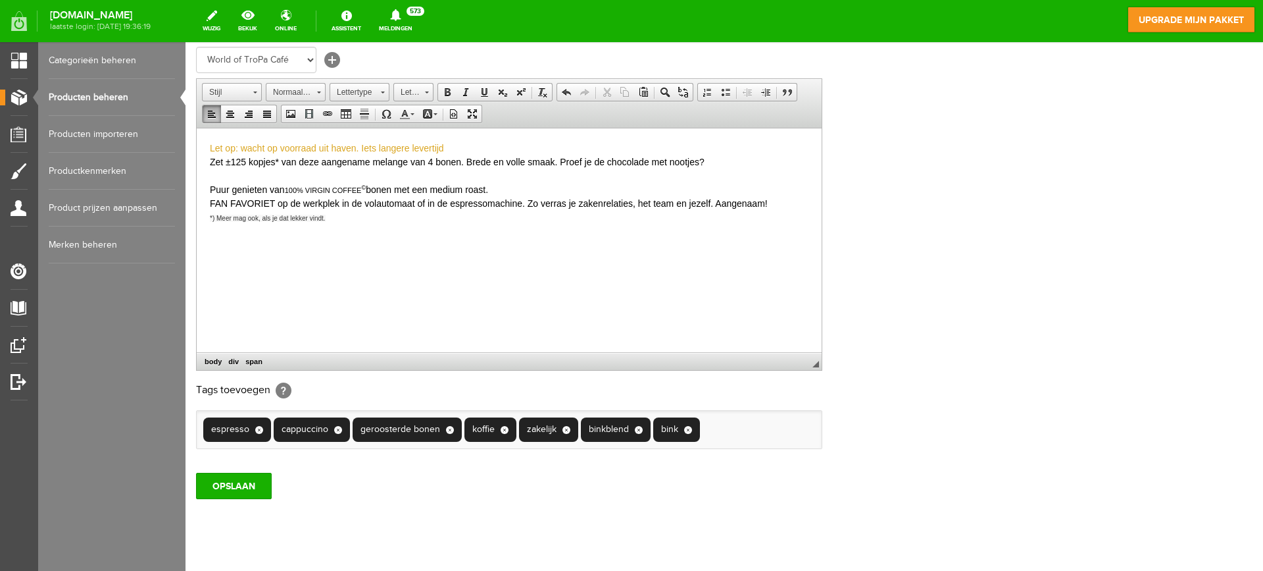
scroll to position [289, 0]
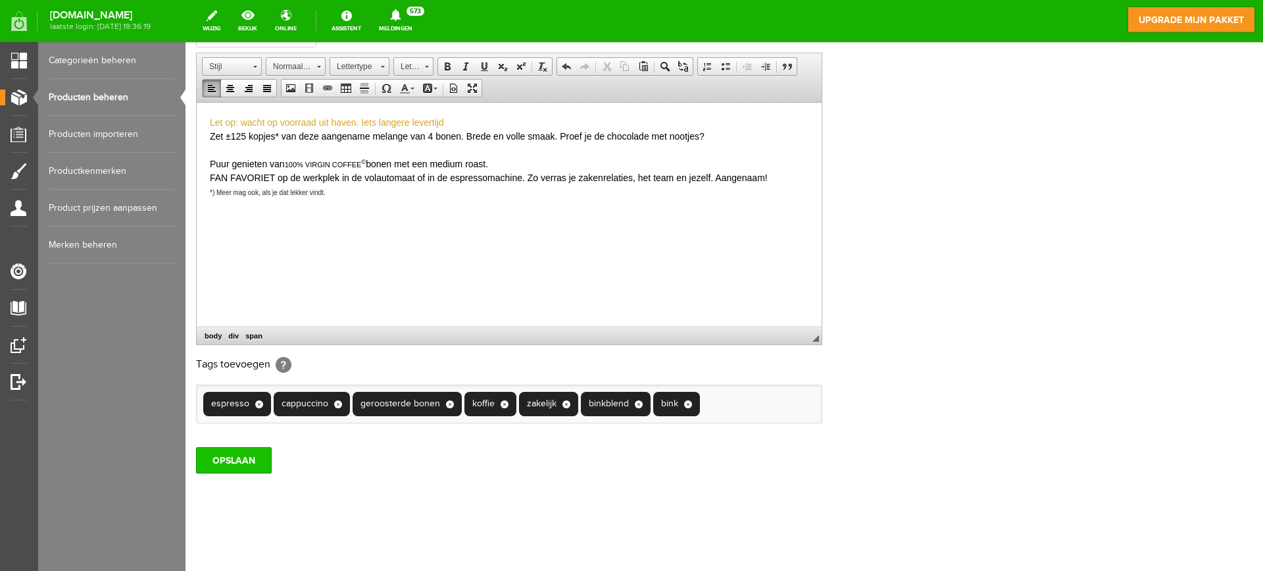
click at [230, 460] on input "OPSLAAN" at bounding box center [234, 460] width 76 height 26
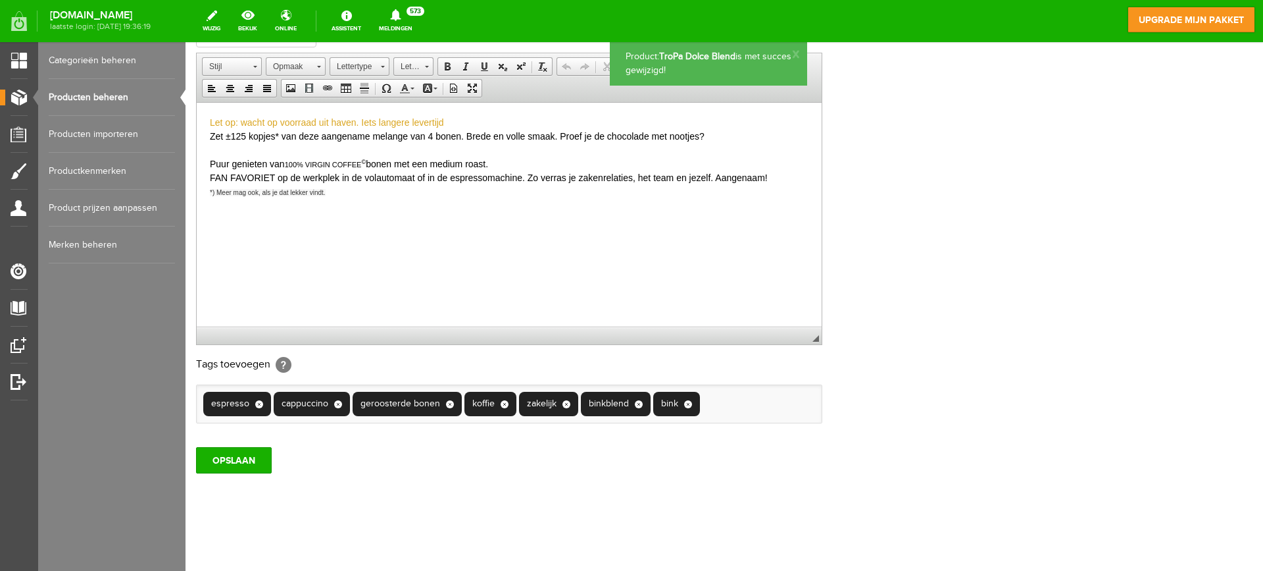
scroll to position [0, 0]
click at [86, 98] on link "Producten beheren" at bounding box center [112, 97] width 126 height 37
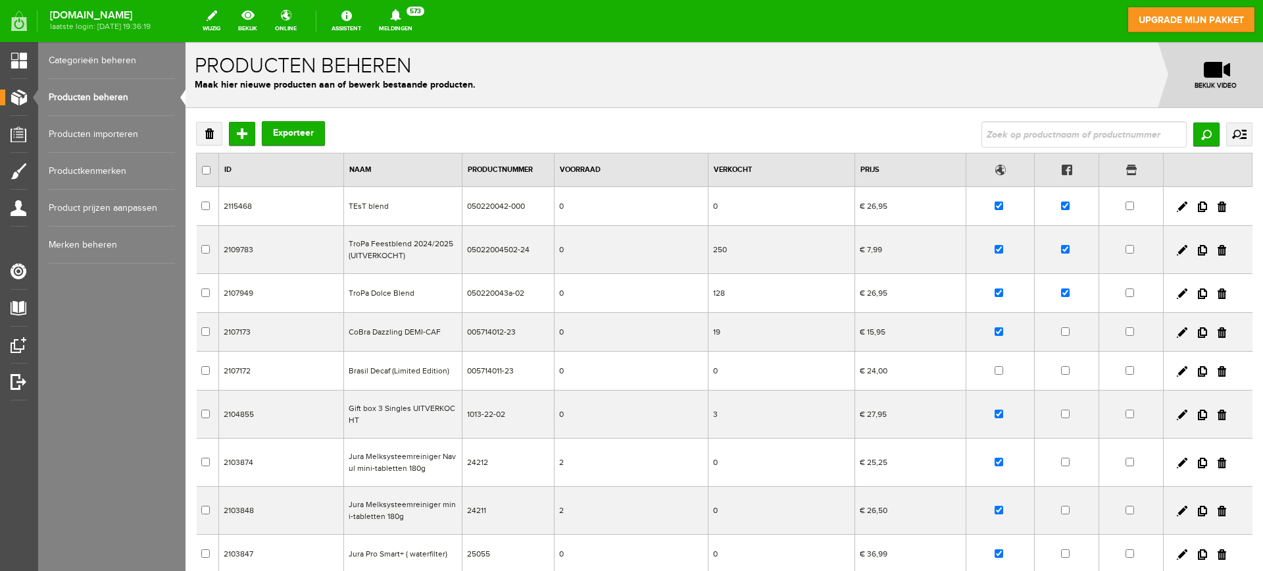
scroll to position [183, 0]
